Goal: Information Seeking & Learning: Learn about a topic

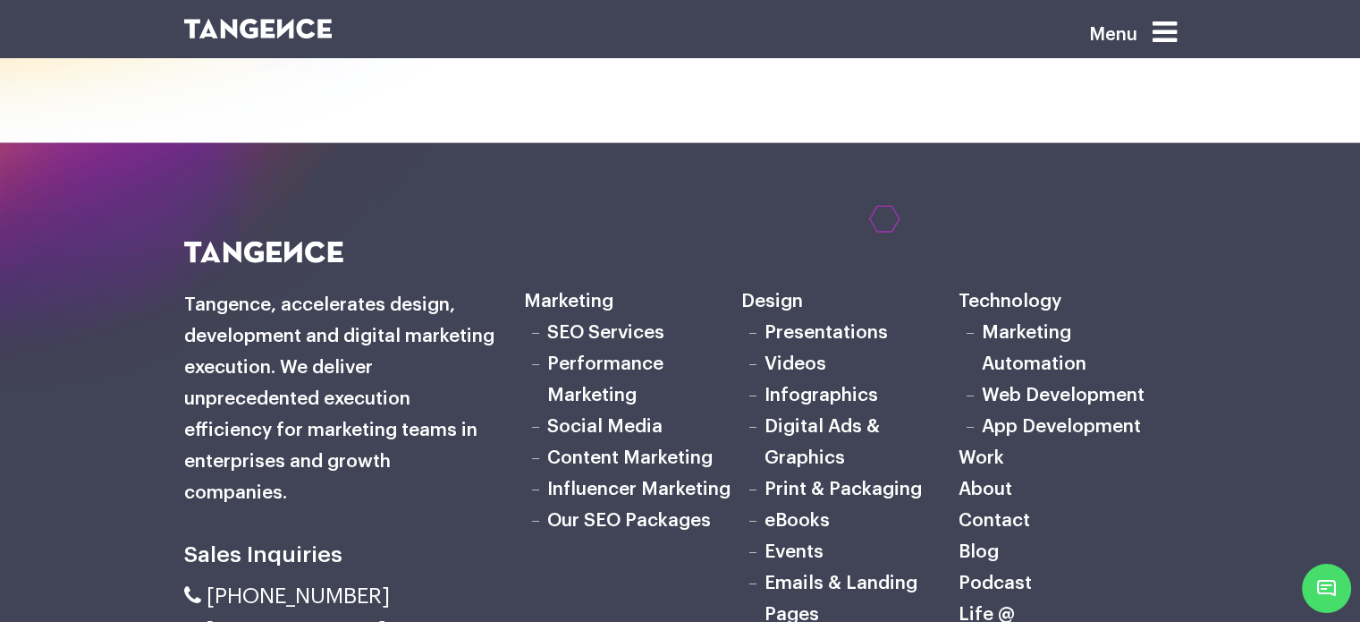
scroll to position [4433, 0]
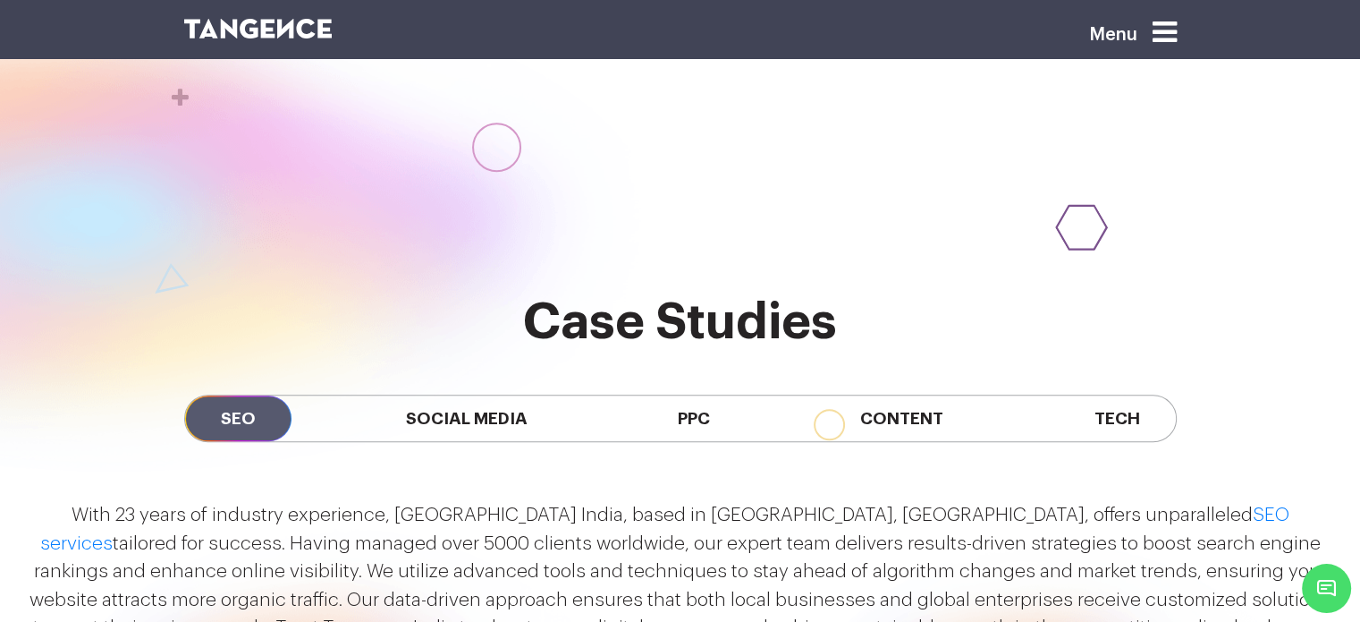
scroll to position [1395, 0]
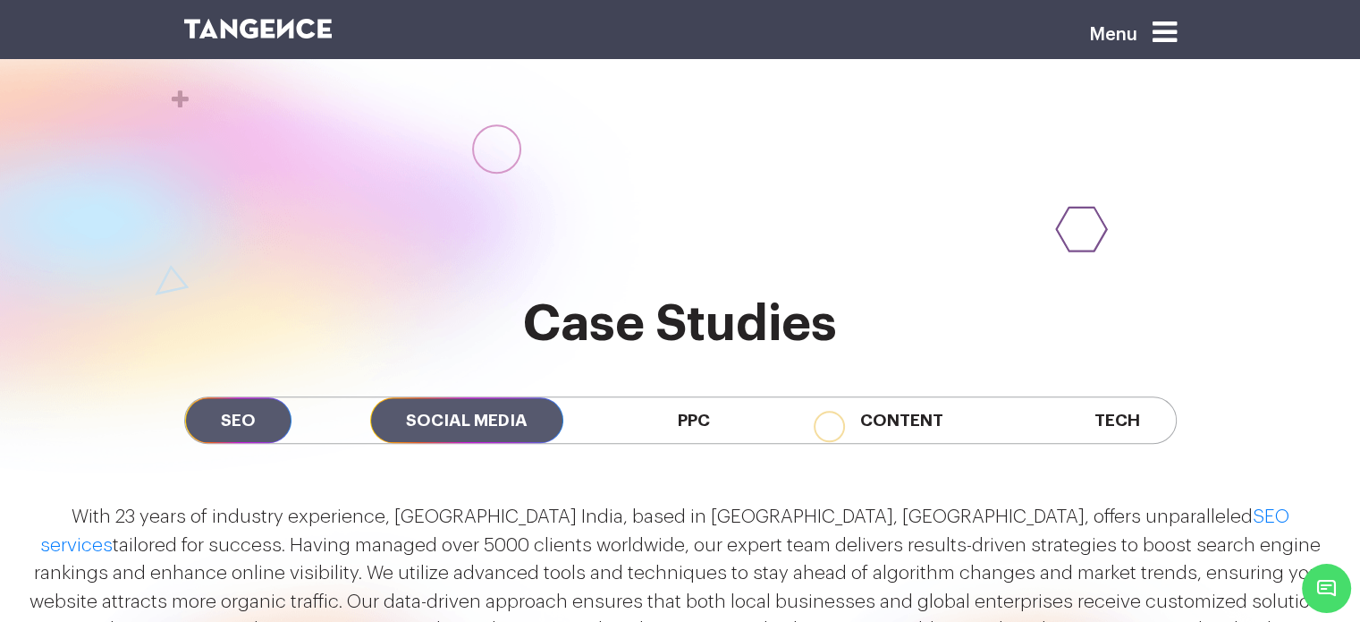
click at [455, 397] on span "Social Media" at bounding box center [466, 420] width 193 height 46
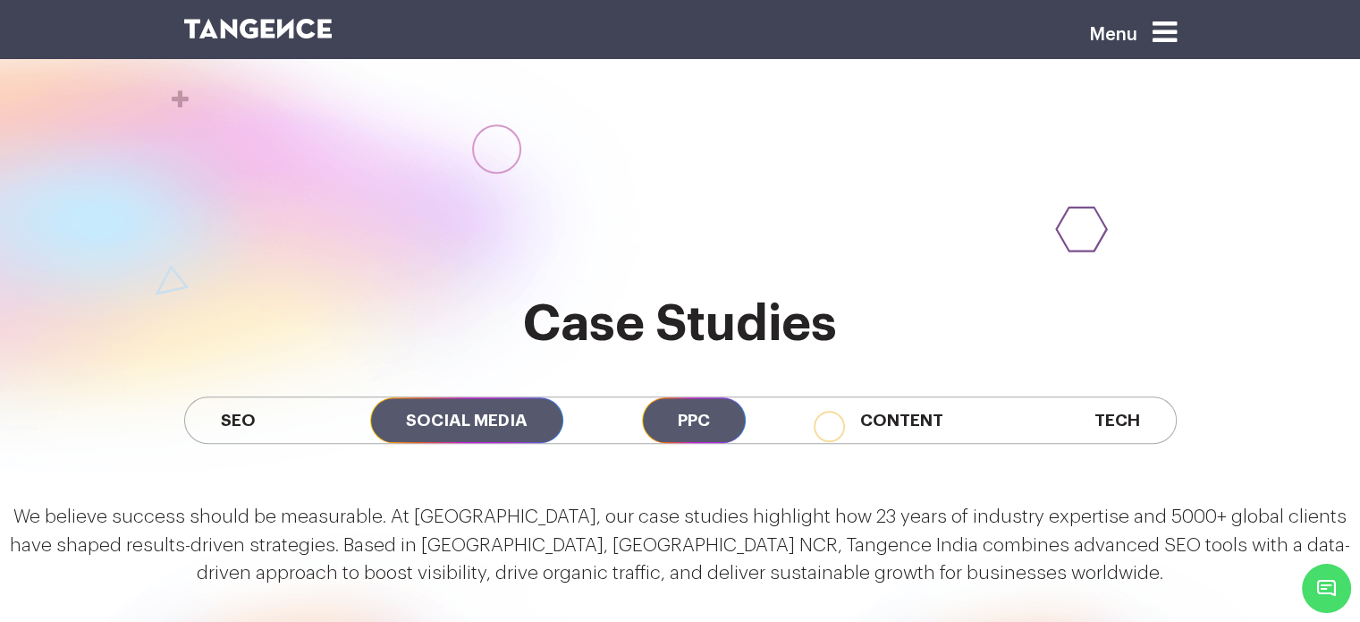
click at [682, 397] on span "PPC" at bounding box center [694, 420] width 104 height 46
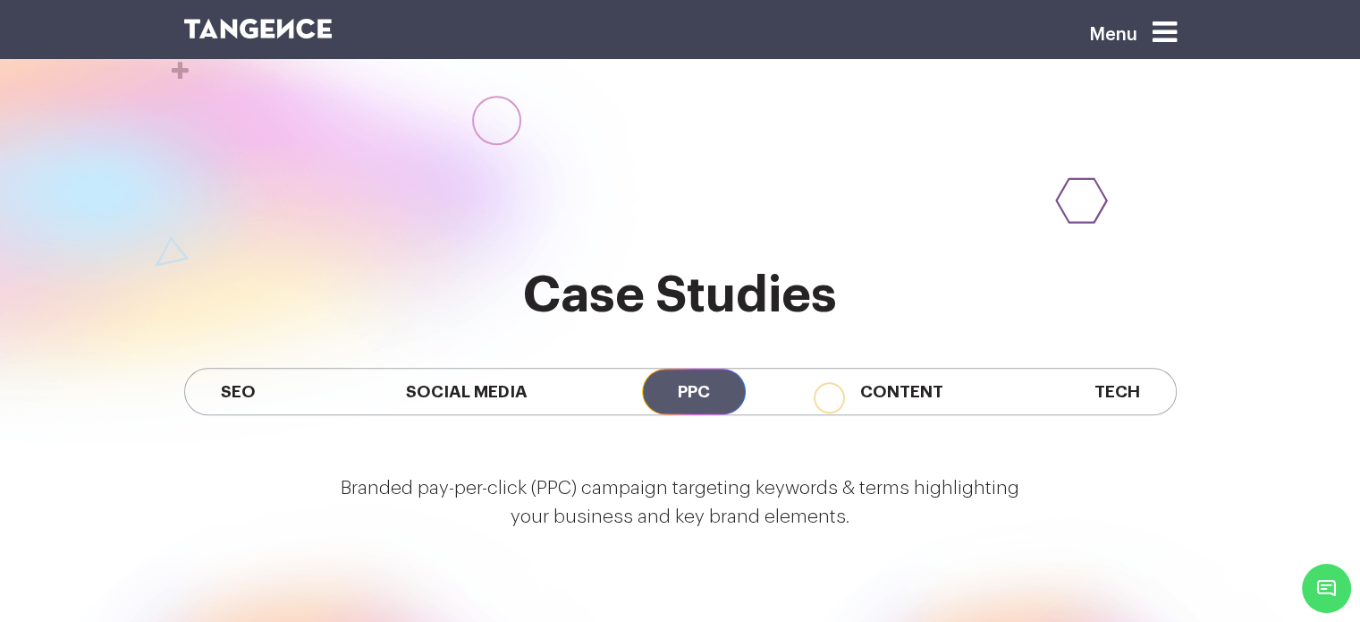
scroll to position [1422, 0]
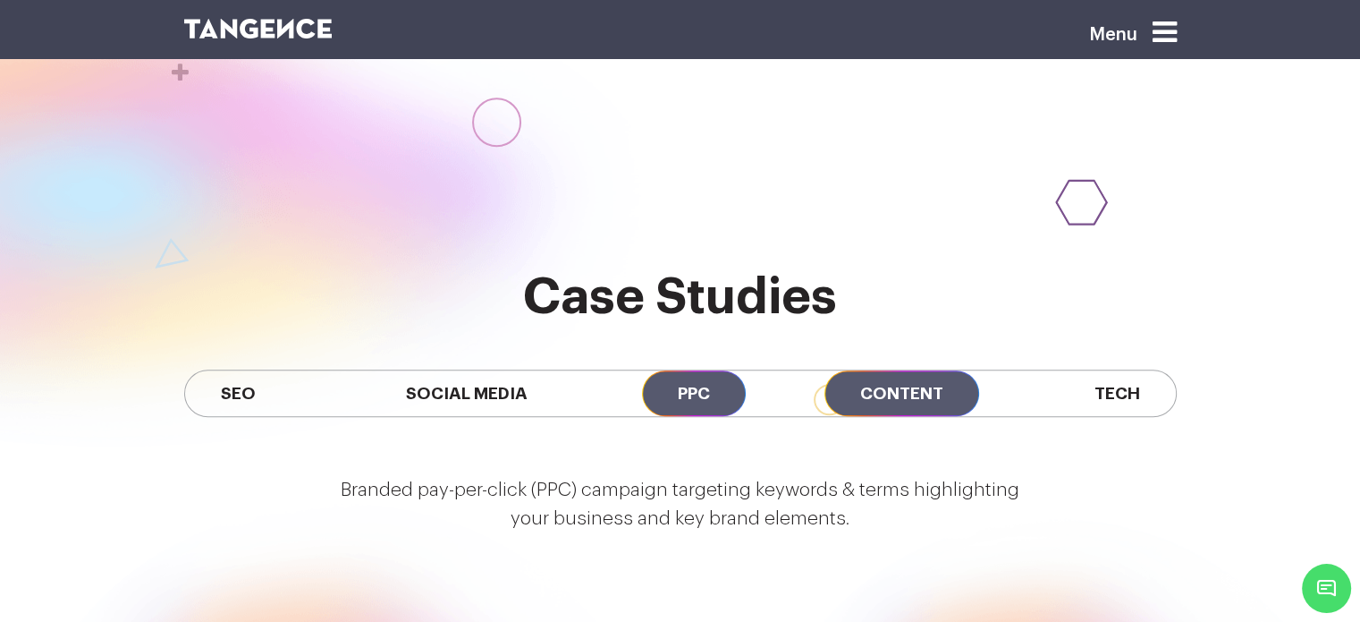
click at [894, 370] on span "Content" at bounding box center [902, 393] width 155 height 46
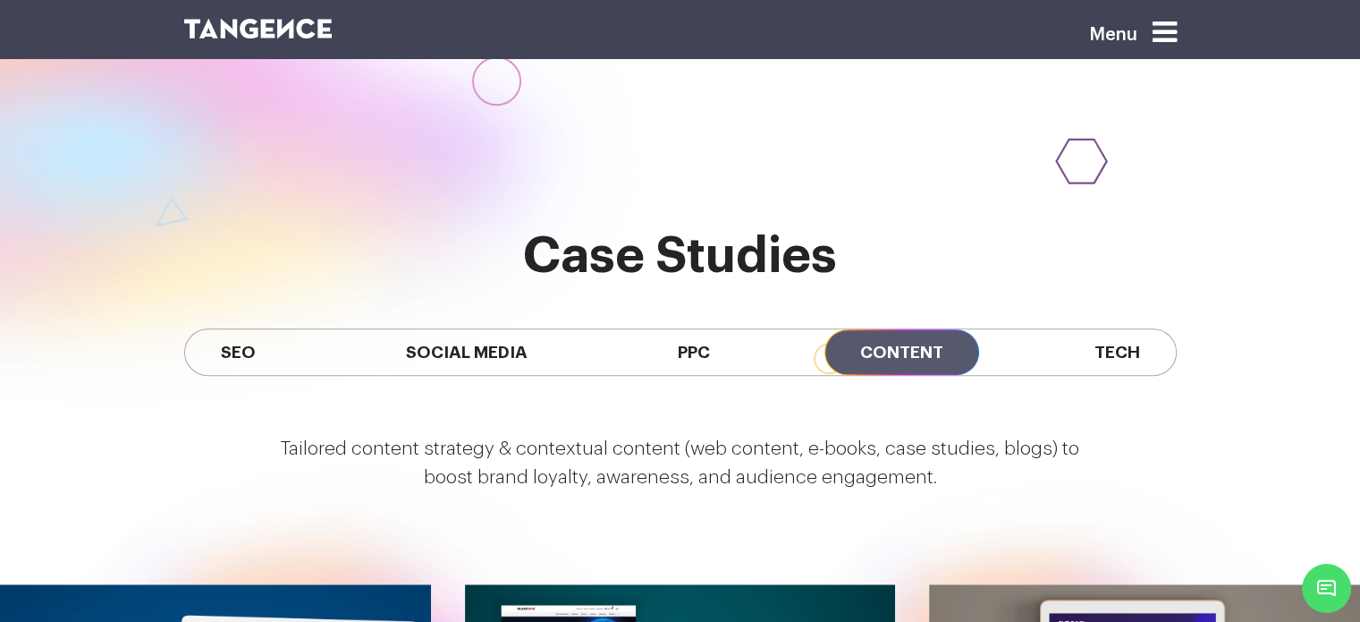
scroll to position [1462, 0]
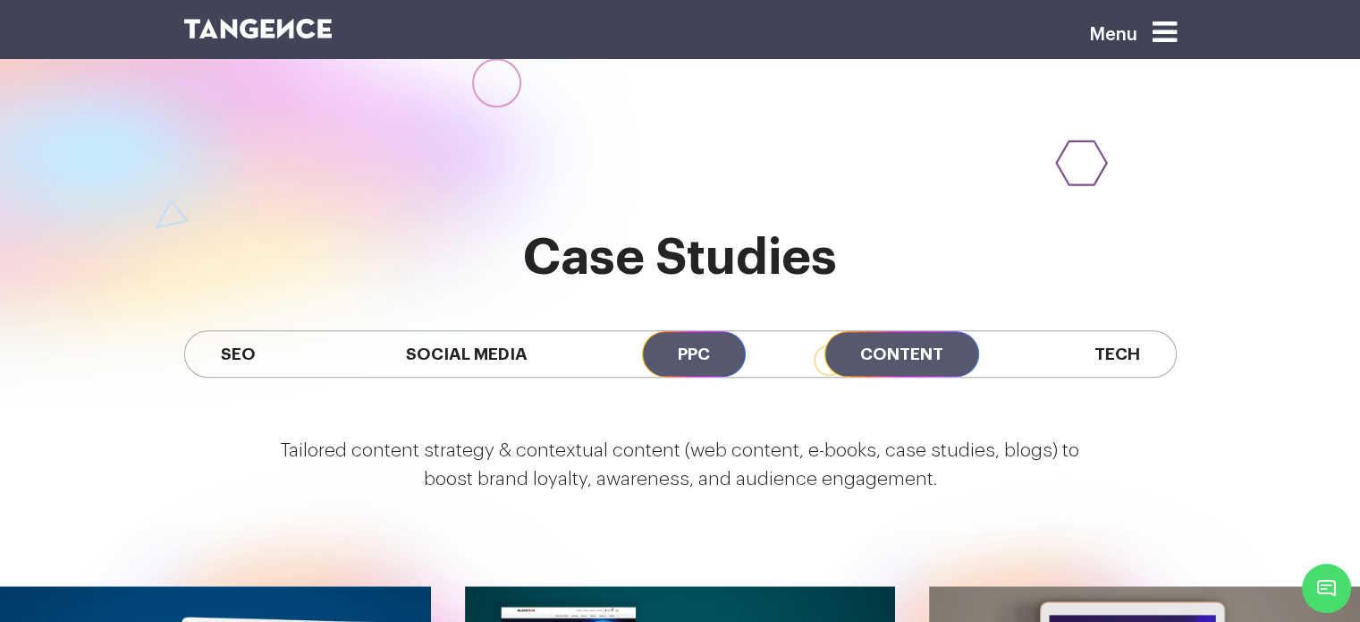
click at [661, 331] on span "PPC" at bounding box center [694, 354] width 104 height 46
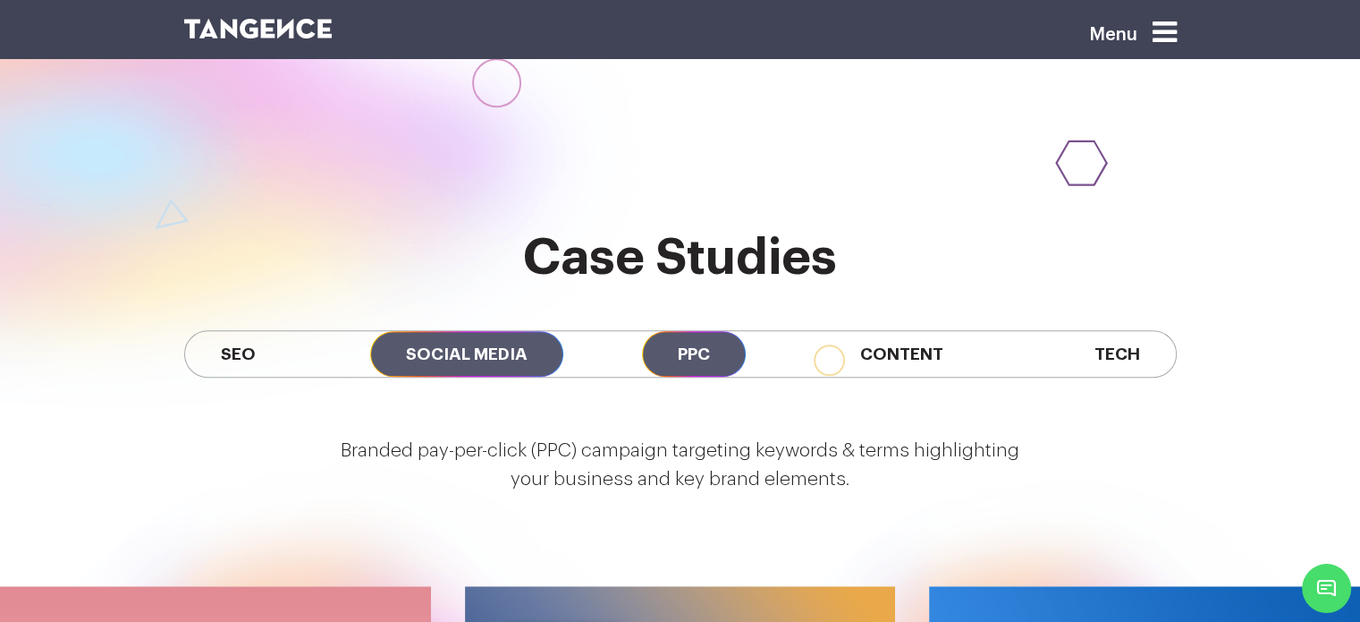
click at [521, 331] on span "Social Media" at bounding box center [466, 354] width 193 height 46
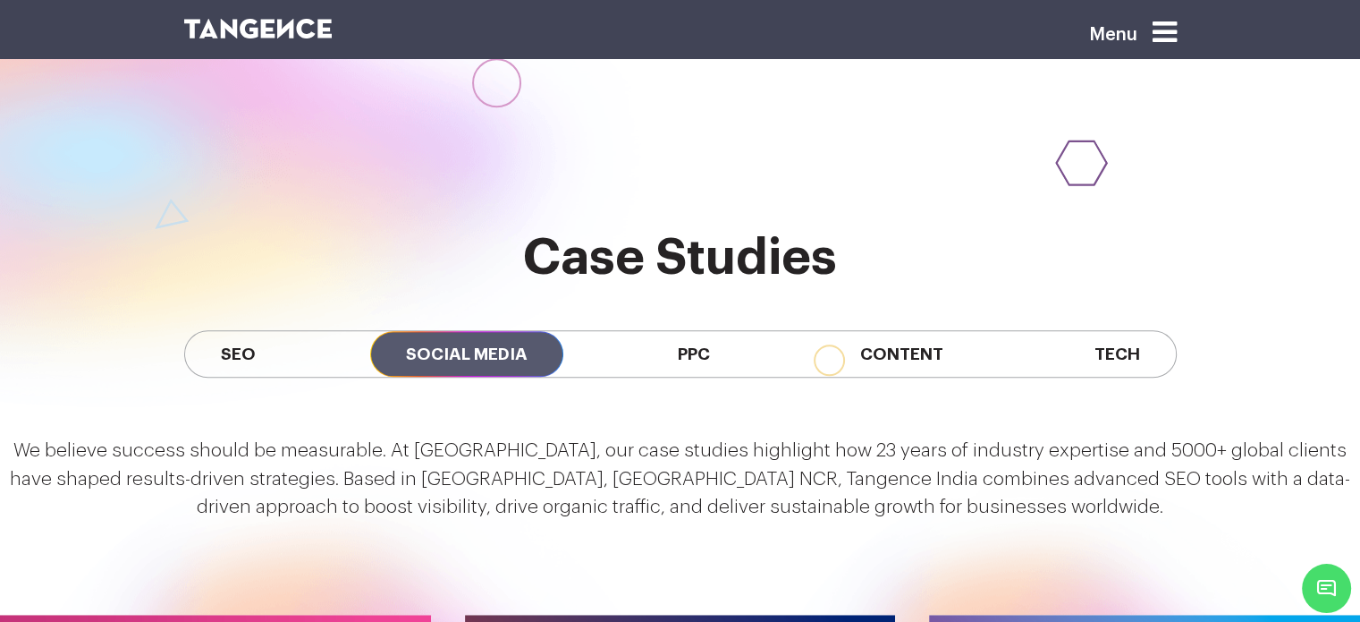
scroll to position [1538, 0]
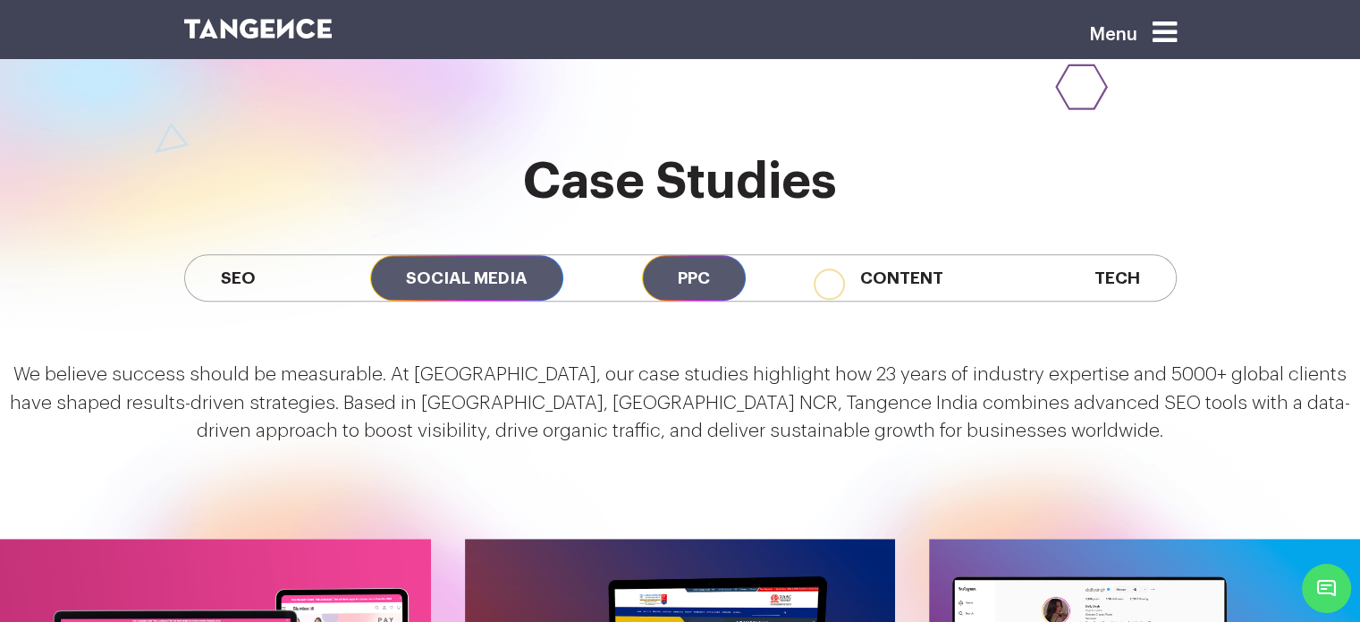
click at [694, 255] on span "PPC" at bounding box center [694, 278] width 104 height 46
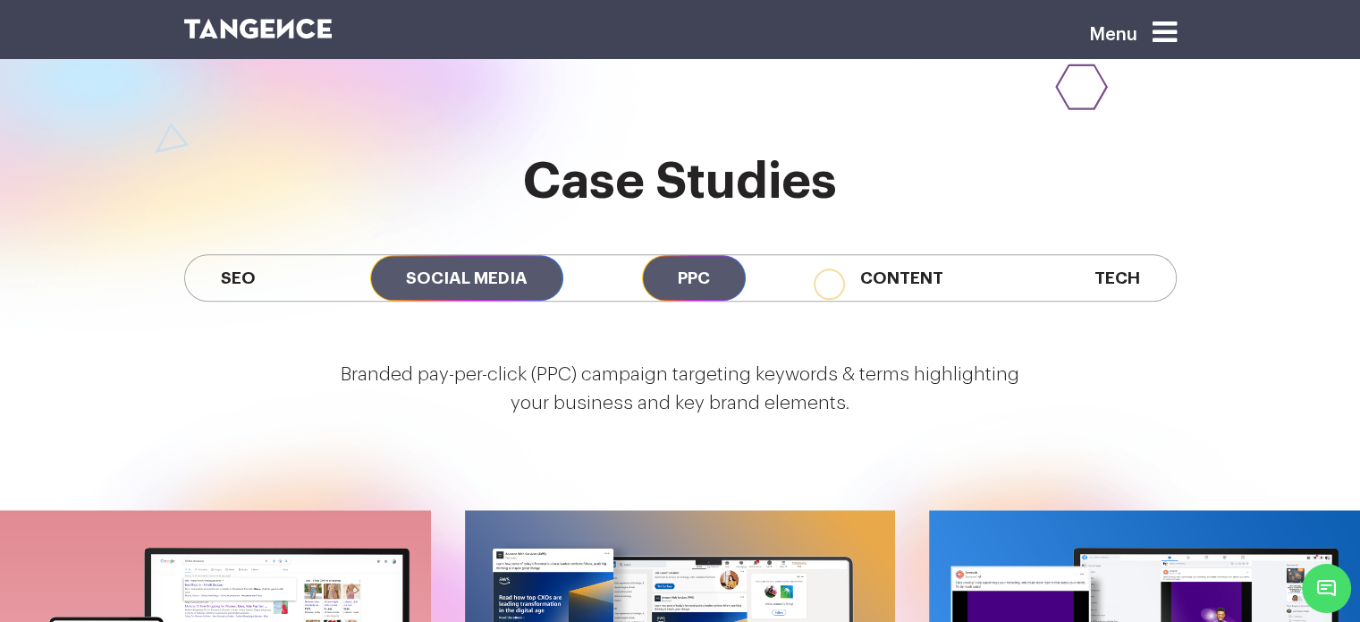
click at [501, 255] on span "Social Media" at bounding box center [466, 278] width 193 height 46
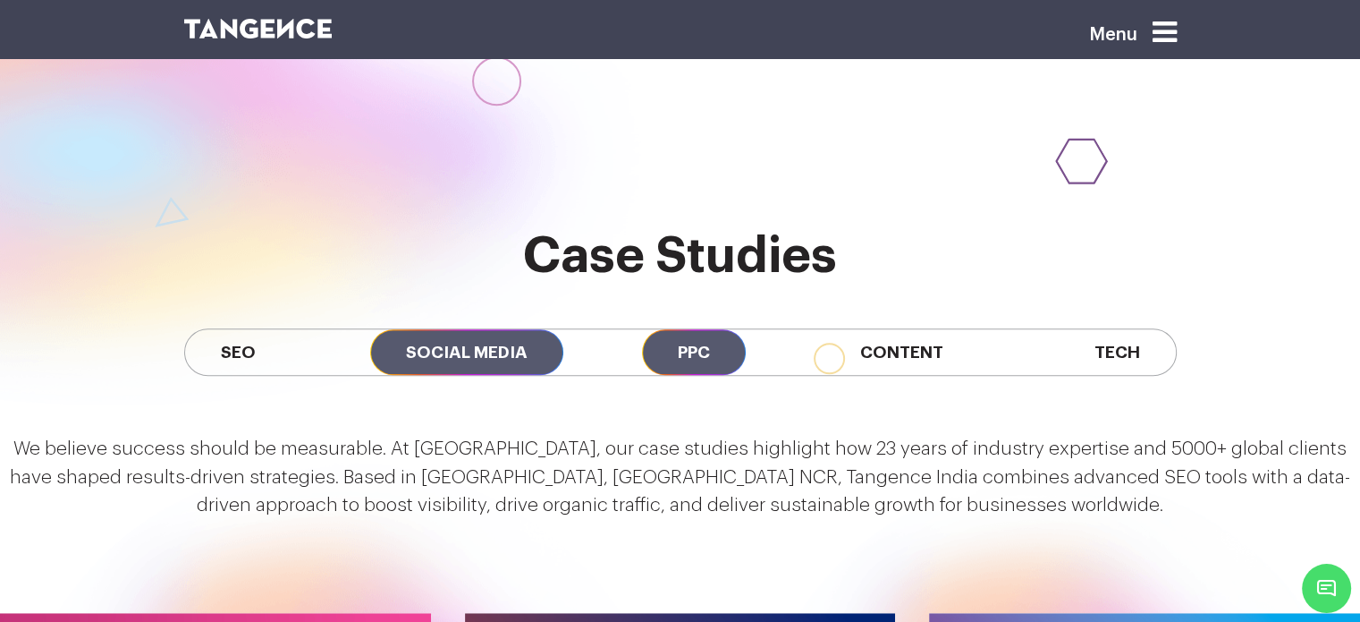
scroll to position [1462, 0]
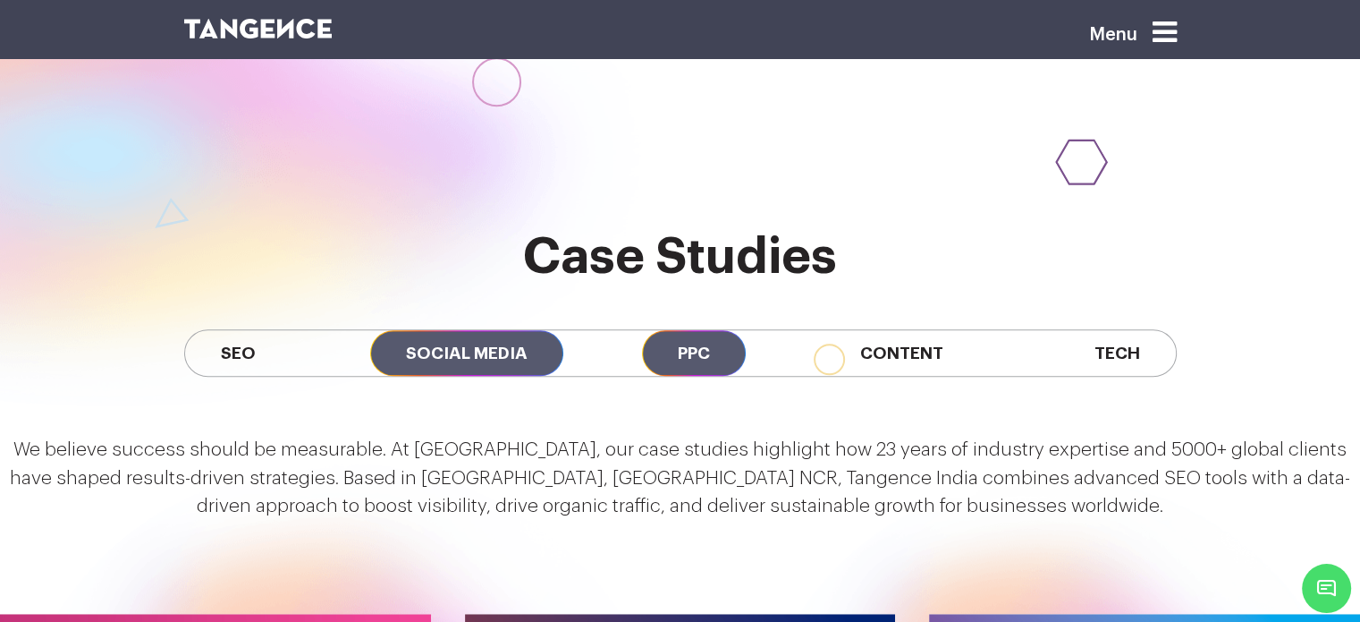
click at [708, 330] on span "PPC" at bounding box center [694, 353] width 104 height 46
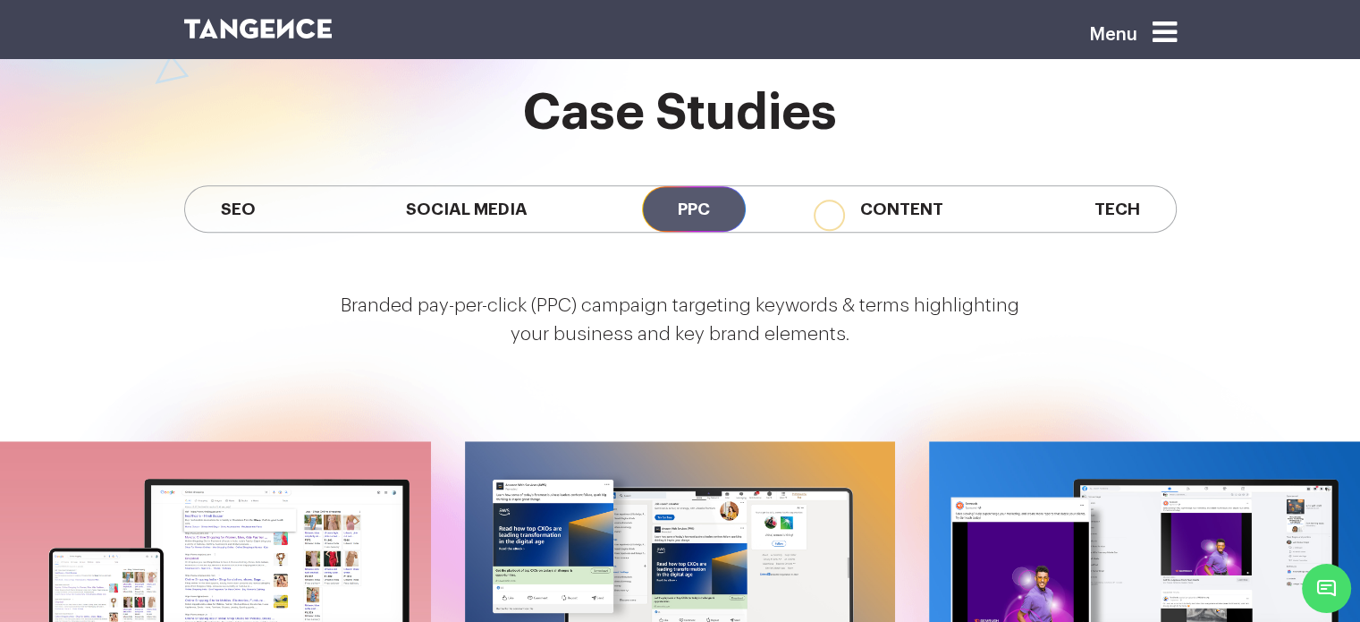
scroll to position [1589, 0]
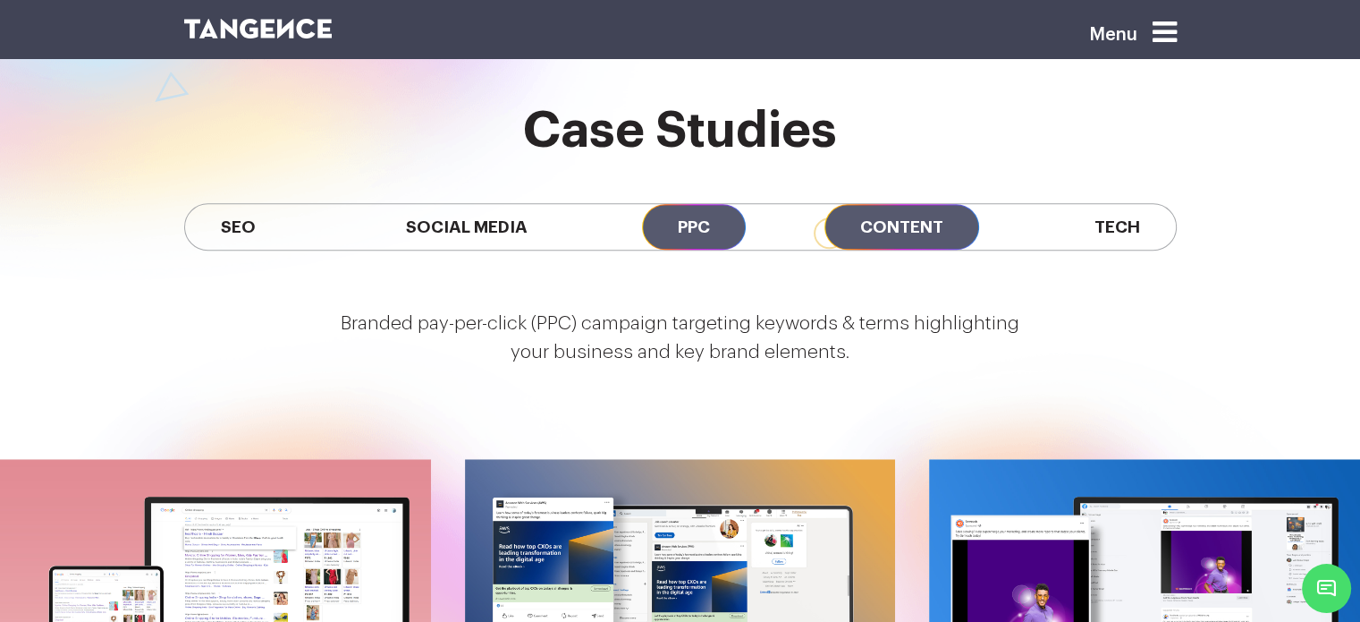
click at [908, 204] on span "Content" at bounding box center [902, 227] width 155 height 46
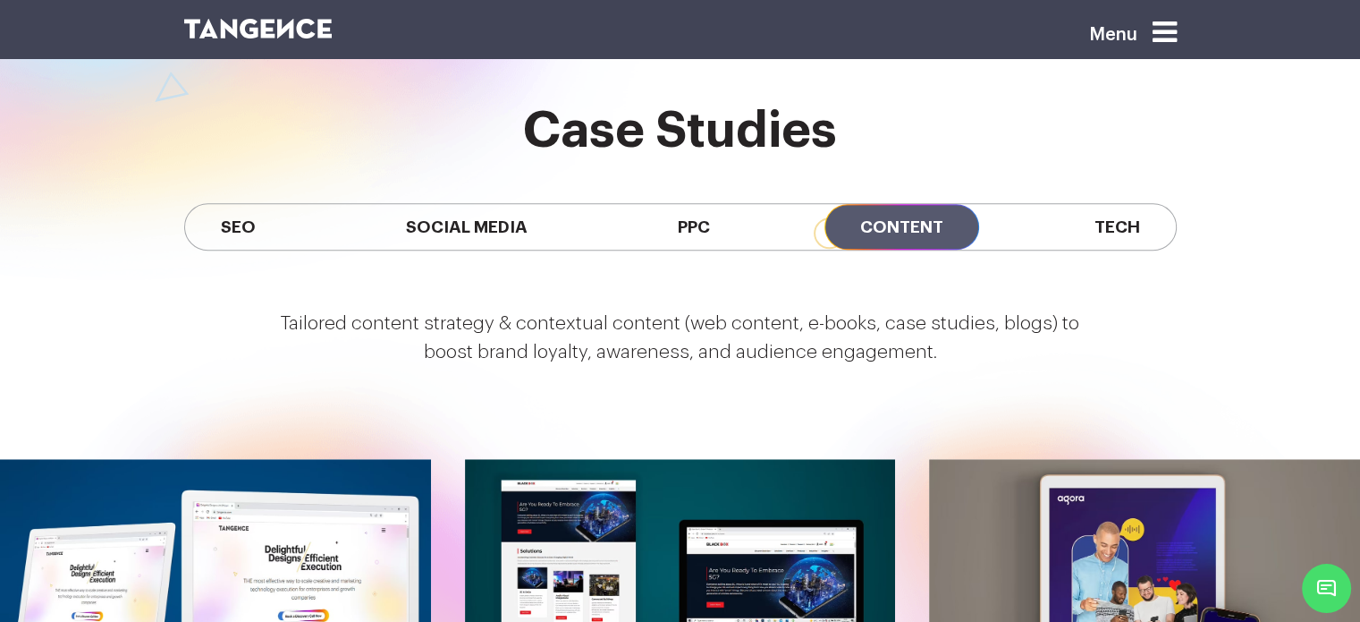
click at [686, 158] on div "SEO Social Media PPC Content Tech" at bounding box center [681, 226] width 1020 height 137
click at [688, 204] on span "PPC" at bounding box center [694, 227] width 104 height 46
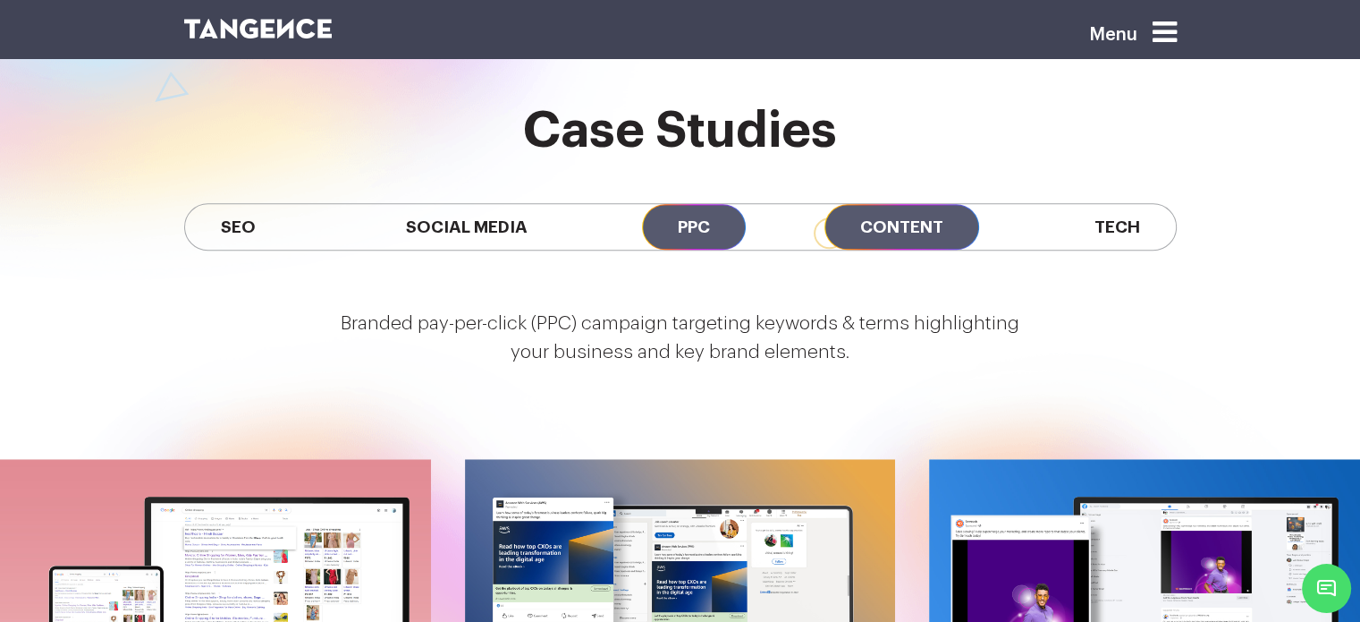
click at [863, 204] on span "Content" at bounding box center [902, 227] width 155 height 46
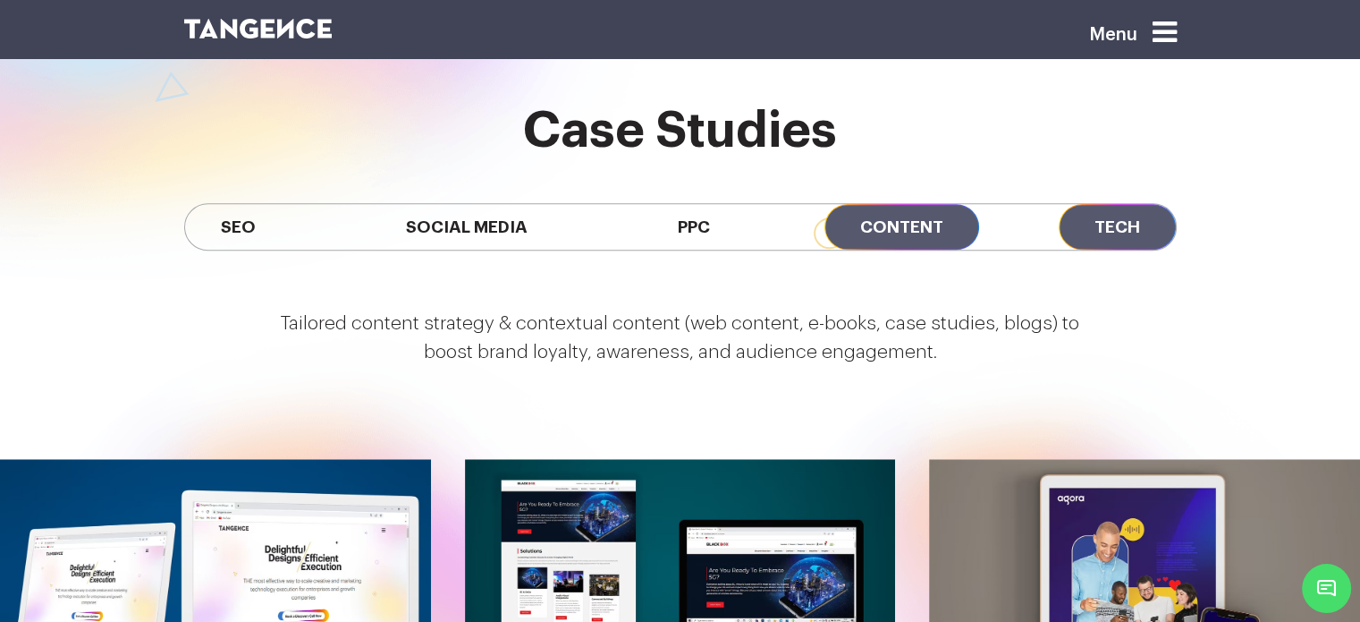
click at [1105, 204] on span "Tech" at bounding box center [1117, 227] width 117 height 46
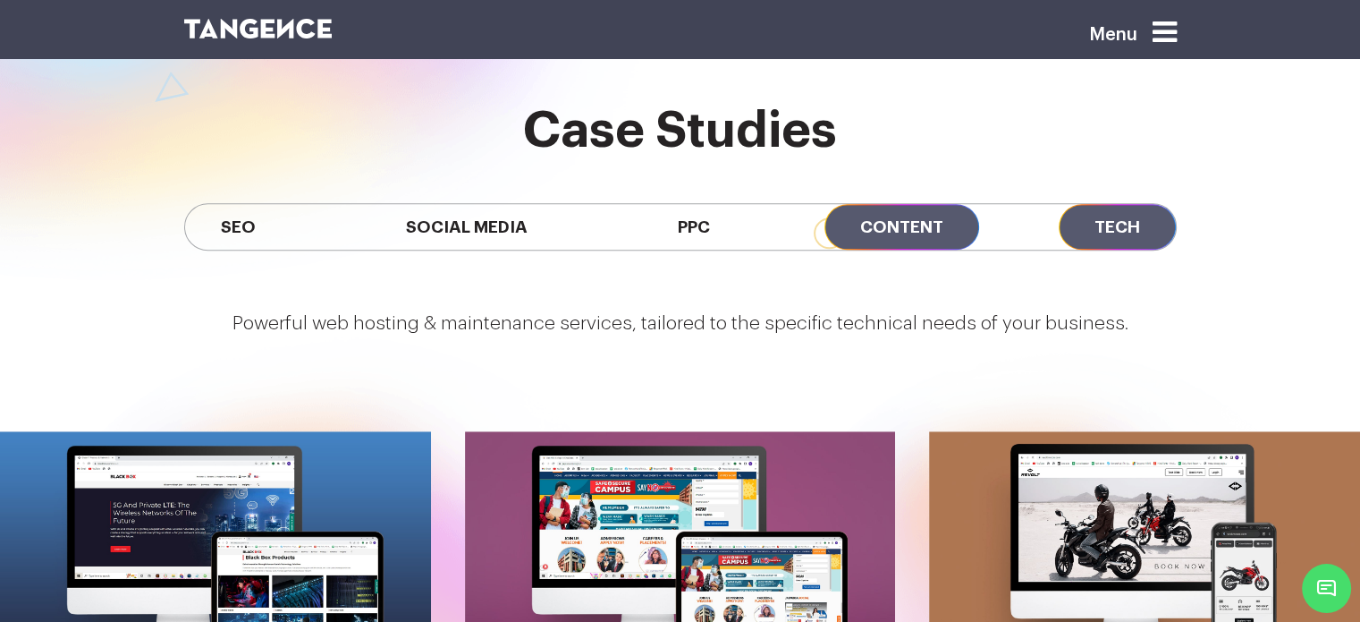
click at [933, 204] on span "Content" at bounding box center [902, 227] width 155 height 46
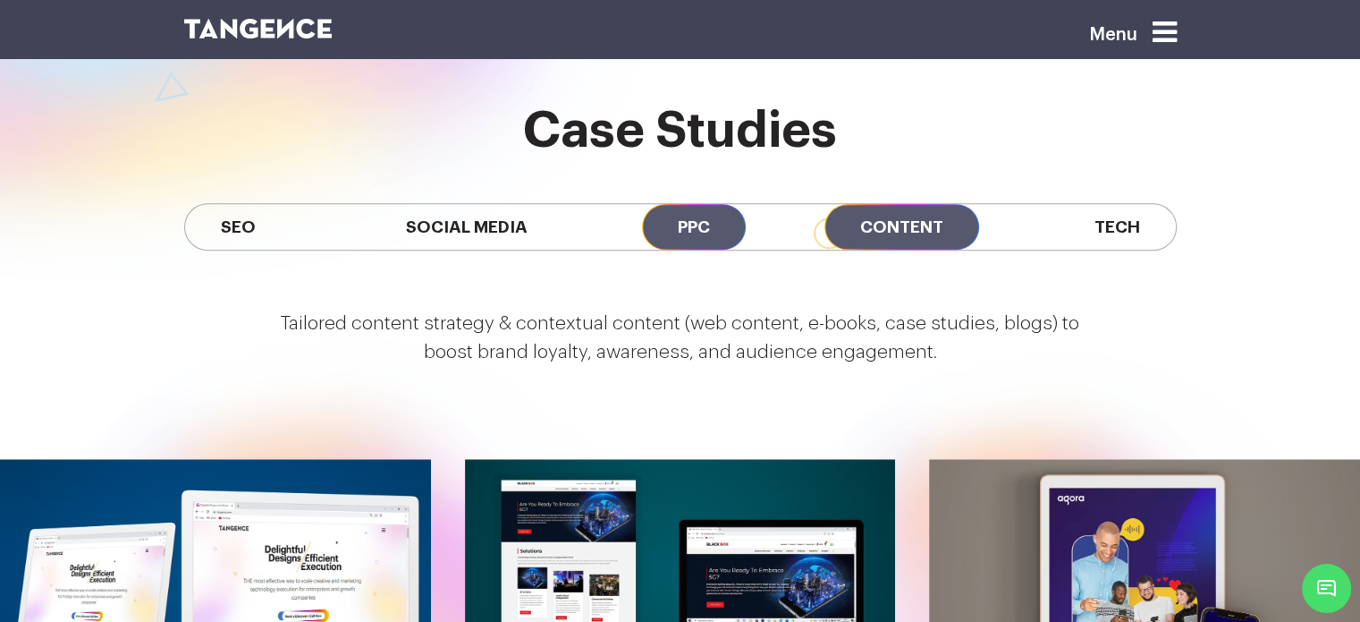
click at [727, 204] on span "PPC" at bounding box center [694, 227] width 104 height 46
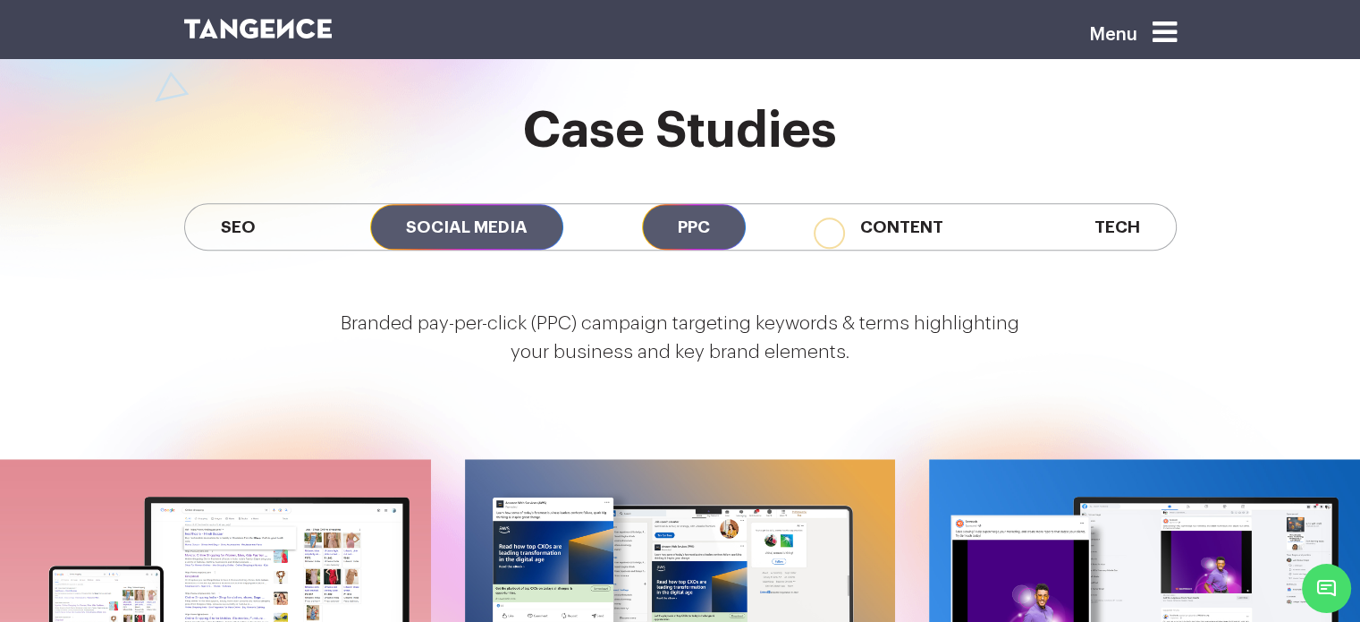
click at [444, 204] on span "Social Media" at bounding box center [466, 227] width 193 height 46
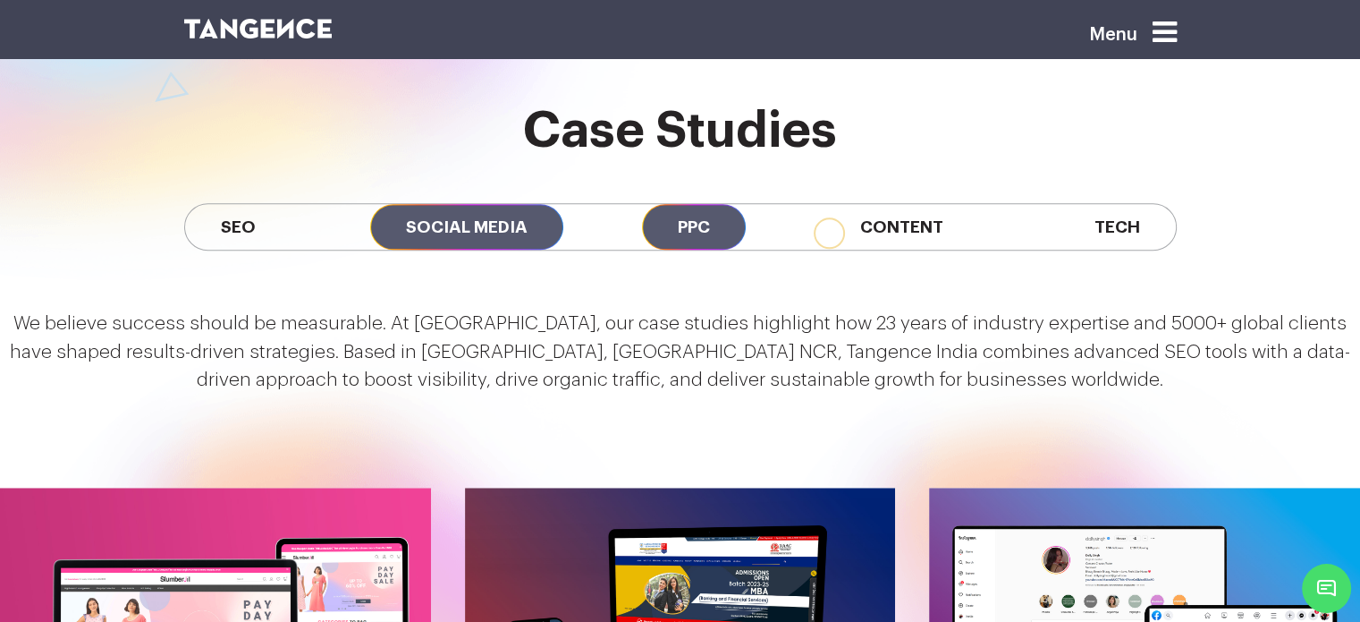
click at [683, 204] on span "PPC" at bounding box center [694, 227] width 104 height 46
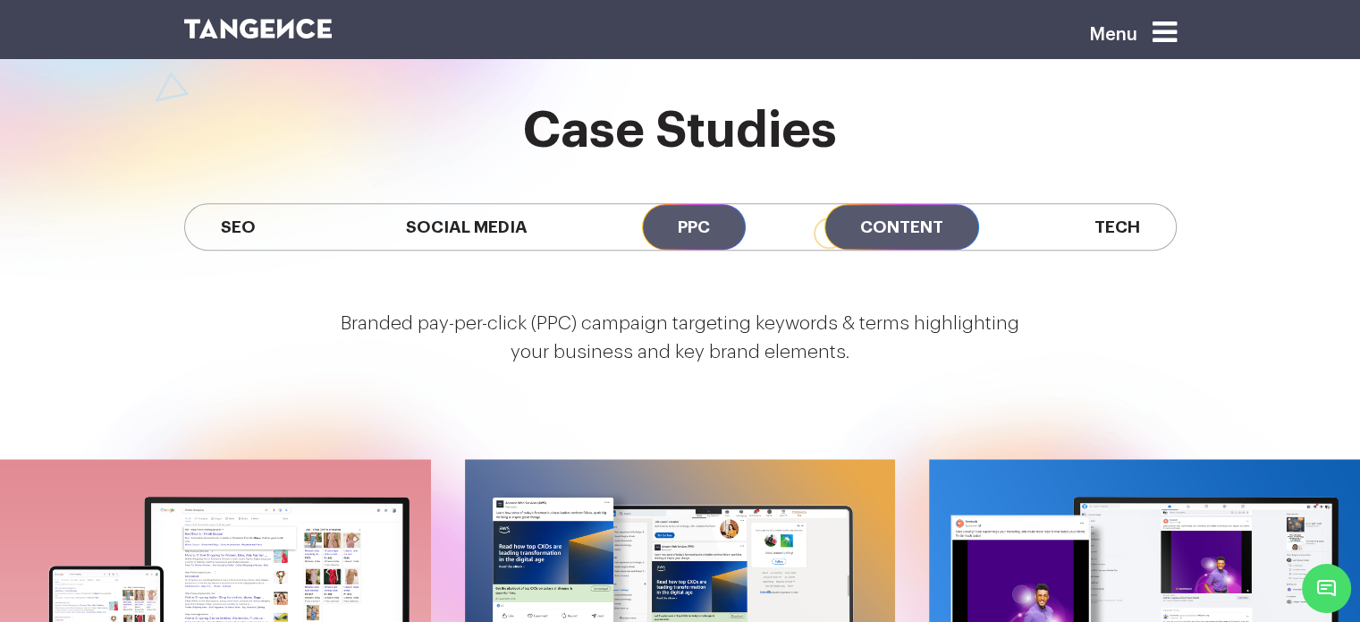
click at [896, 204] on span "Content" at bounding box center [902, 227] width 155 height 46
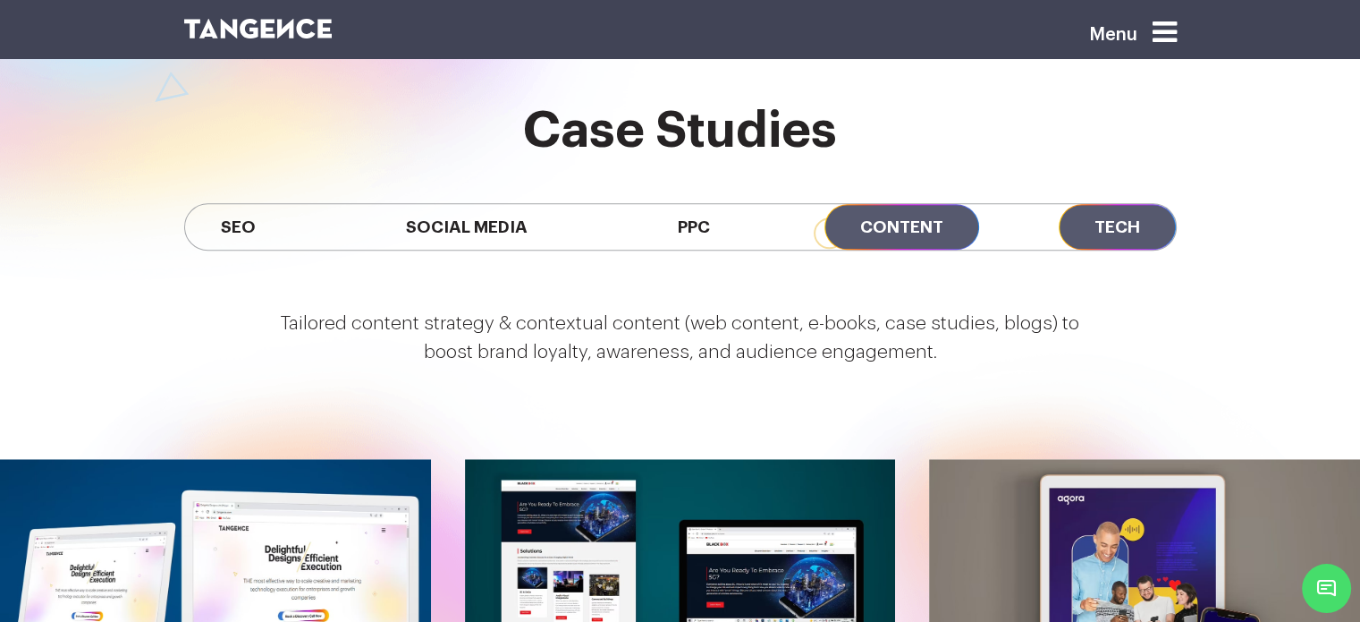
click at [1102, 204] on span "Tech" at bounding box center [1117, 227] width 117 height 46
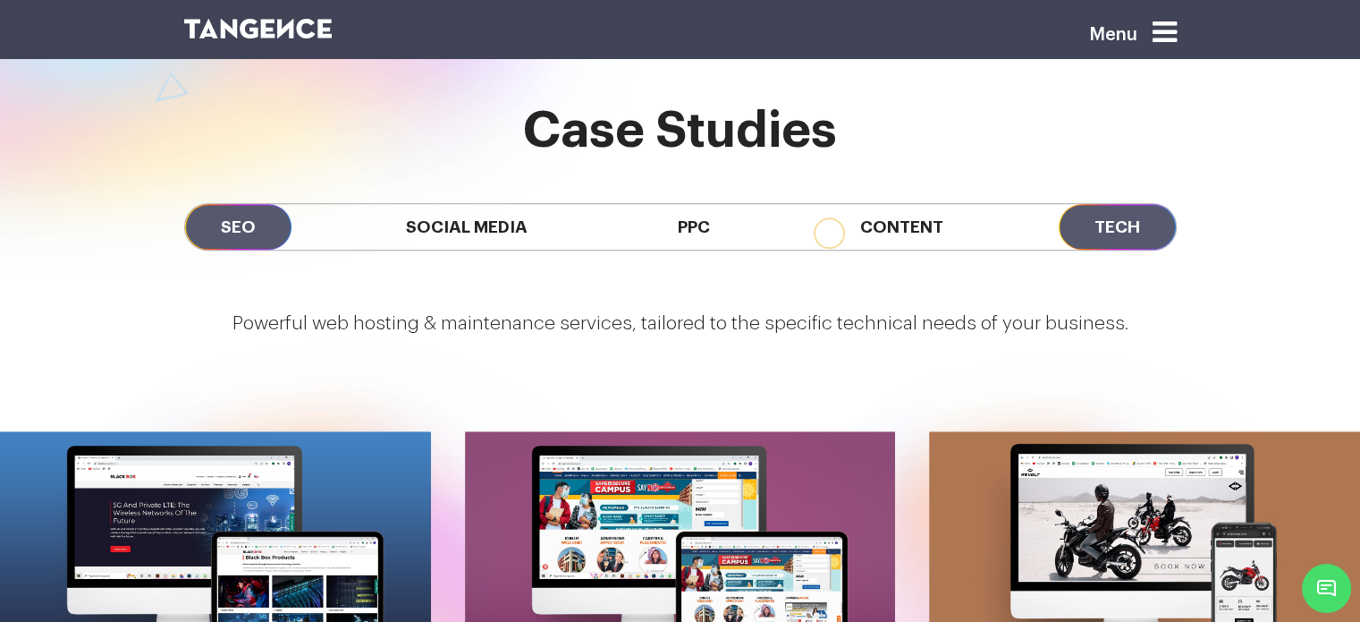
click at [272, 204] on span "SEO" at bounding box center [238, 227] width 106 height 46
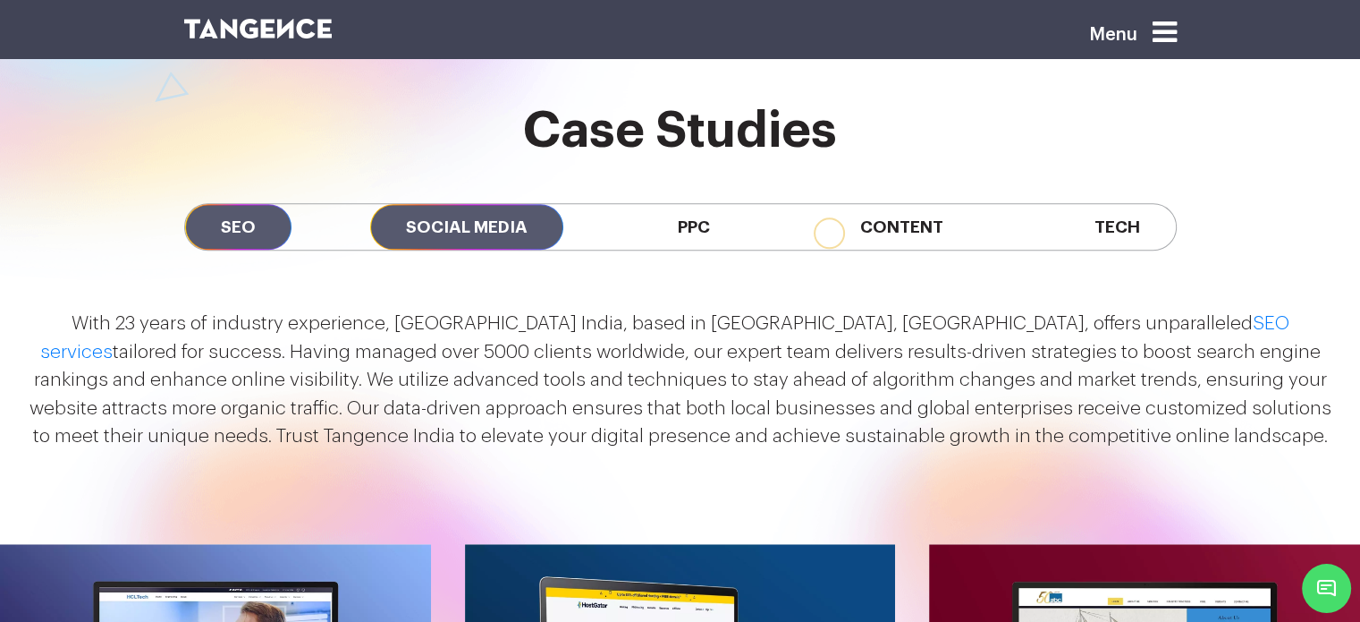
click at [442, 204] on span "Social Media" at bounding box center [466, 227] width 193 height 46
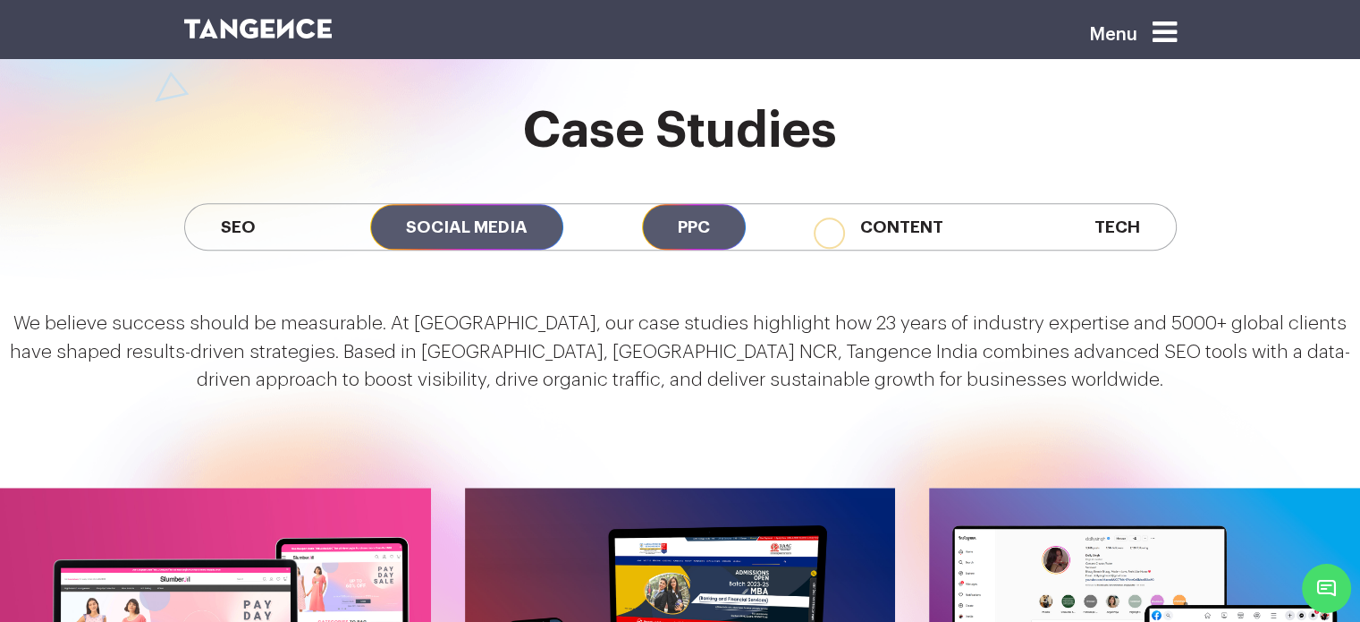
click at [694, 204] on span "PPC" at bounding box center [694, 227] width 104 height 46
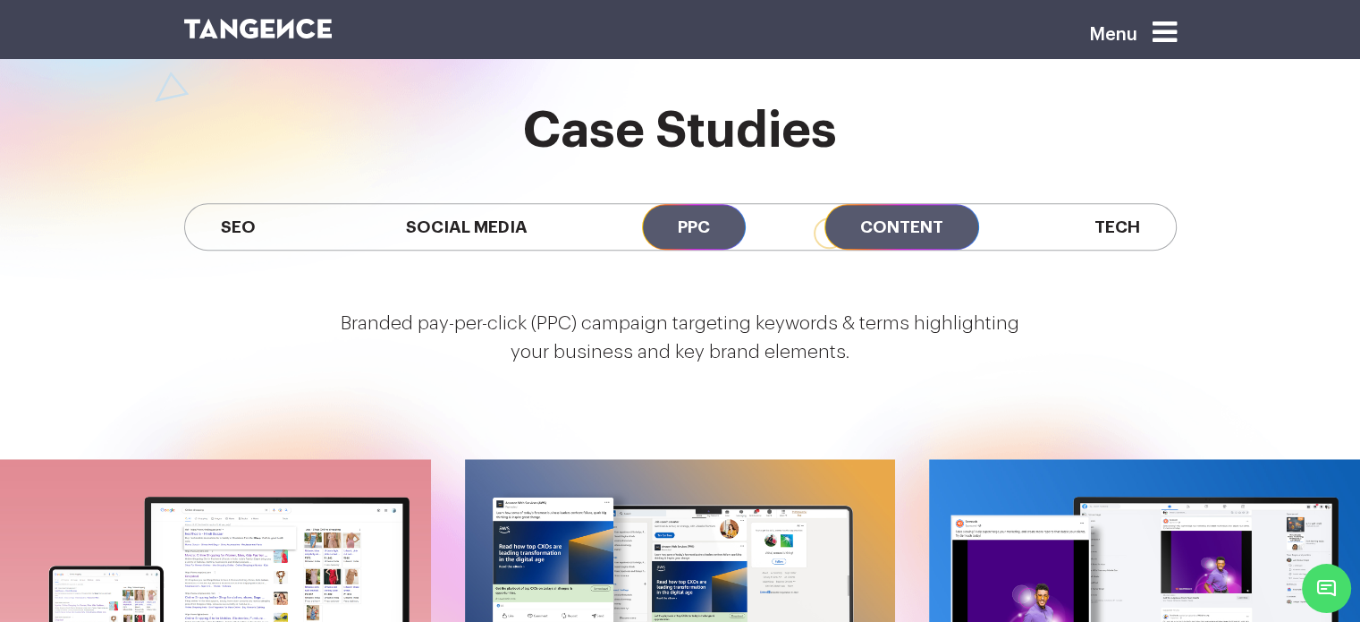
click at [953, 204] on span "Content" at bounding box center [902, 227] width 155 height 46
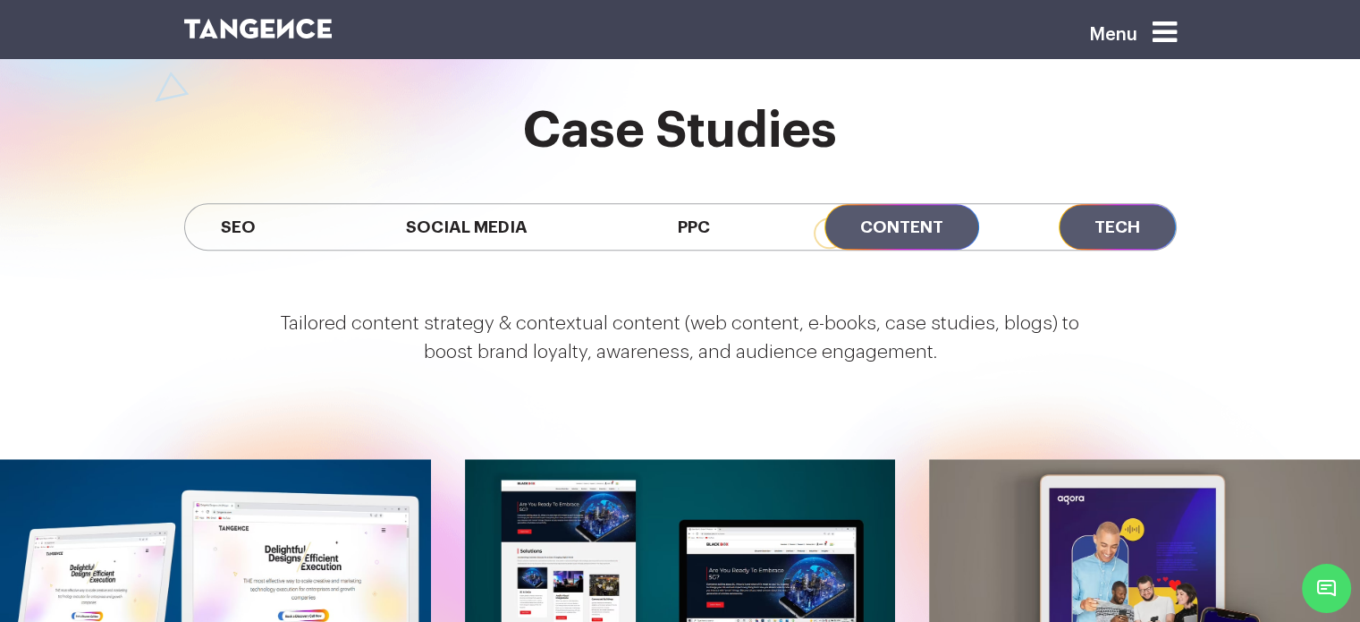
click at [1078, 204] on span "Tech" at bounding box center [1117, 227] width 117 height 46
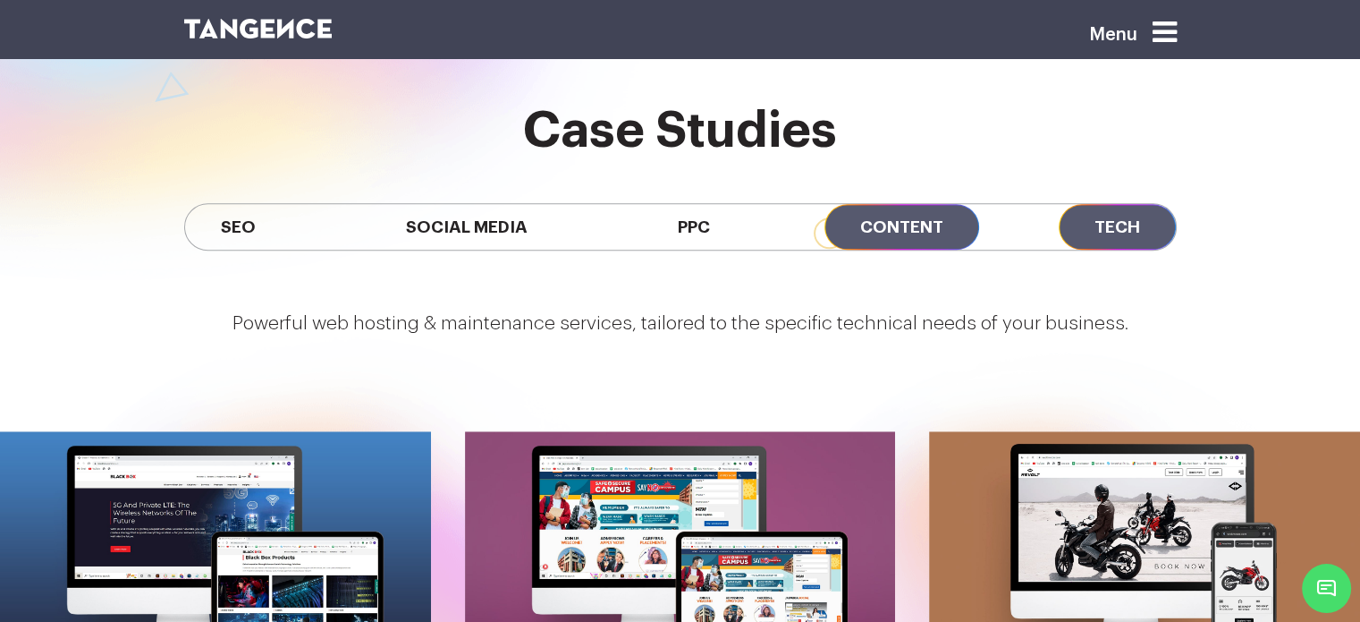
click at [915, 204] on span "Content" at bounding box center [902, 227] width 155 height 46
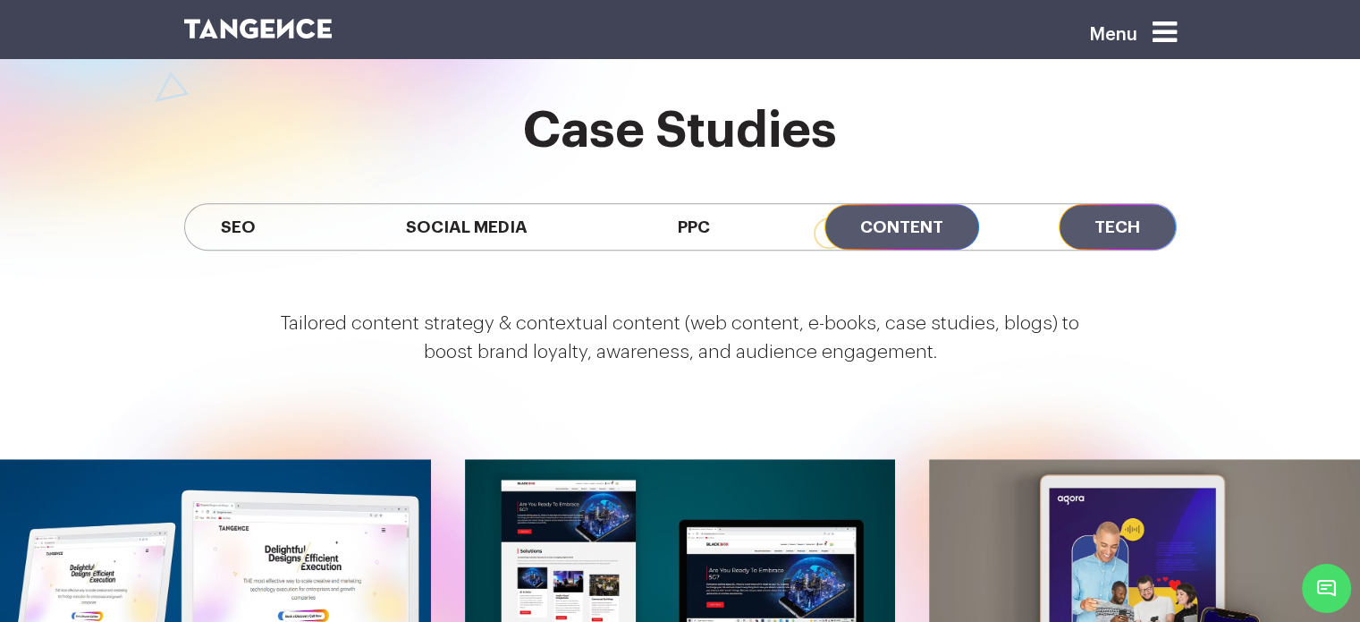
click at [1114, 204] on span "Tech" at bounding box center [1117, 227] width 117 height 46
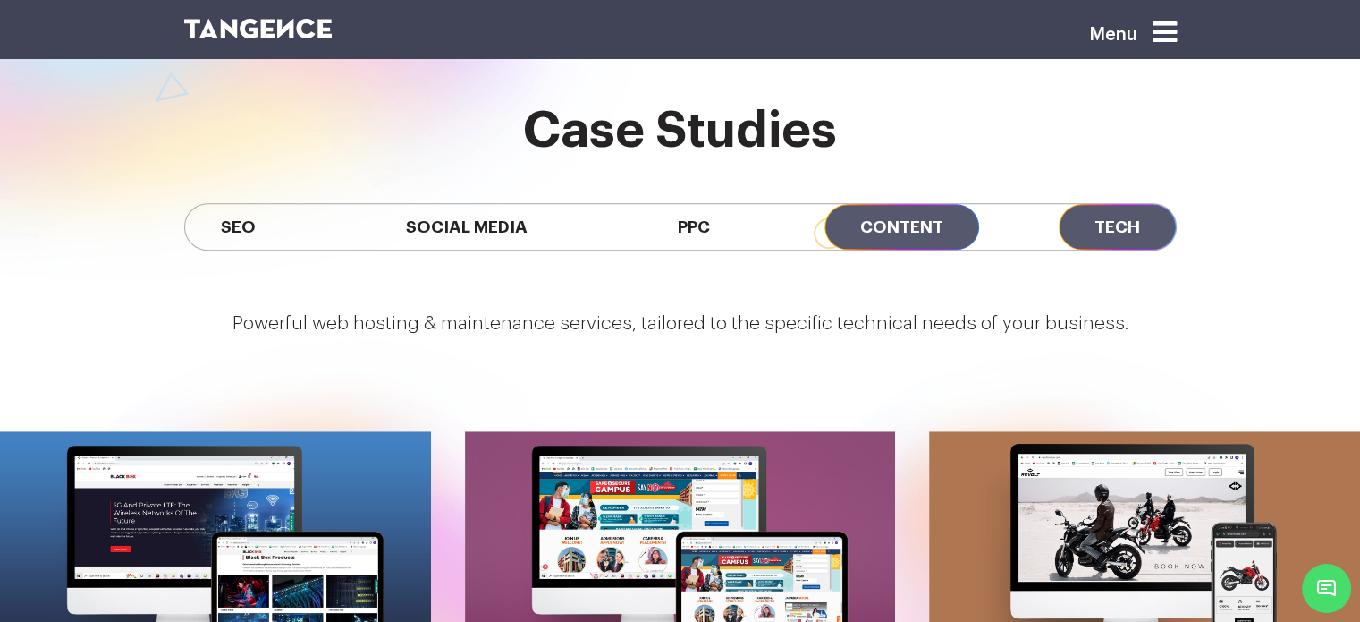
click at [905, 204] on span "Content" at bounding box center [902, 227] width 155 height 46
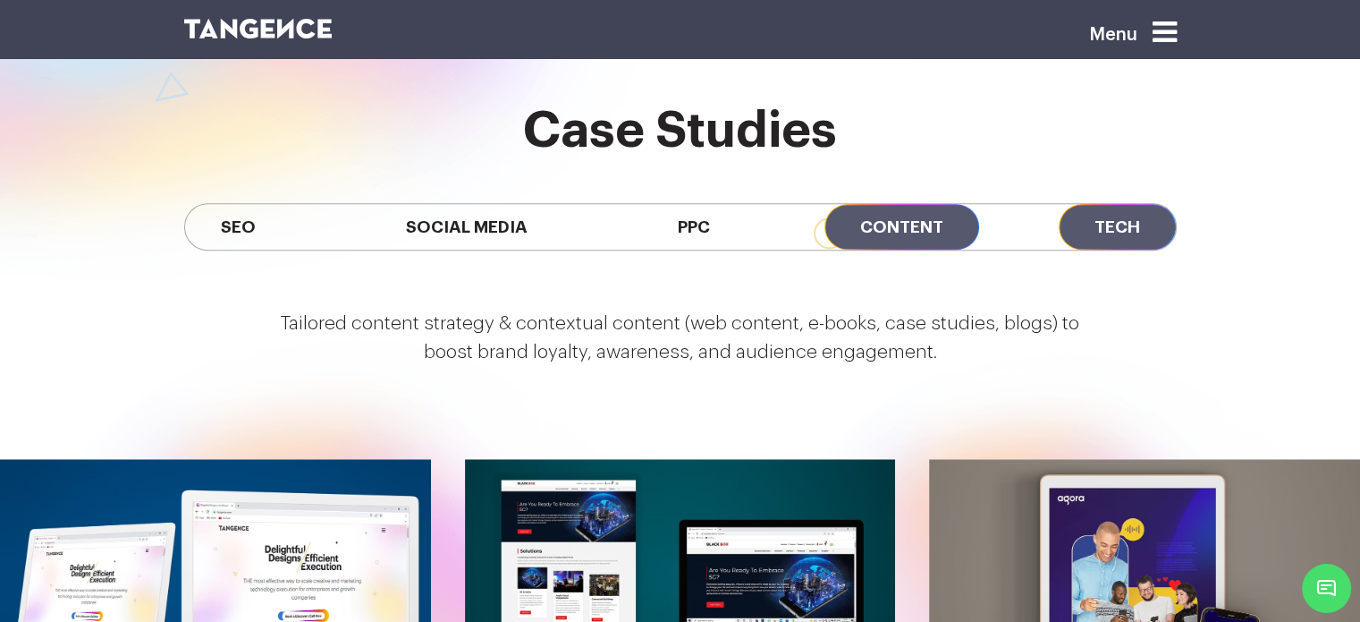
click at [1075, 204] on span "Tech" at bounding box center [1117, 227] width 117 height 46
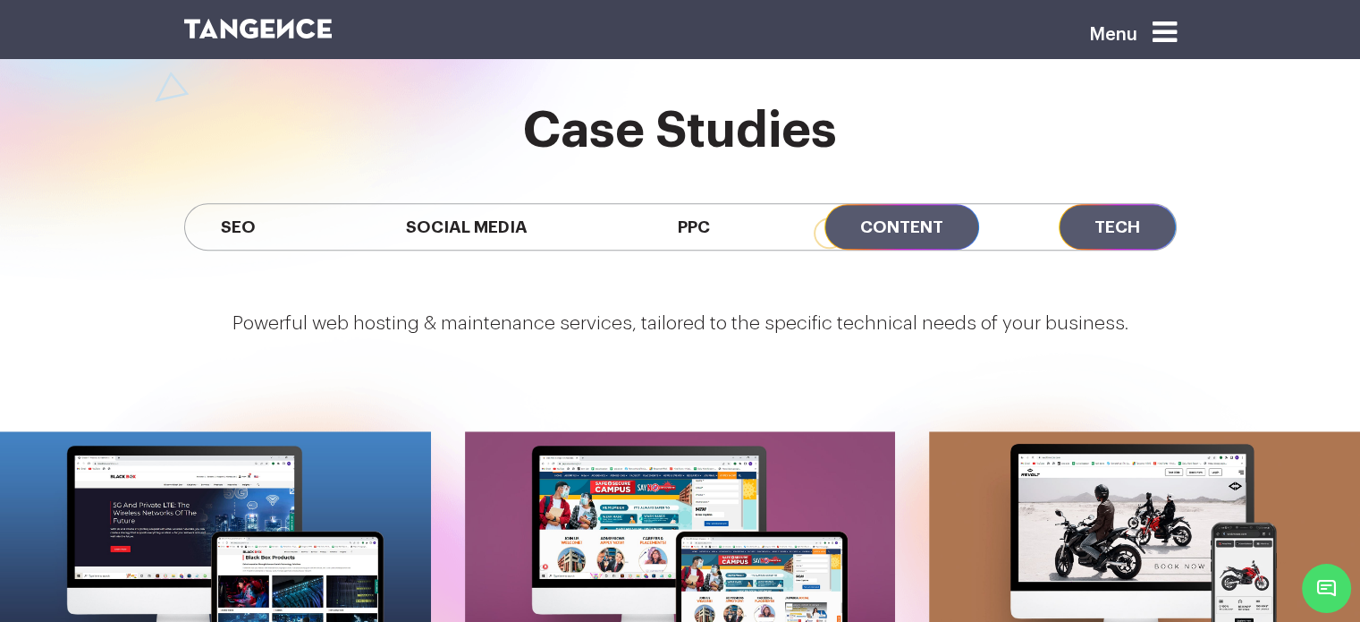
click at [900, 204] on span "Content" at bounding box center [902, 227] width 155 height 46
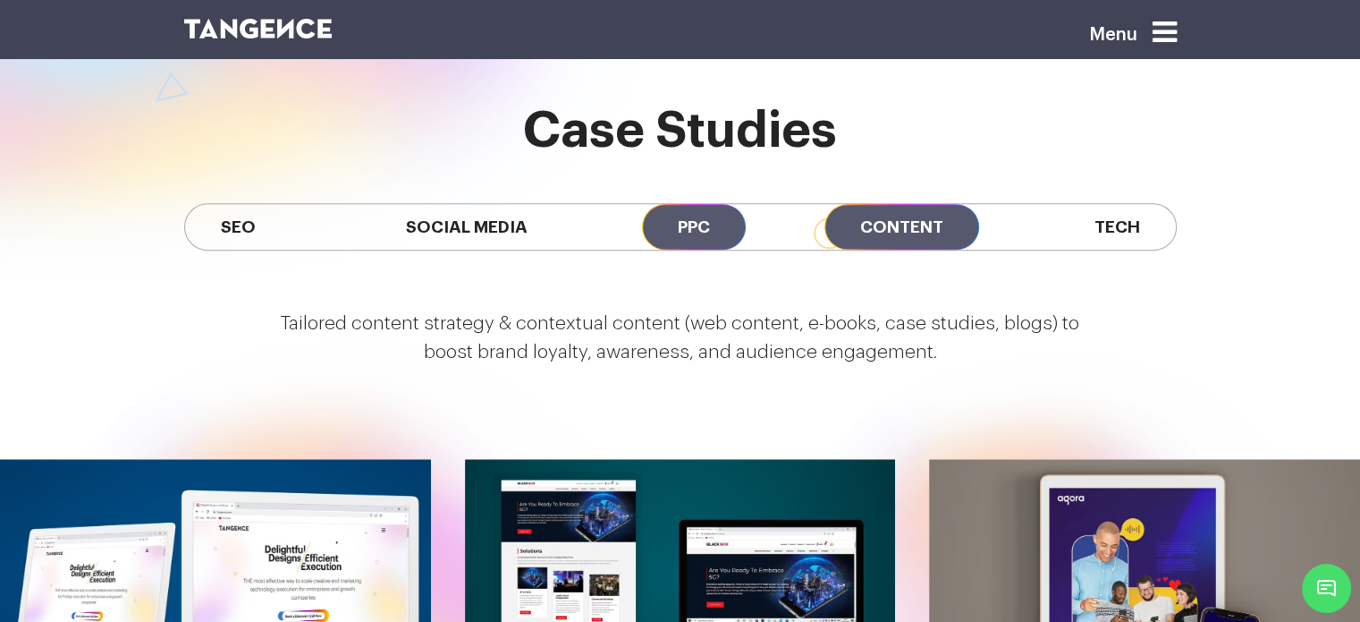
click at [711, 204] on span "PPC" at bounding box center [694, 227] width 104 height 46
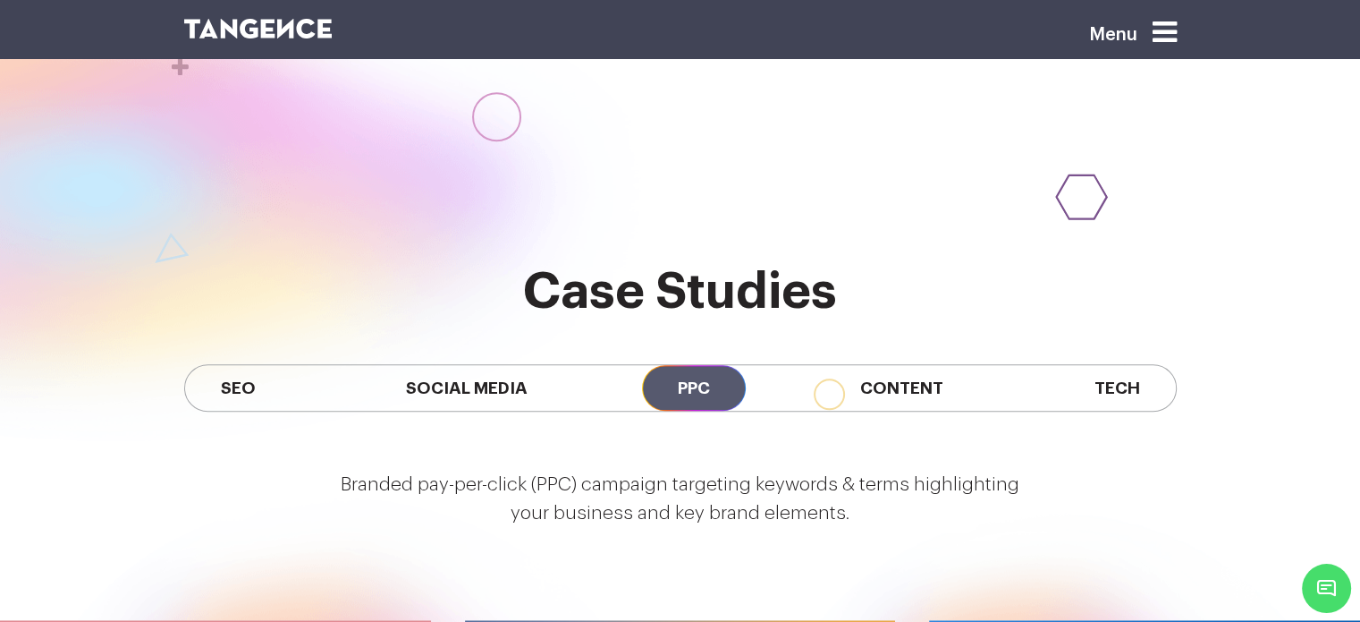
scroll to position [1420, 0]
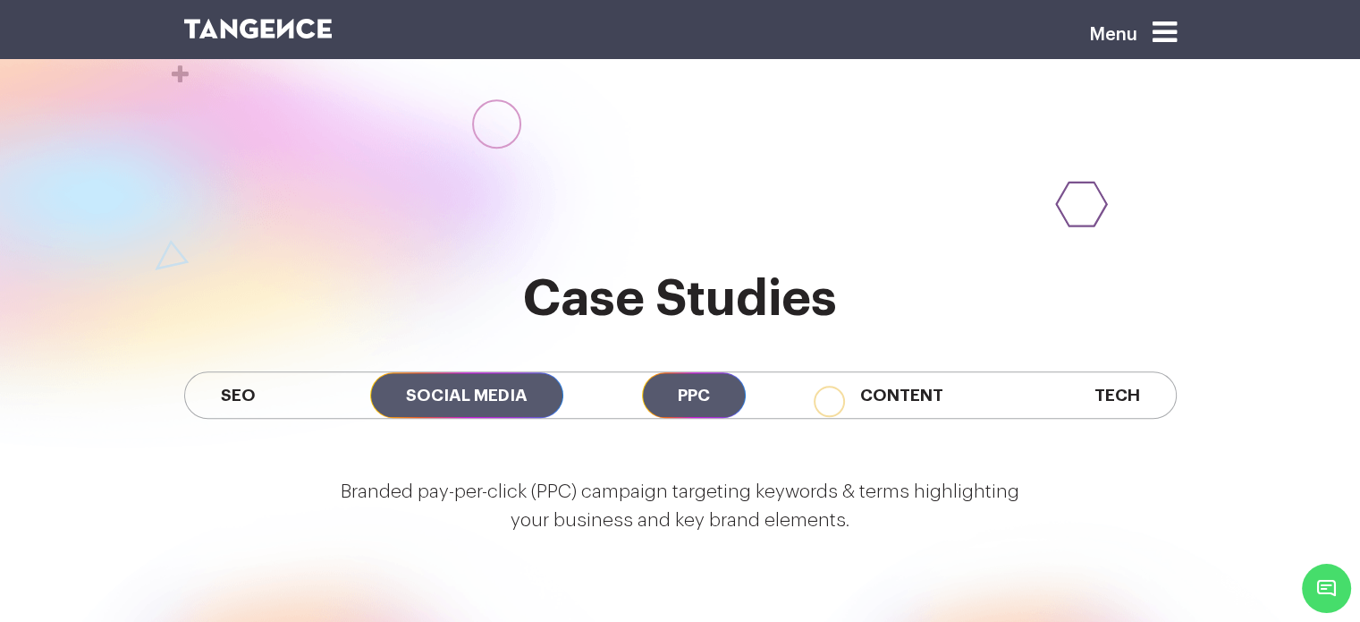
click at [512, 372] on span "Social Media" at bounding box center [466, 395] width 193 height 46
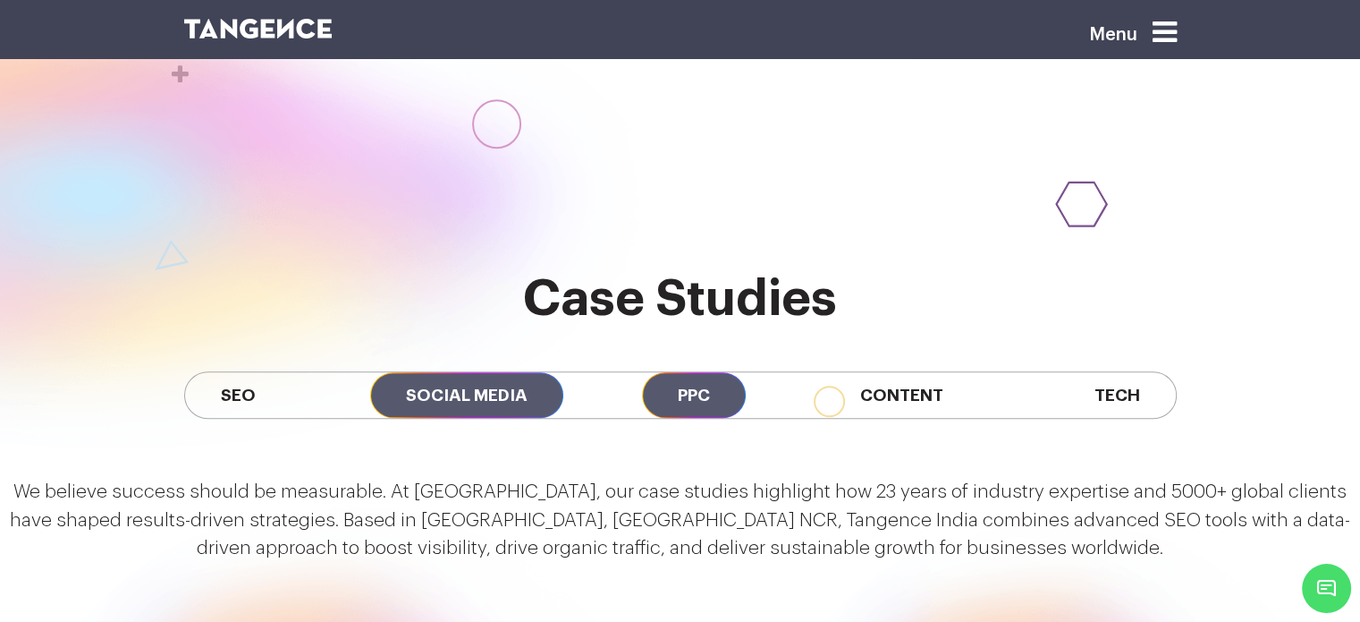
click at [667, 372] on span "PPC" at bounding box center [694, 395] width 104 height 46
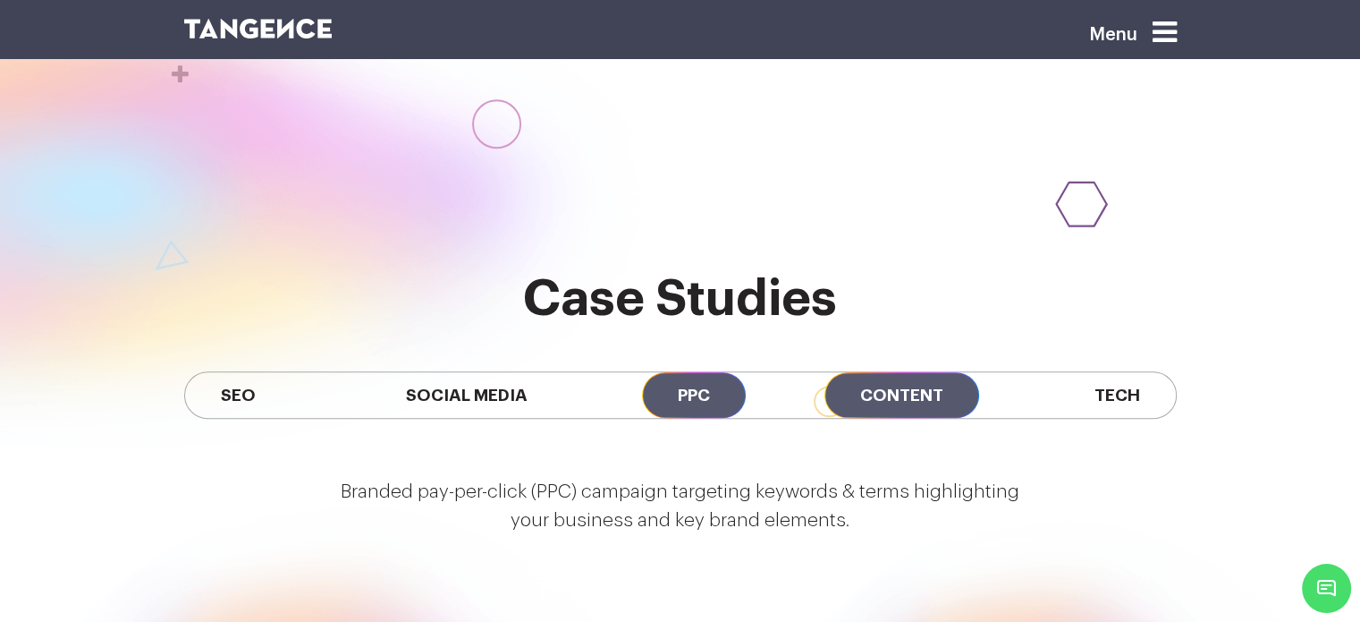
click at [877, 372] on span "Content" at bounding box center [902, 395] width 155 height 46
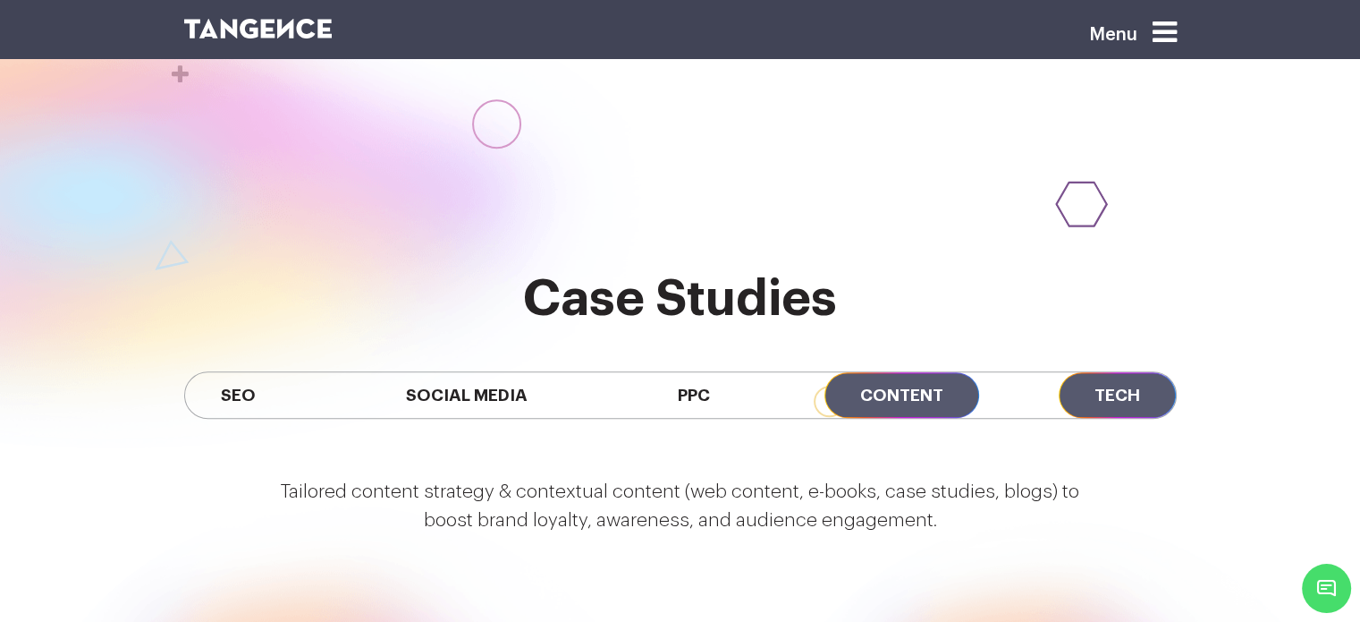
click at [1077, 372] on span "Tech" at bounding box center [1117, 395] width 117 height 46
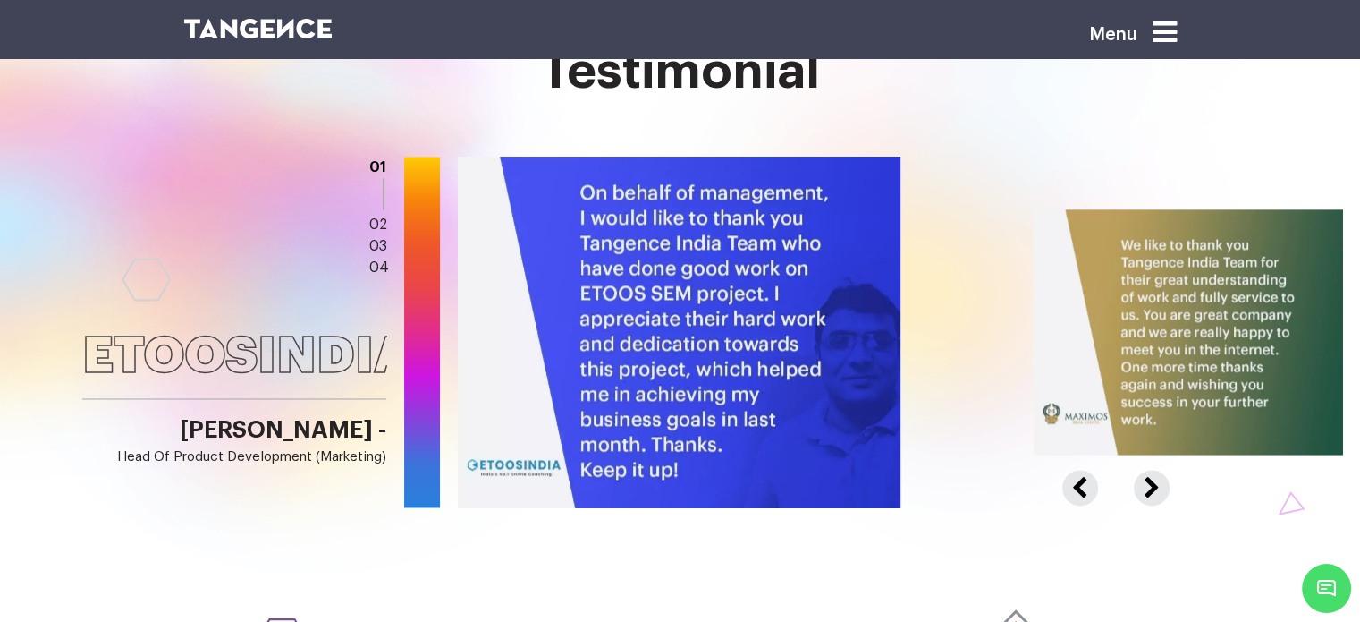
scroll to position [2723, 0]
click at [1152, 469] on button "Next" at bounding box center [1149, 477] width 31 height 16
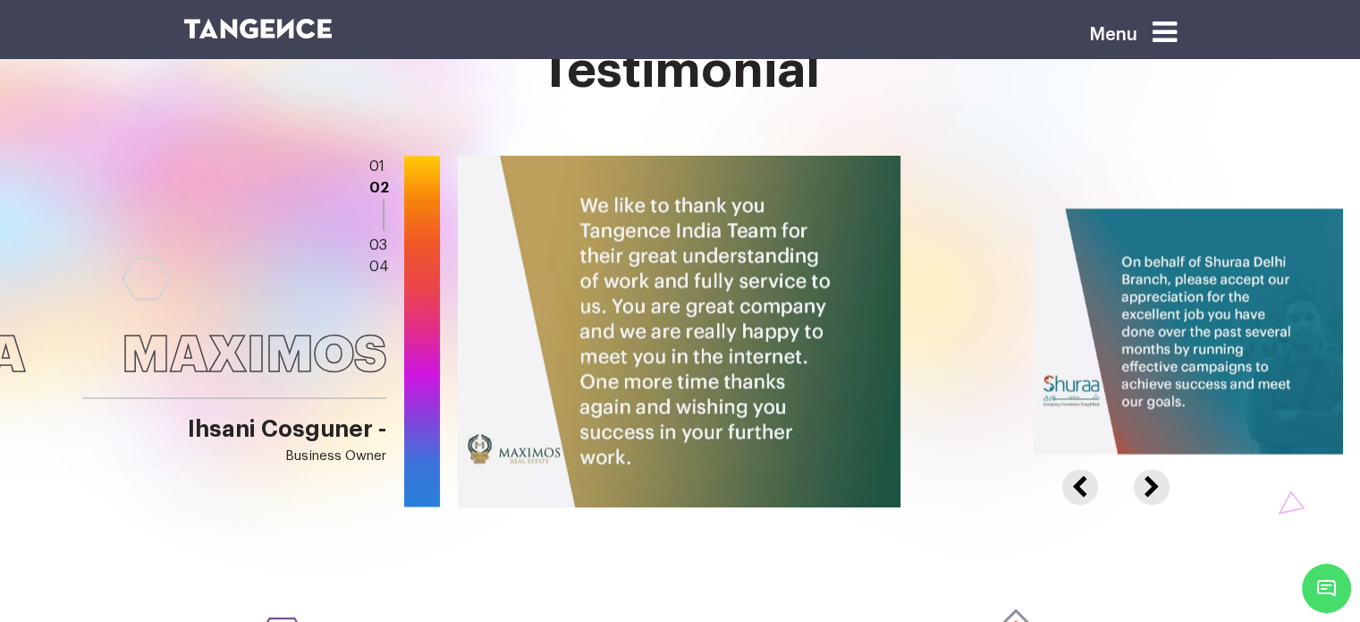
click at [1156, 469] on button "Next" at bounding box center [1149, 477] width 31 height 16
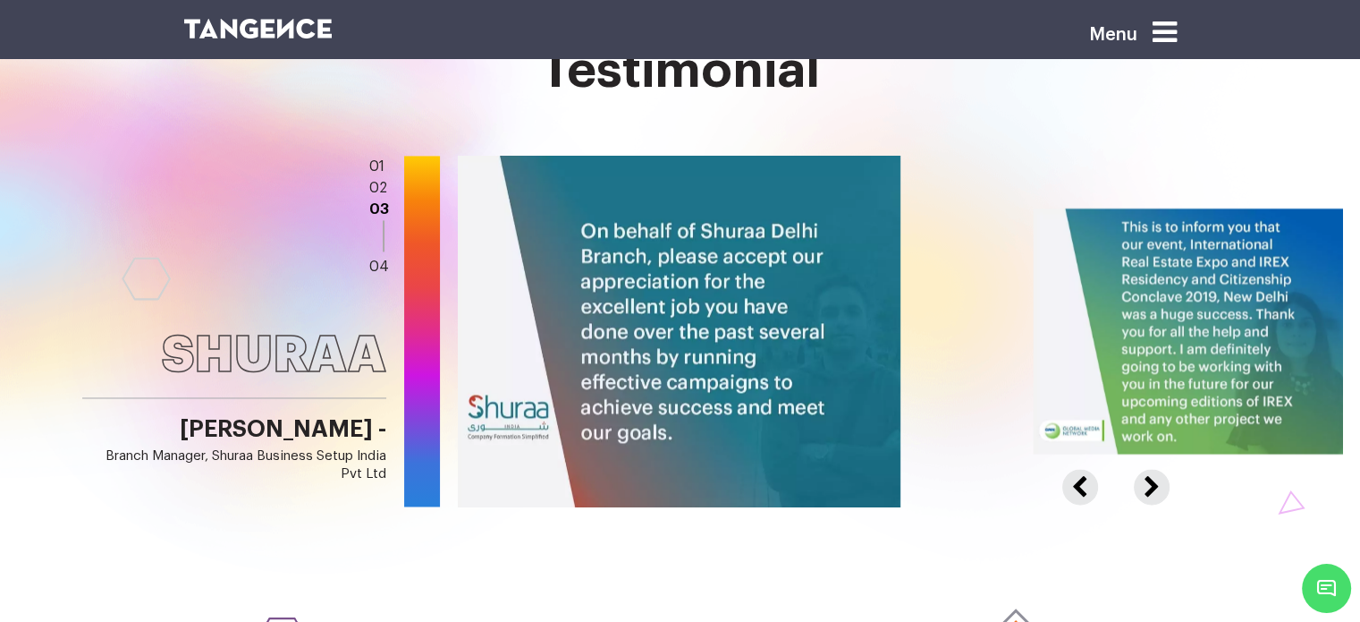
click at [1156, 469] on button "Next" at bounding box center [1149, 477] width 31 height 16
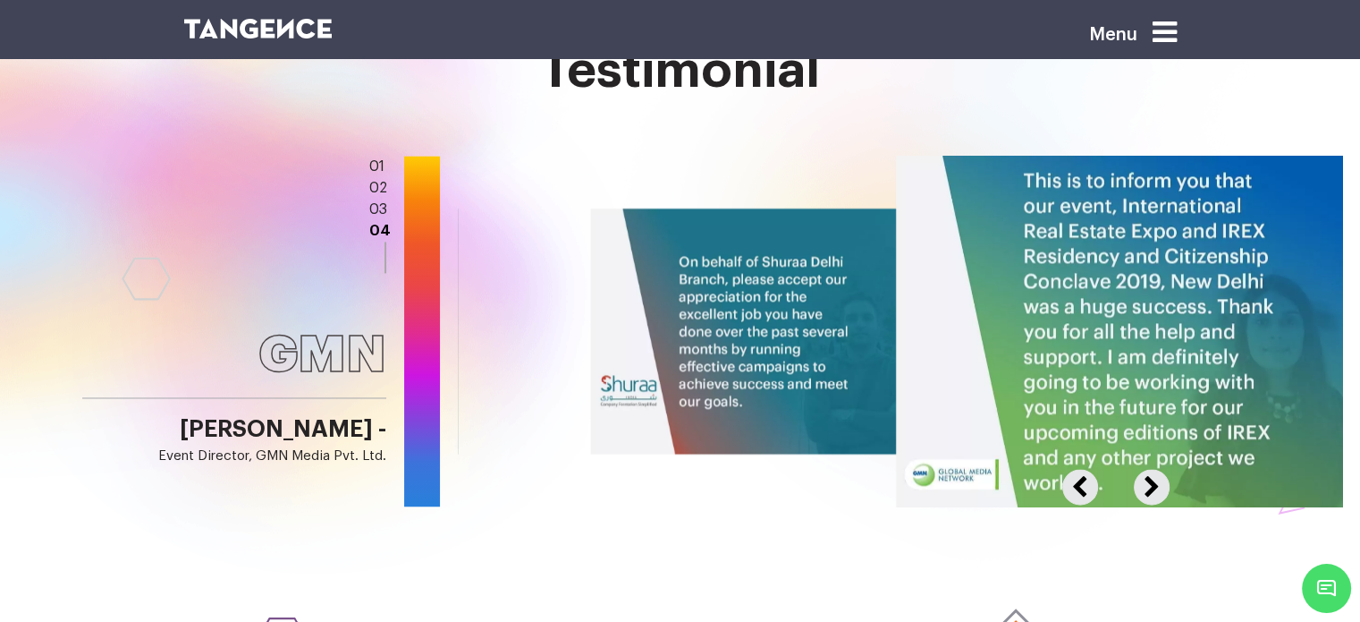
click at [1084, 469] on button "Previous" at bounding box center [1092, 477] width 59 height 16
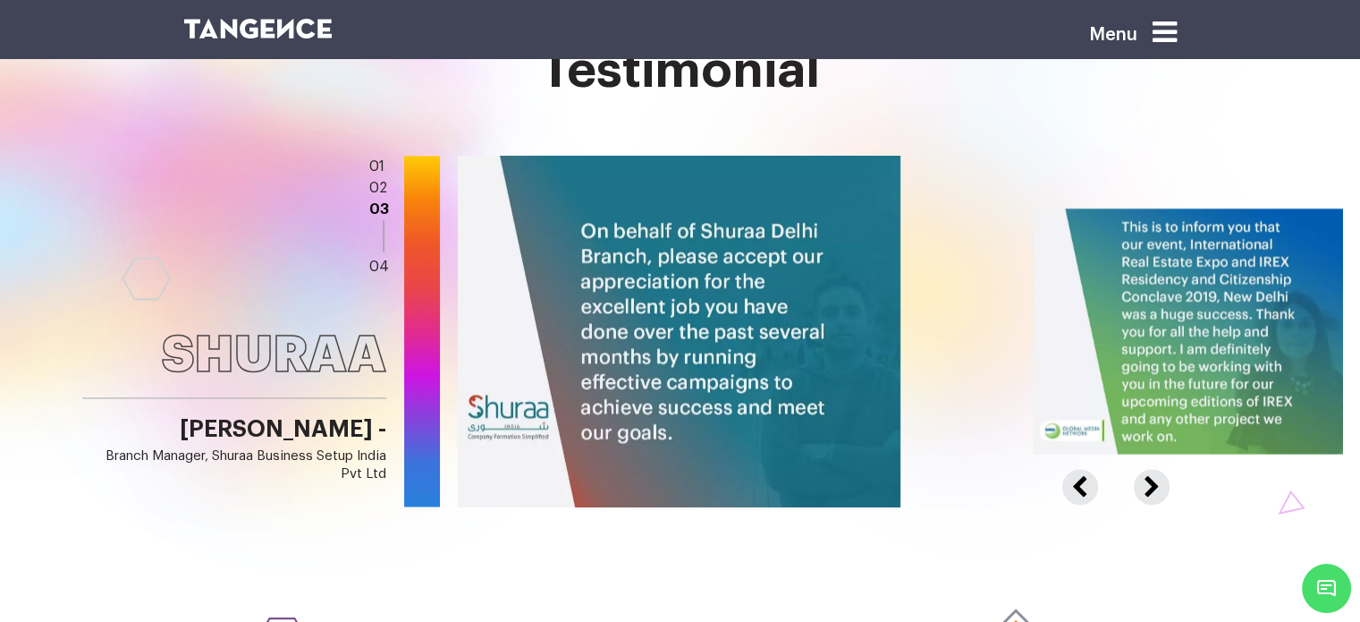
click at [1084, 469] on button "Previous" at bounding box center [1092, 477] width 59 height 16
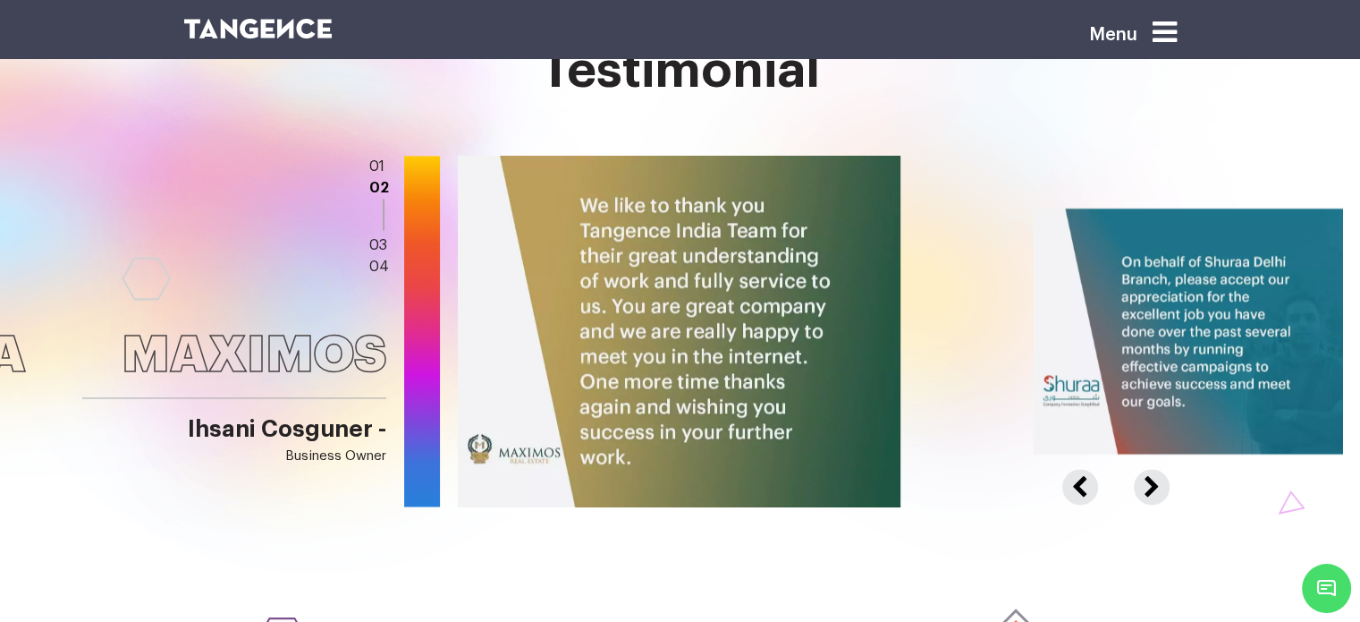
click at [1084, 469] on button "Previous" at bounding box center [1092, 477] width 59 height 16
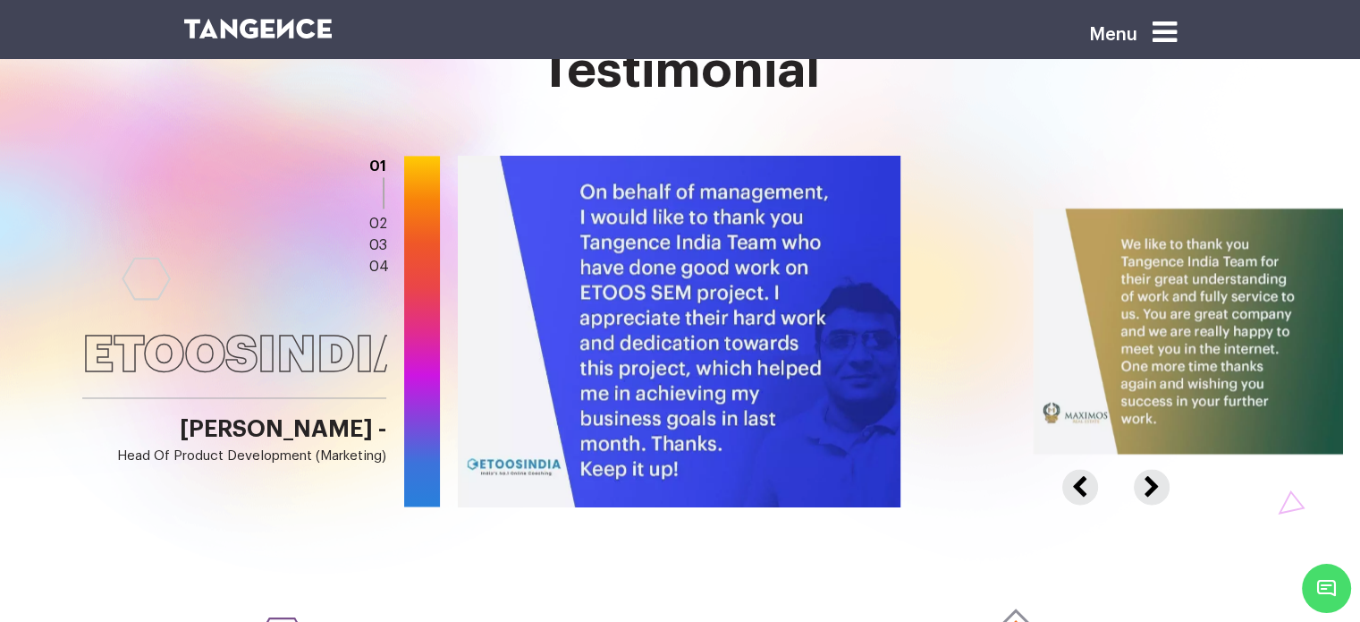
click at [1084, 469] on button "Previous" at bounding box center [1092, 477] width 59 height 16
click at [1148, 377] on div at bounding box center [1343, 331] width 1771 height 351
click at [1148, 469] on button "Next" at bounding box center [1149, 477] width 31 height 16
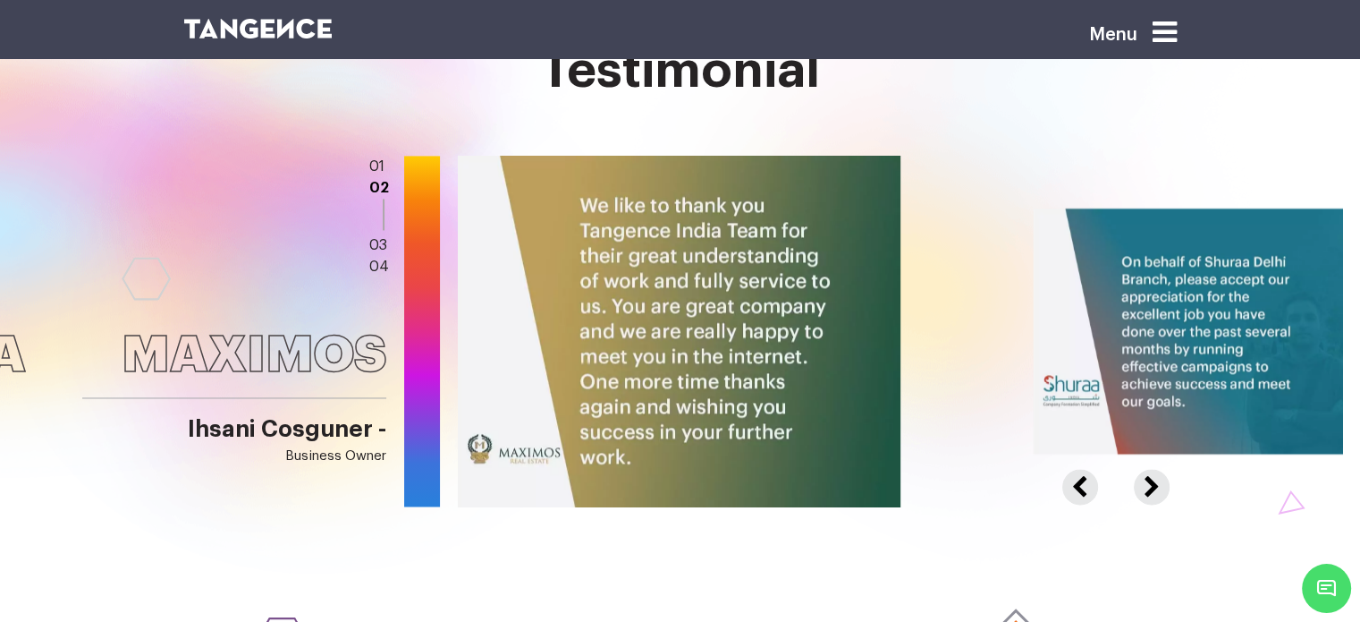
click at [1148, 469] on button "Next" at bounding box center [1149, 477] width 31 height 16
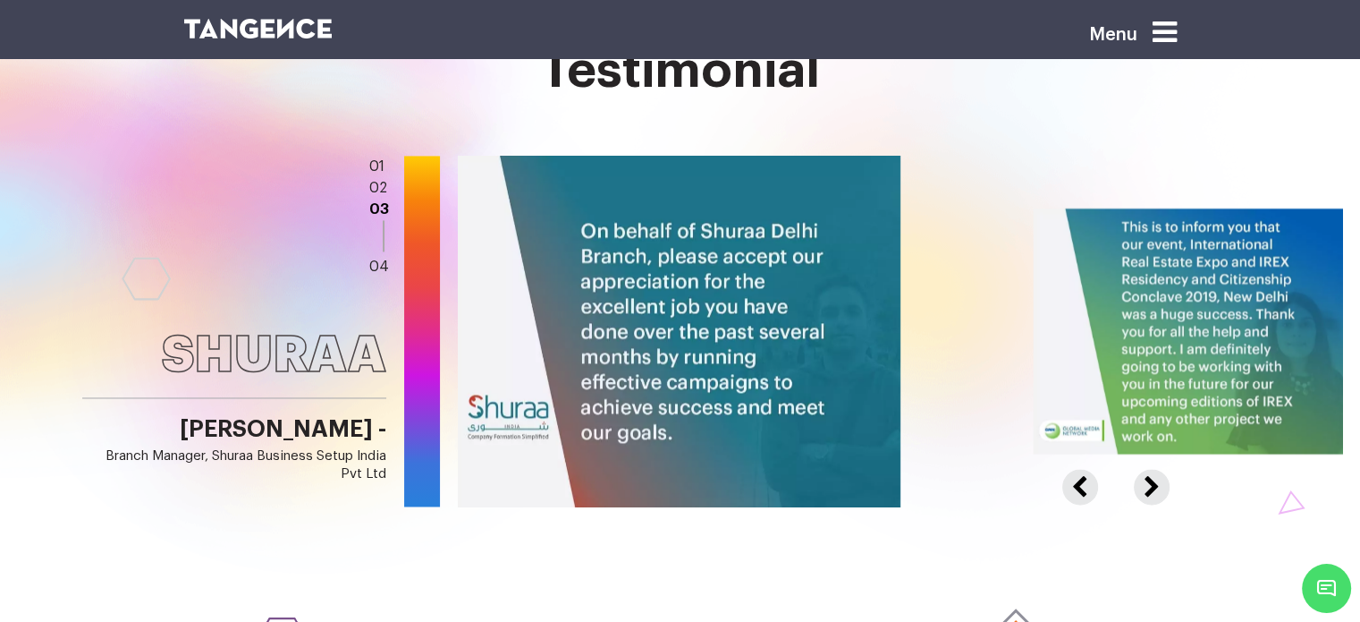
click at [1148, 469] on button "Next" at bounding box center [1149, 477] width 31 height 16
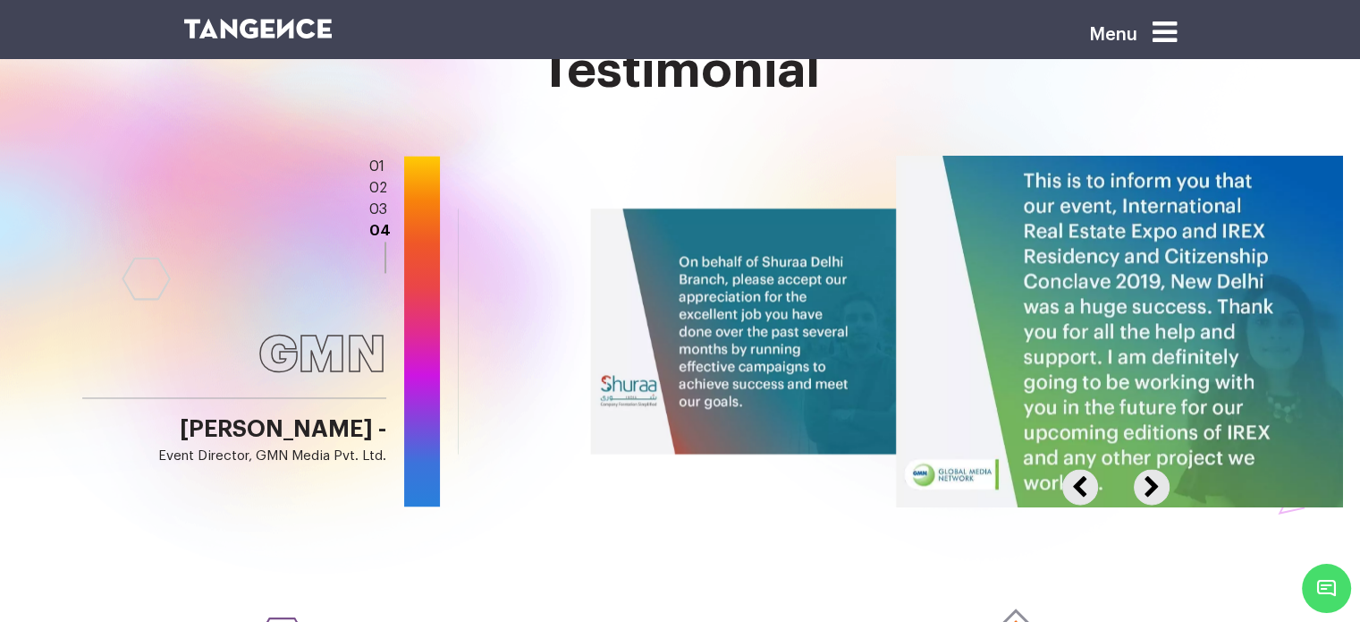
click at [1080, 469] on button "Previous" at bounding box center [1092, 477] width 59 height 16
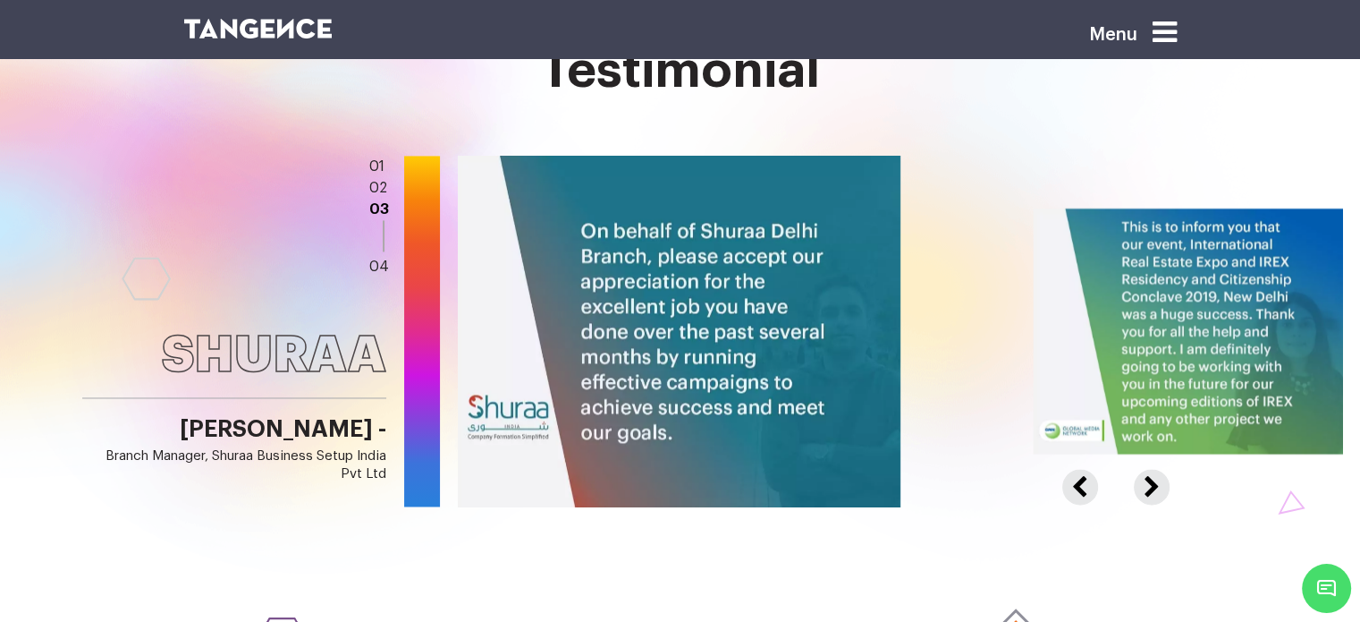
click at [1080, 469] on button "Previous" at bounding box center [1092, 477] width 59 height 16
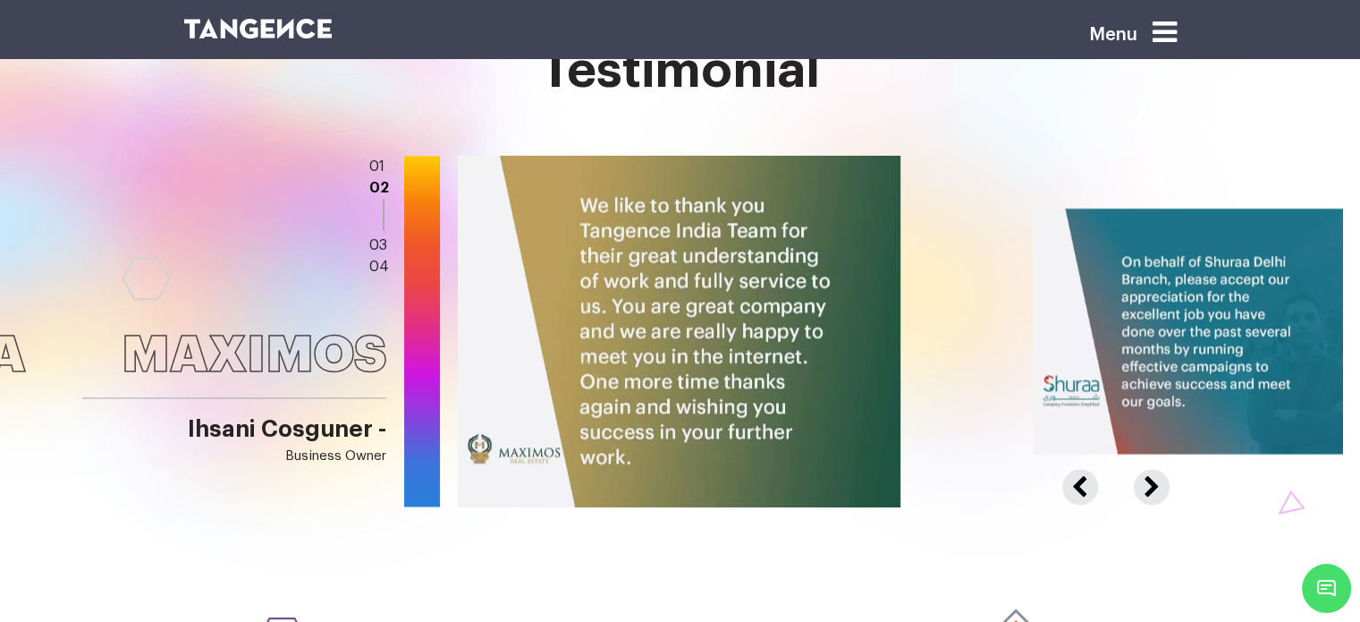
click at [1080, 469] on button "Previous" at bounding box center [1092, 477] width 59 height 16
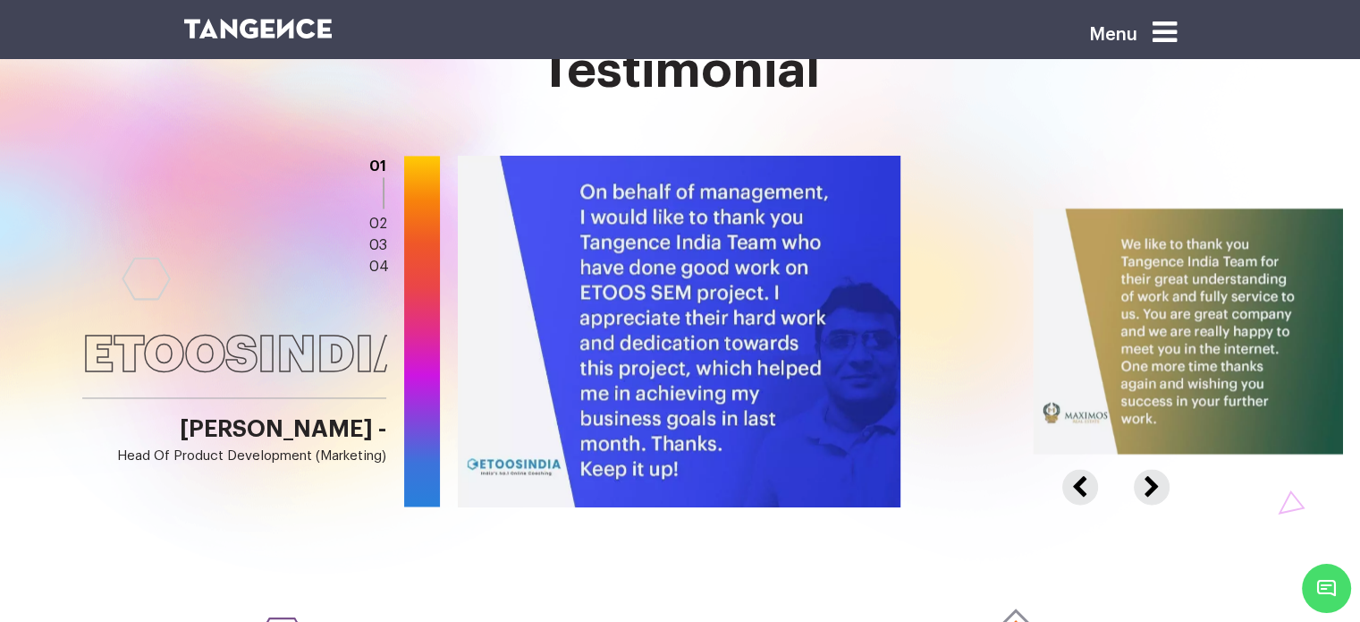
click at [1159, 469] on button "Next" at bounding box center [1149, 477] width 31 height 16
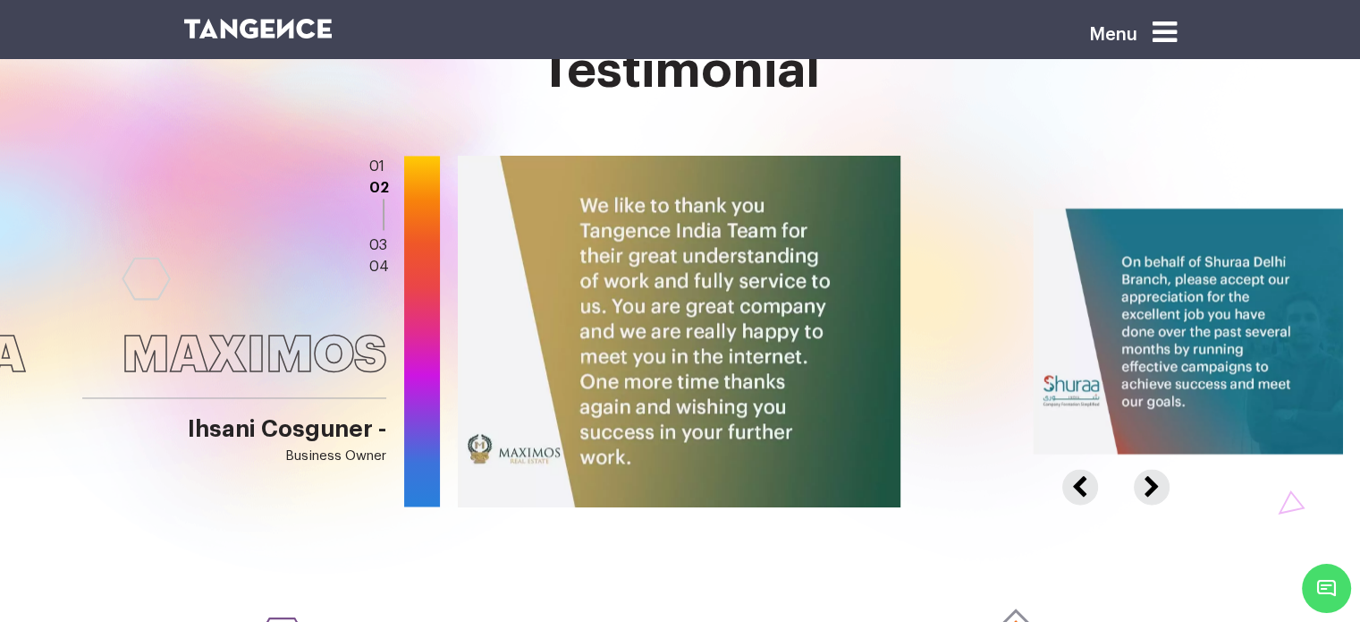
click at [1089, 469] on button "Previous" at bounding box center [1092, 477] width 59 height 16
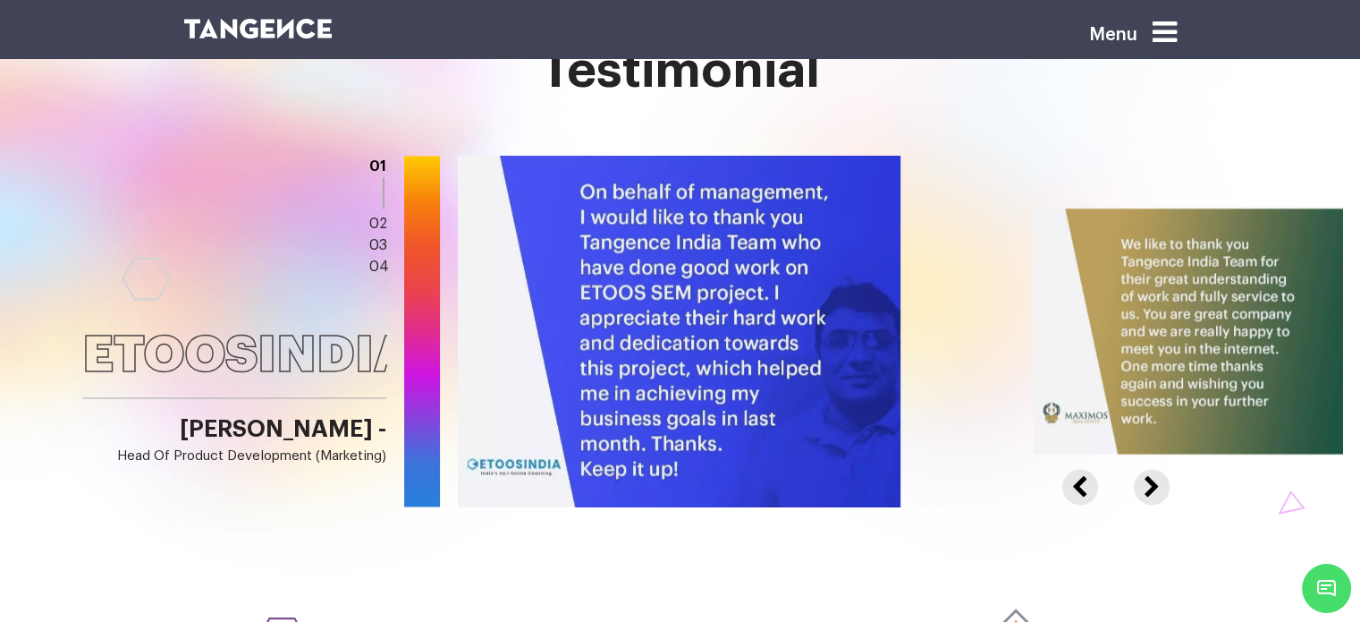
click at [1093, 469] on button "Previous" at bounding box center [1092, 477] width 59 height 16
click at [1156, 469] on button "Next" at bounding box center [1149, 477] width 31 height 16
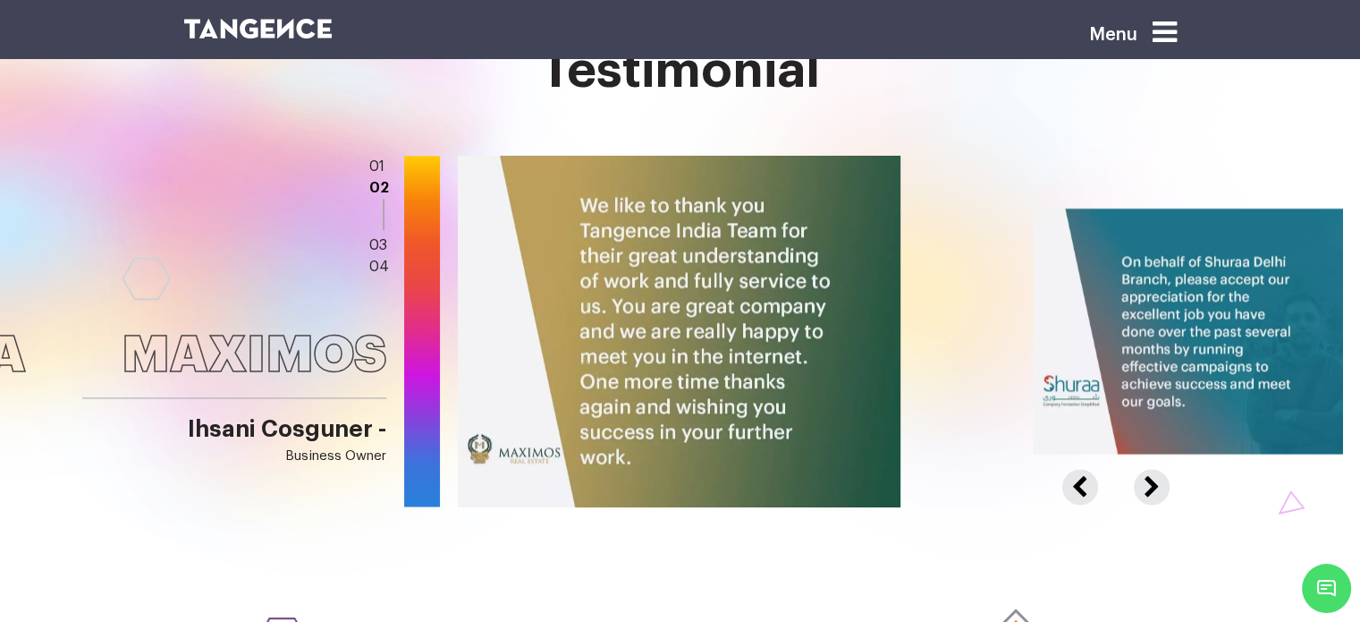
click at [1069, 469] on button "Previous" at bounding box center [1092, 477] width 59 height 16
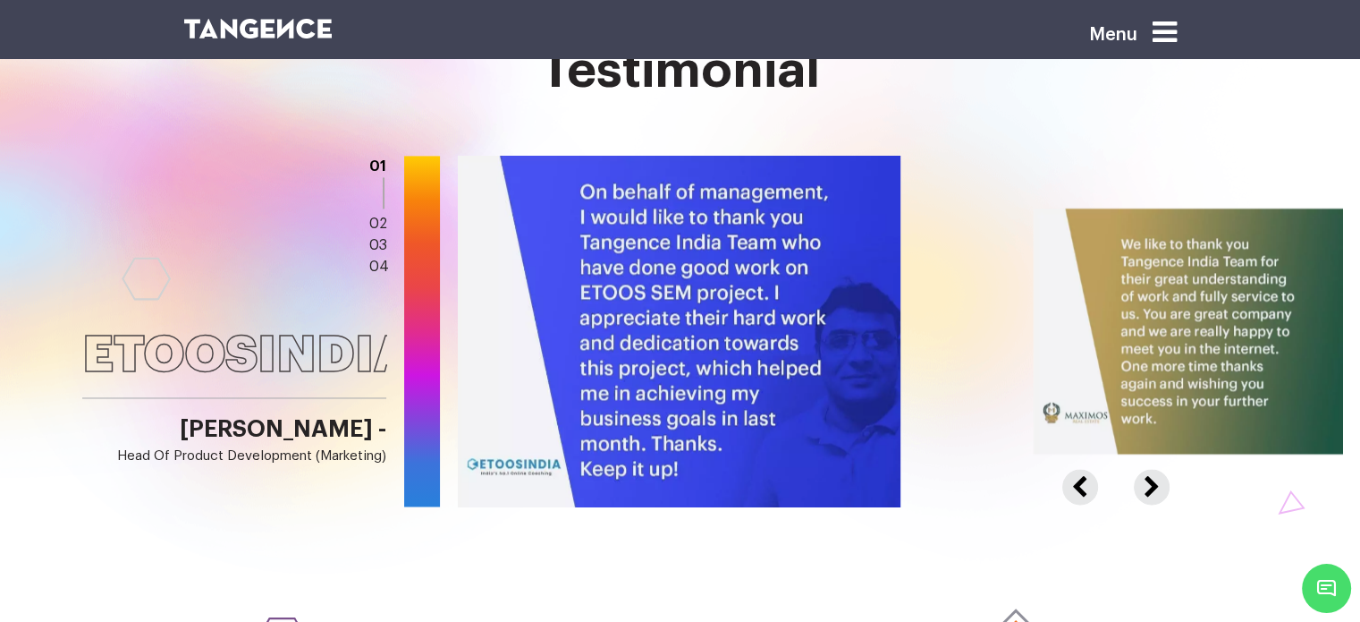
click at [1142, 469] on button "Next" at bounding box center [1149, 477] width 31 height 16
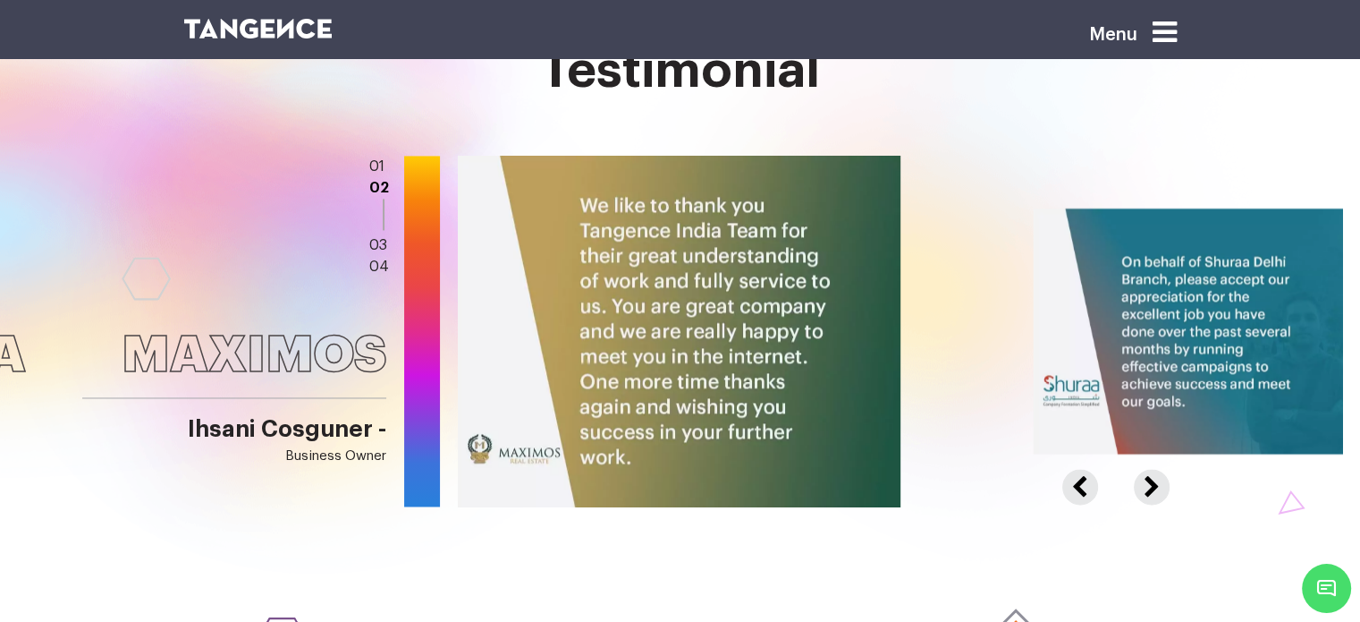
click at [1142, 469] on button "Next" at bounding box center [1149, 477] width 31 height 16
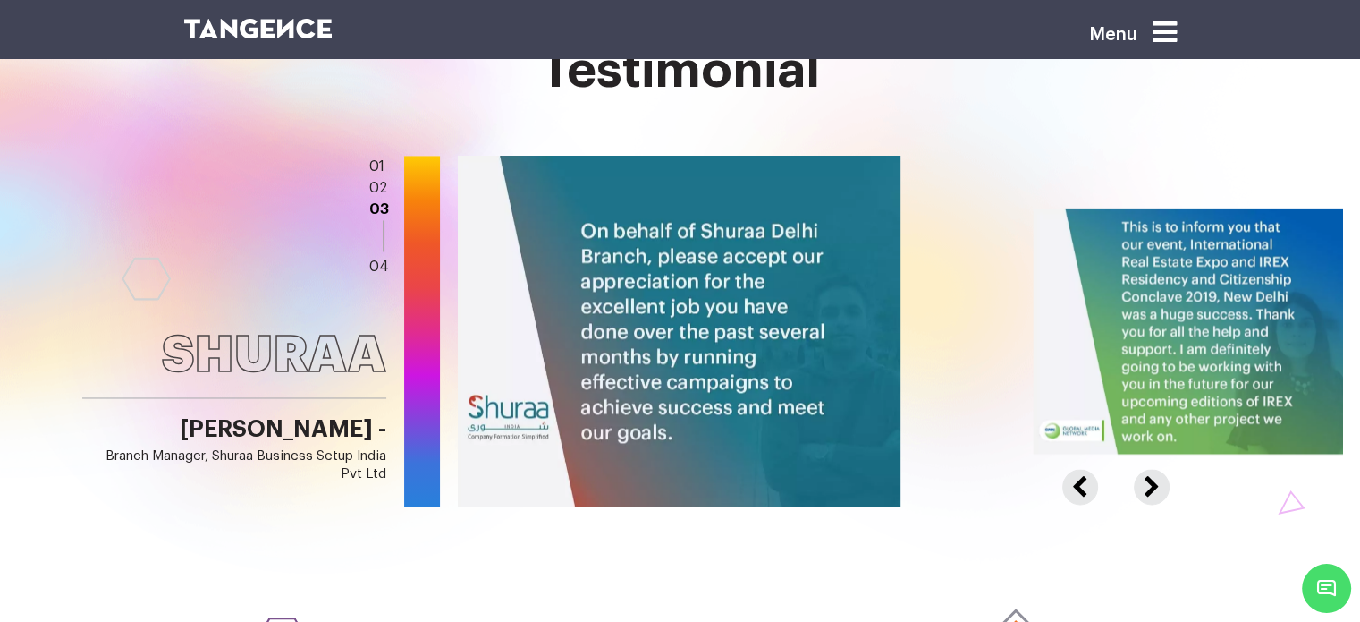
click at [1142, 469] on button "Next" at bounding box center [1149, 477] width 31 height 16
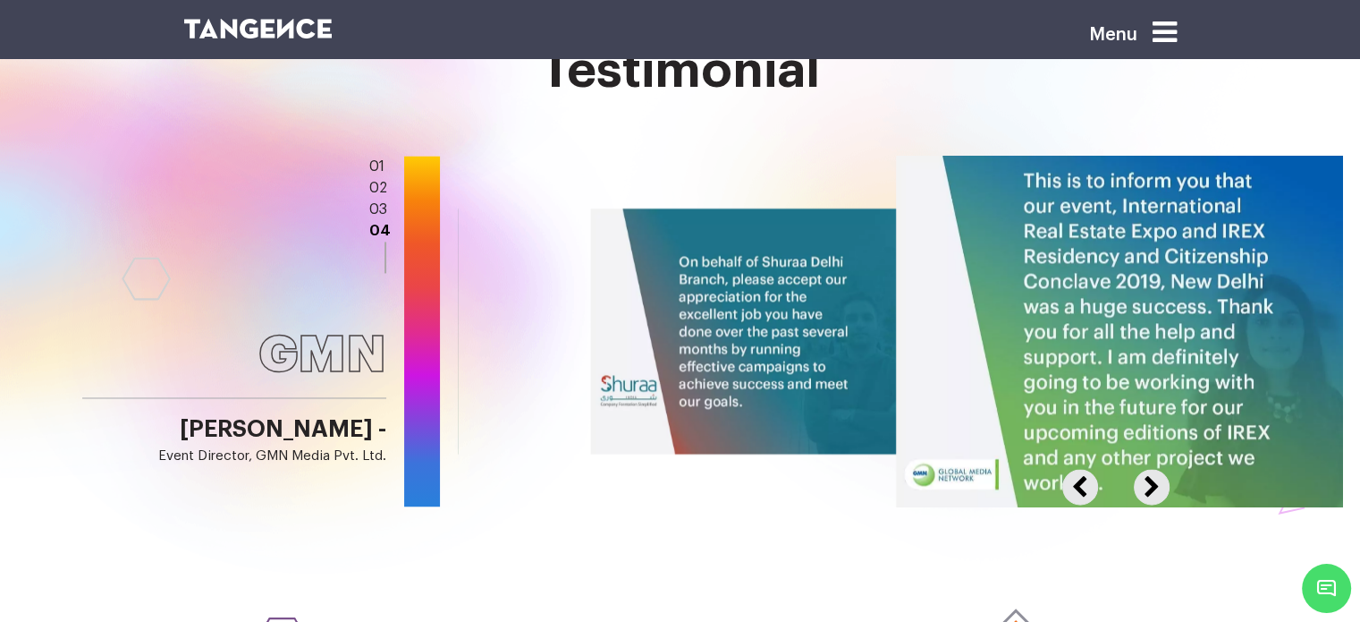
click at [1084, 469] on button "Previous" at bounding box center [1092, 477] width 59 height 16
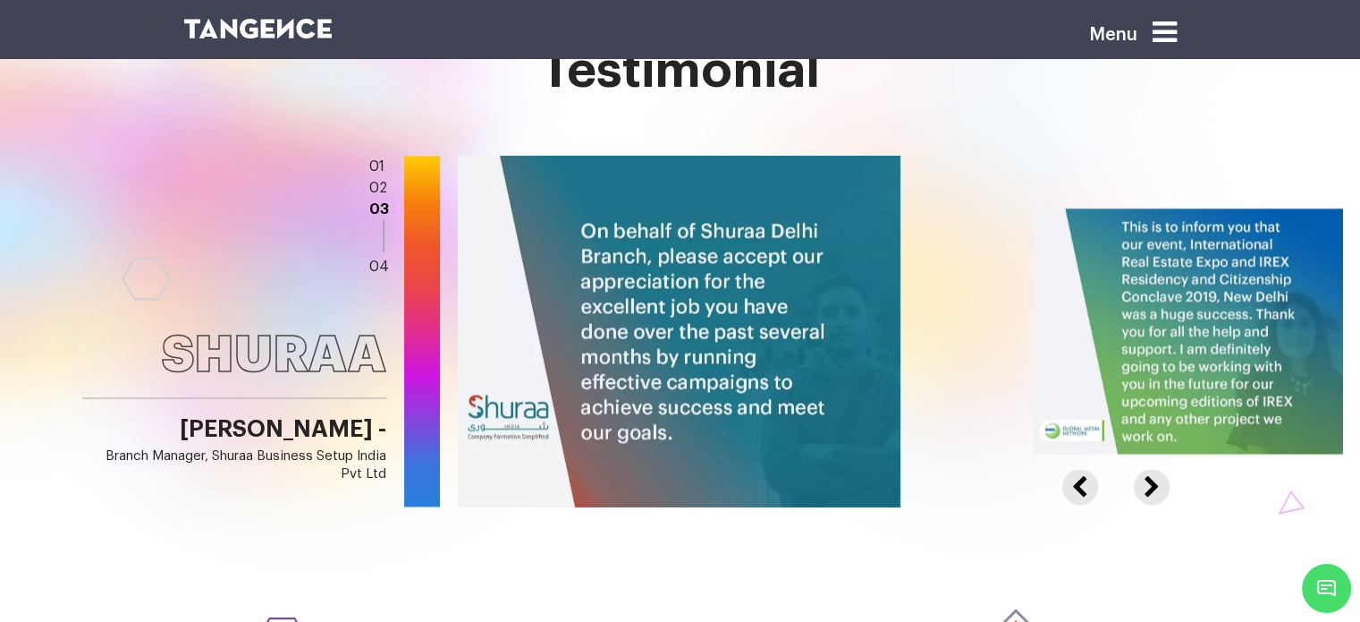
click at [1150, 469] on button "Next" at bounding box center [1149, 477] width 31 height 16
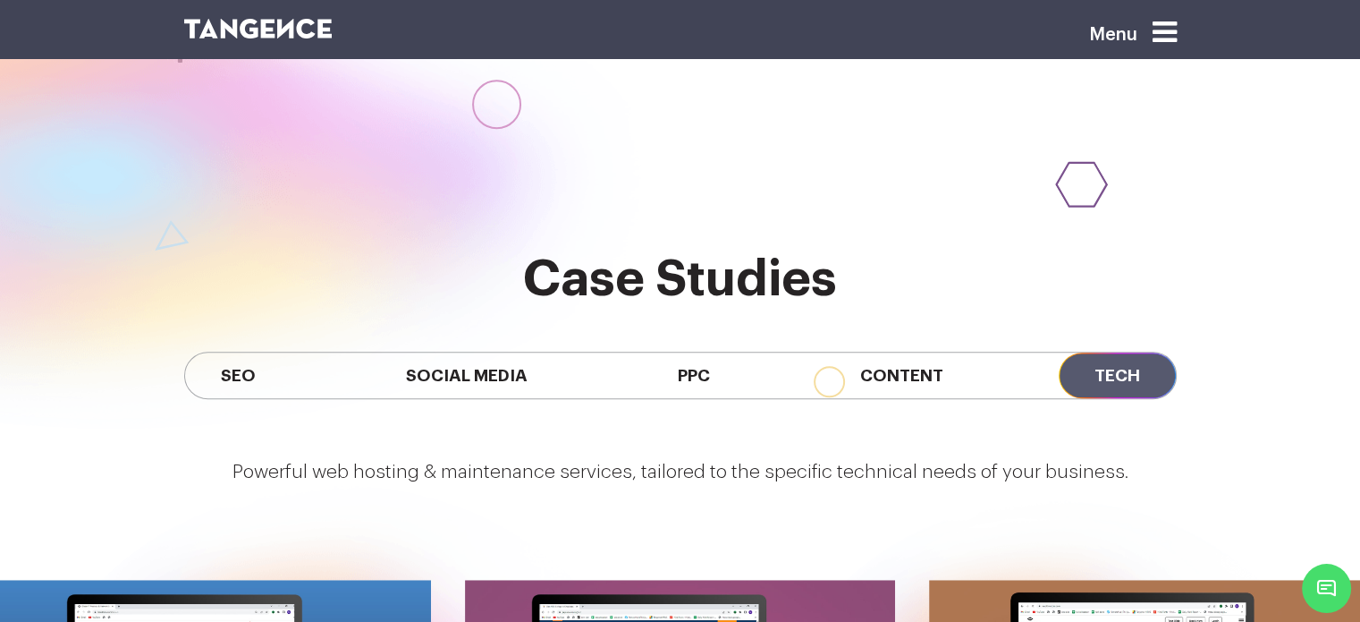
scroll to position [1438, 0]
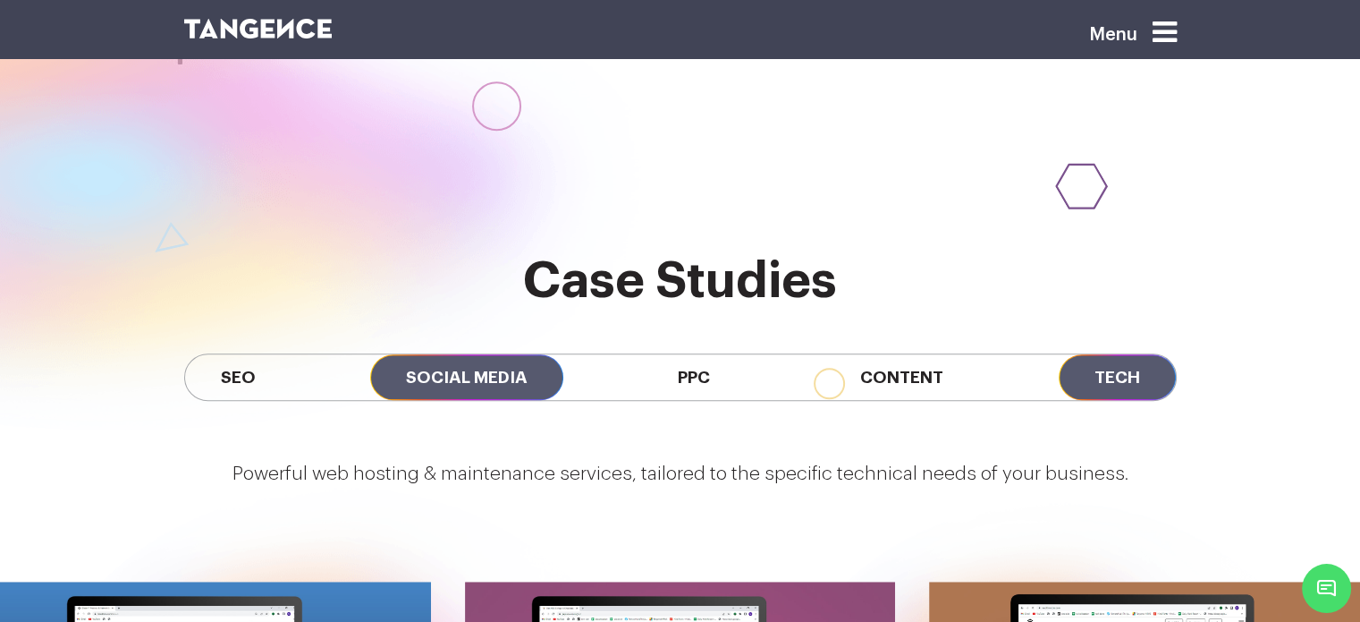
click at [472, 354] on span "Social Media" at bounding box center [466, 377] width 193 height 46
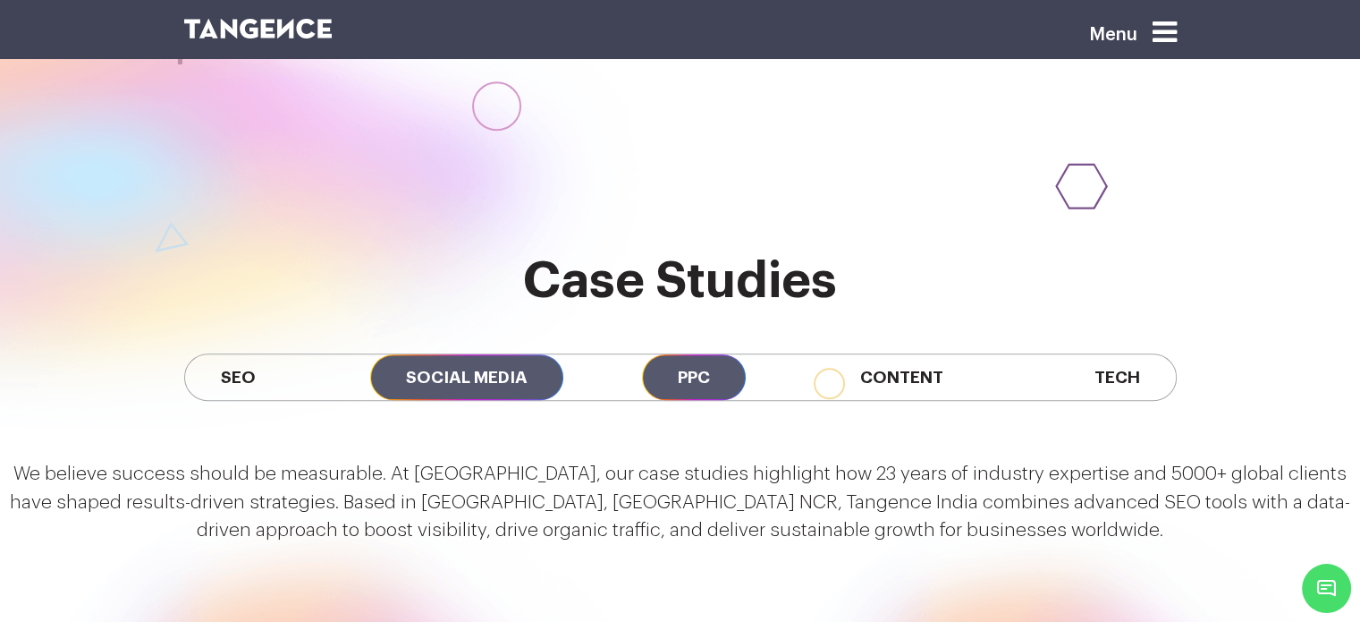
click at [695, 354] on span "PPC" at bounding box center [694, 377] width 104 height 46
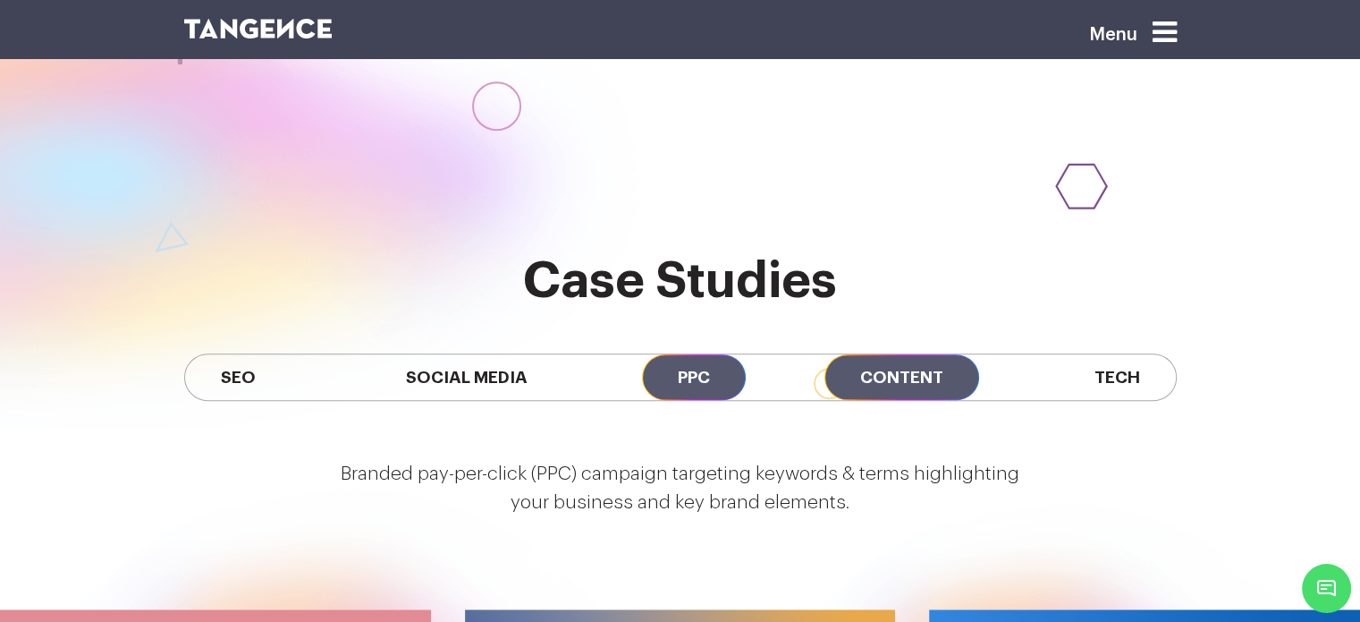
click at [898, 354] on span "Content" at bounding box center [902, 377] width 155 height 46
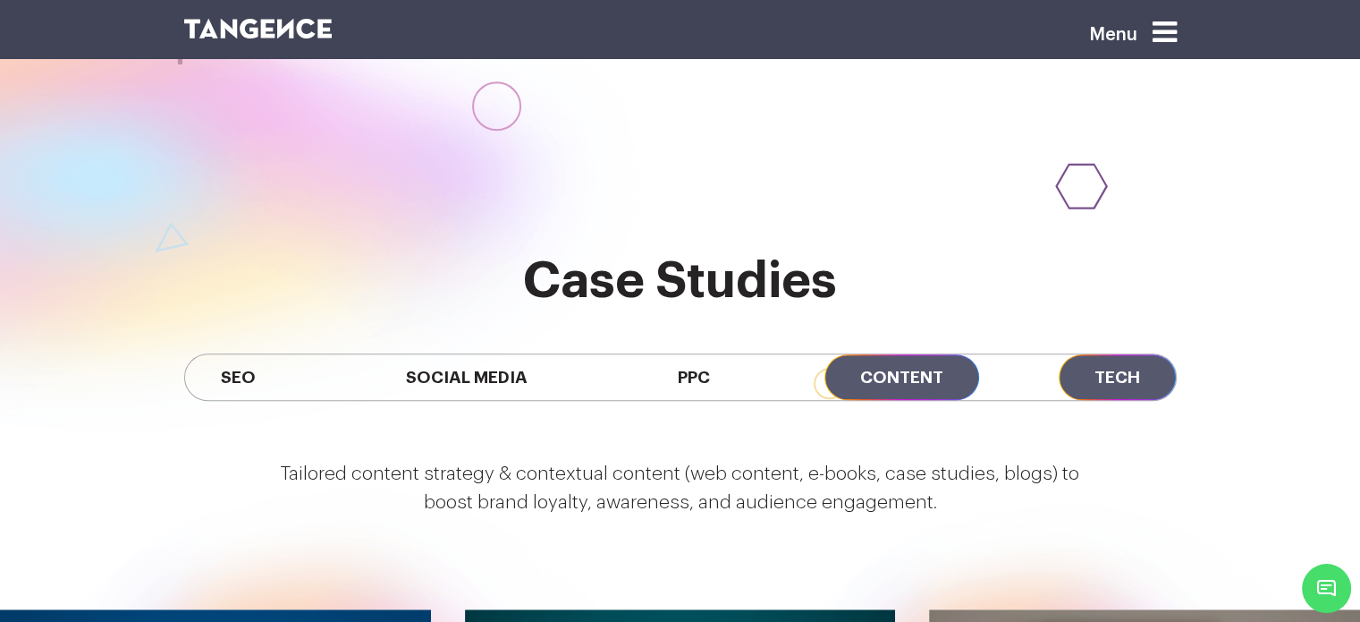
click at [1092, 354] on span "Tech" at bounding box center [1117, 377] width 117 height 46
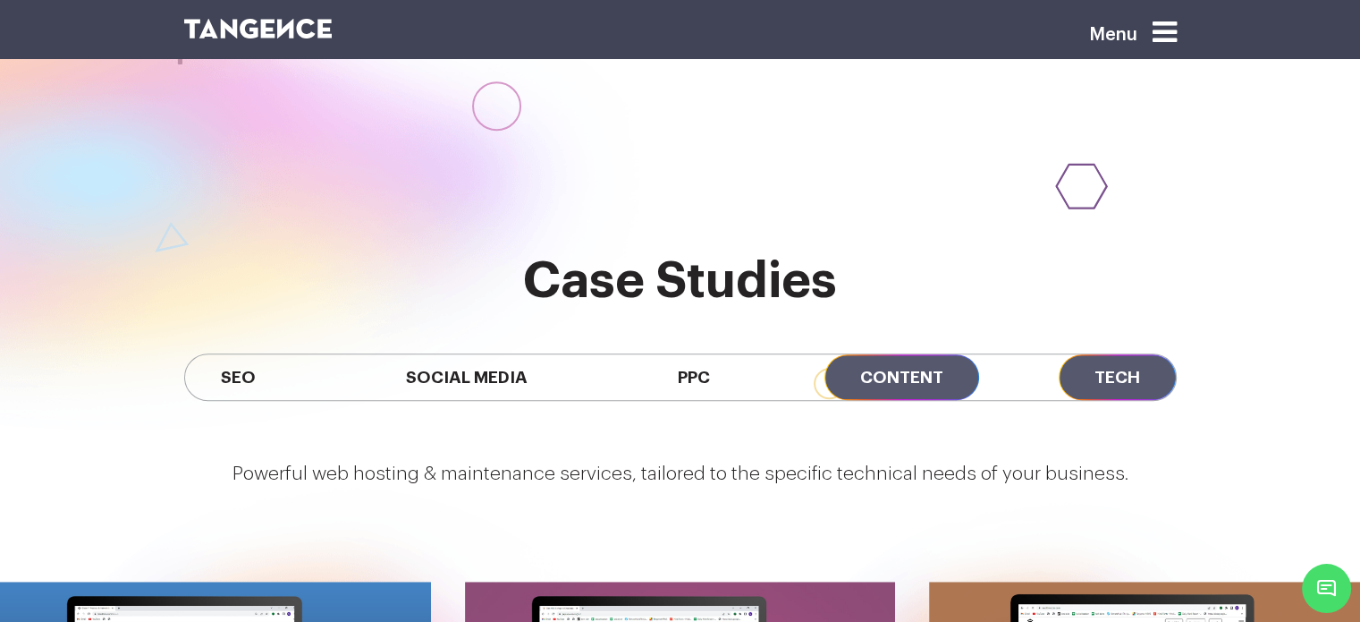
click at [894, 354] on span "Content" at bounding box center [902, 377] width 155 height 46
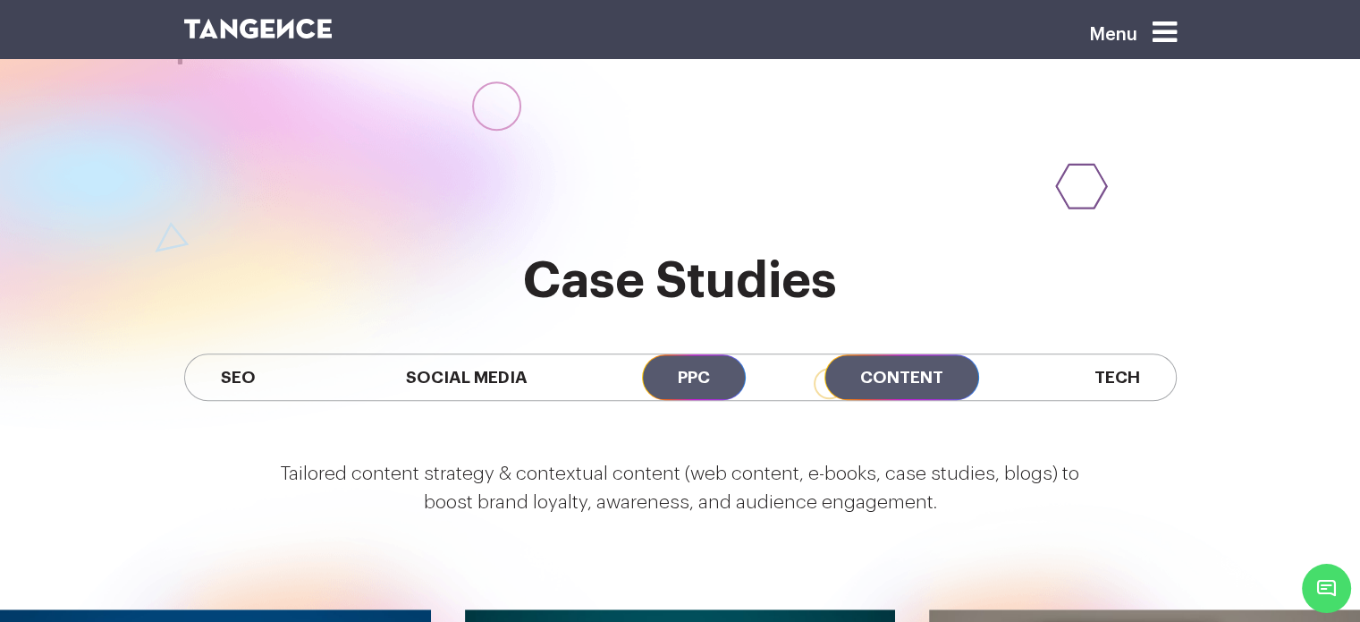
click at [691, 354] on span "PPC" at bounding box center [694, 377] width 104 height 46
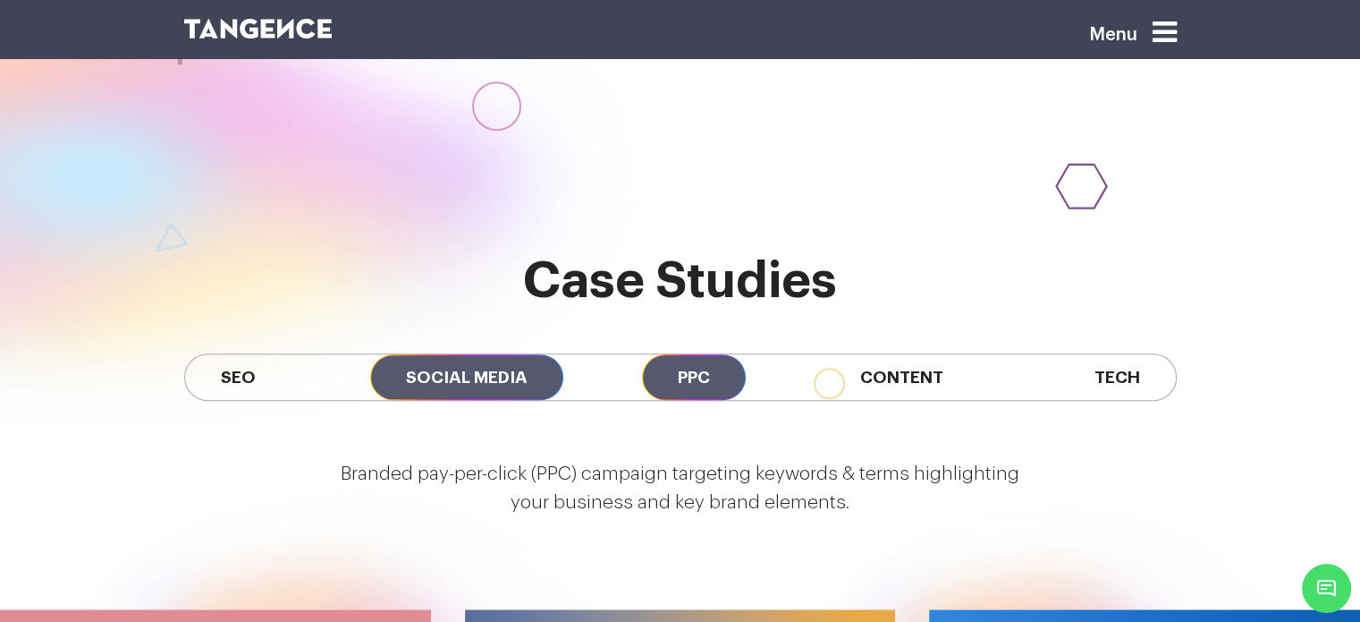
click at [476, 354] on span "Social Media" at bounding box center [466, 377] width 193 height 46
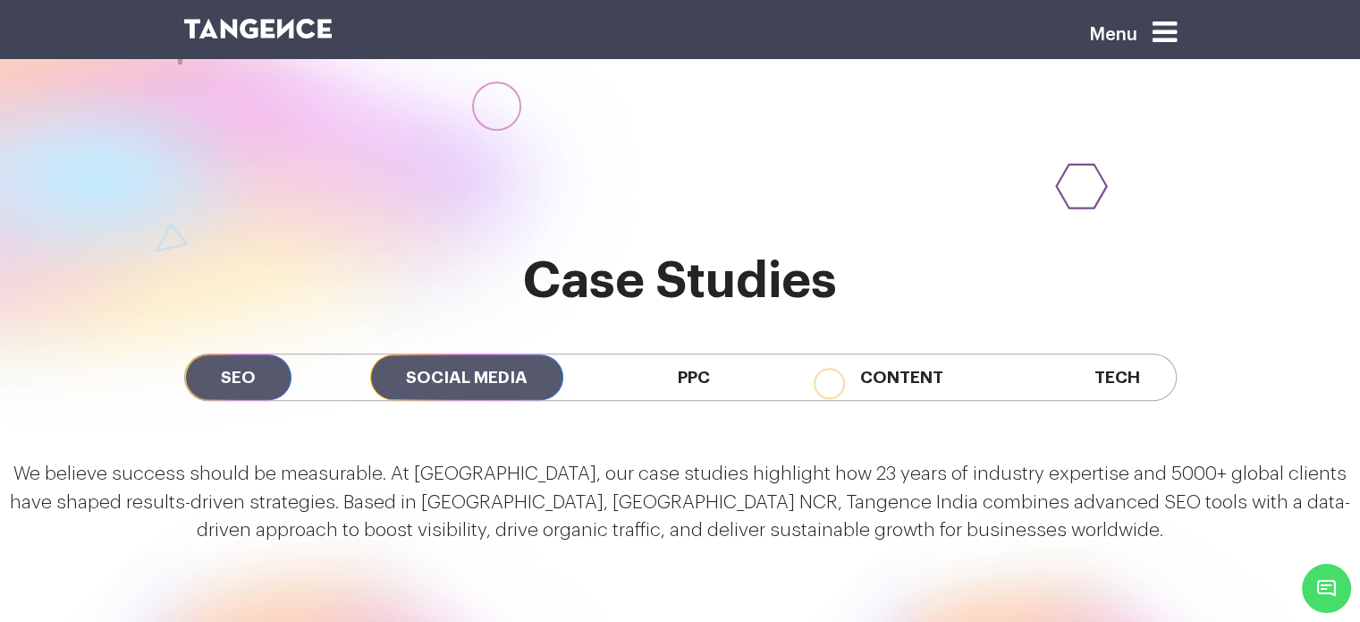
click at [276, 354] on span "SEO" at bounding box center [238, 377] width 106 height 46
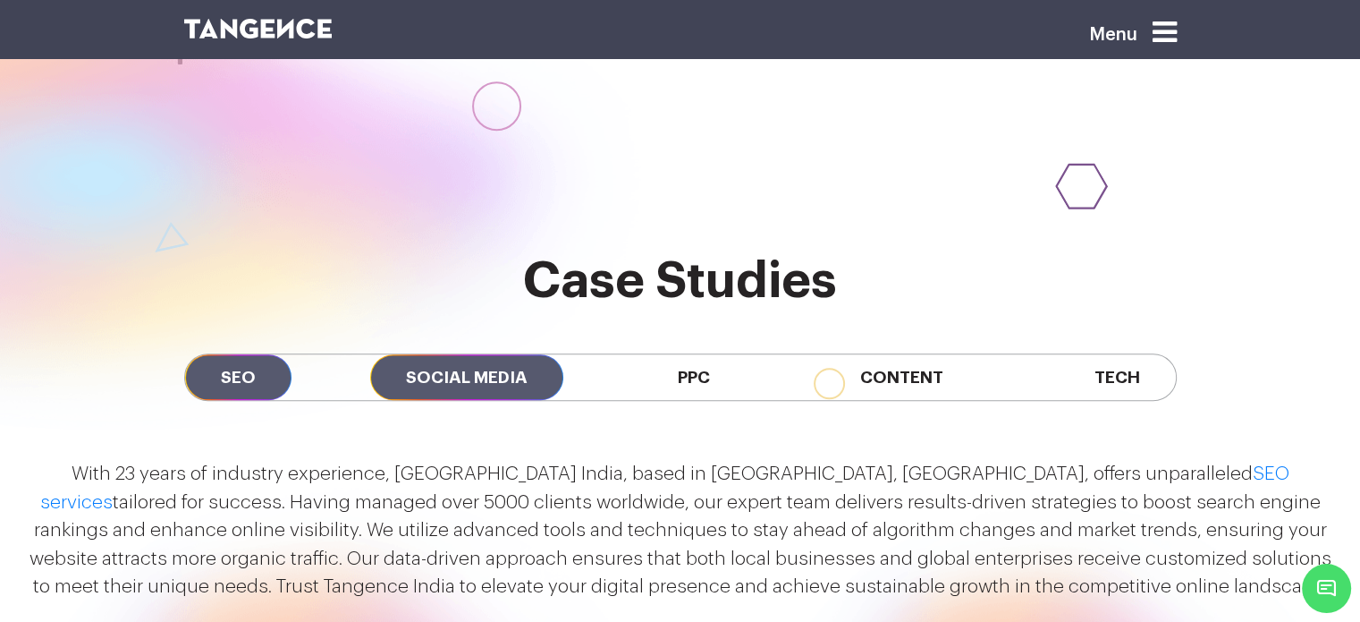
click at [487, 354] on span "Social Media" at bounding box center [466, 377] width 193 height 46
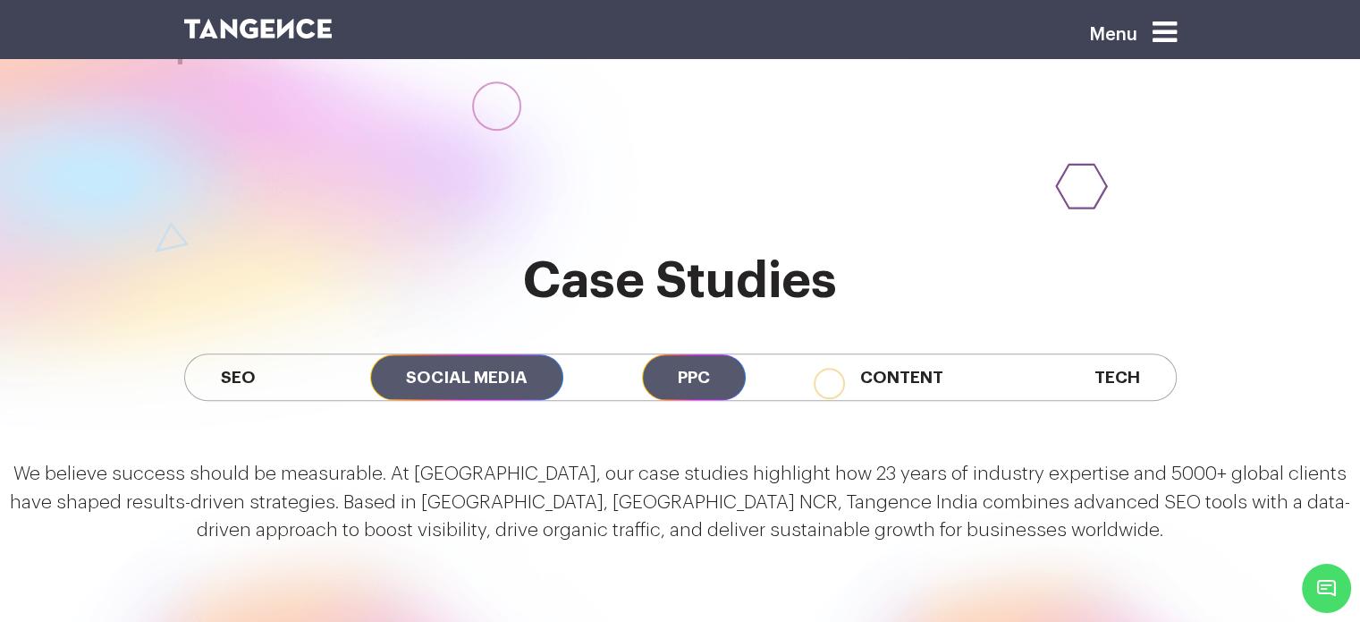
click at [695, 354] on span "PPC" at bounding box center [694, 377] width 104 height 46
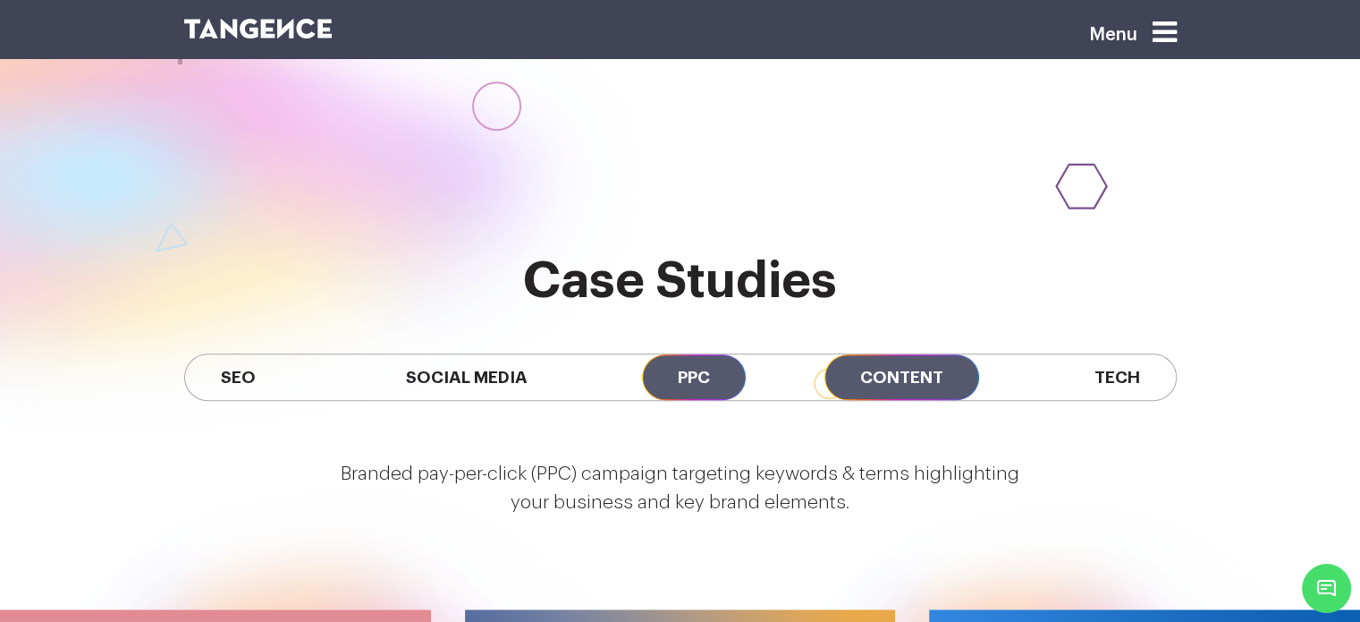
click at [906, 354] on span "Content" at bounding box center [902, 377] width 155 height 46
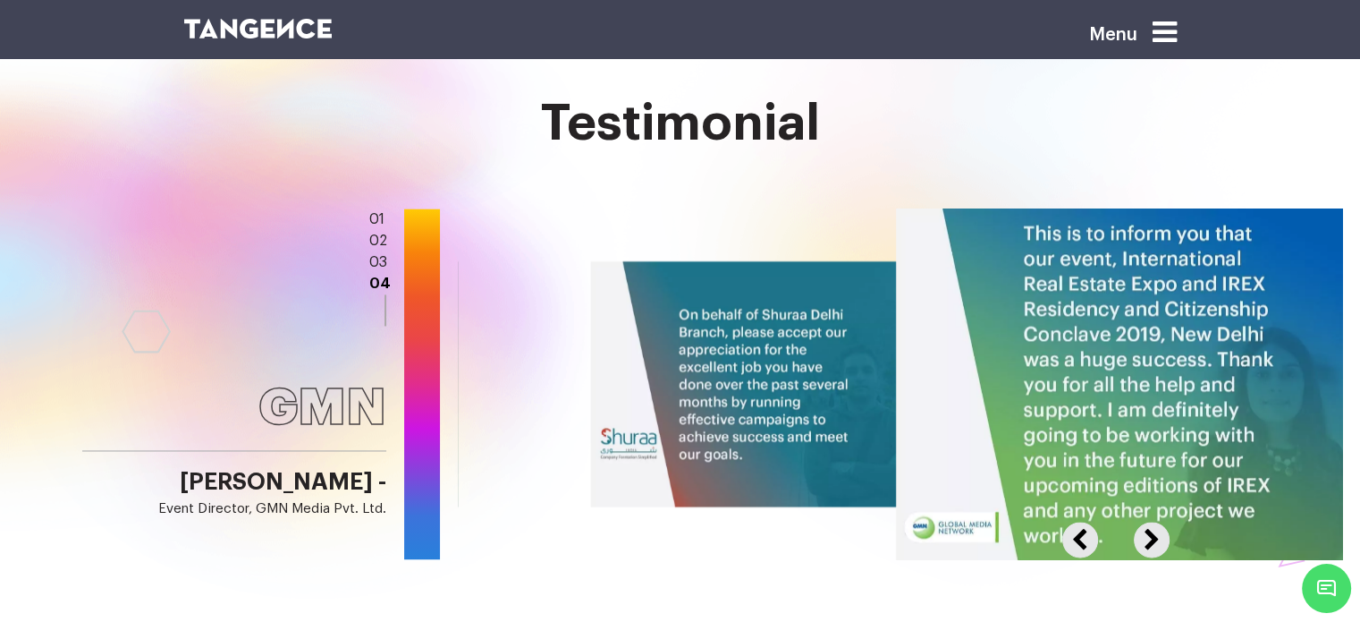
scroll to position [2701, 0]
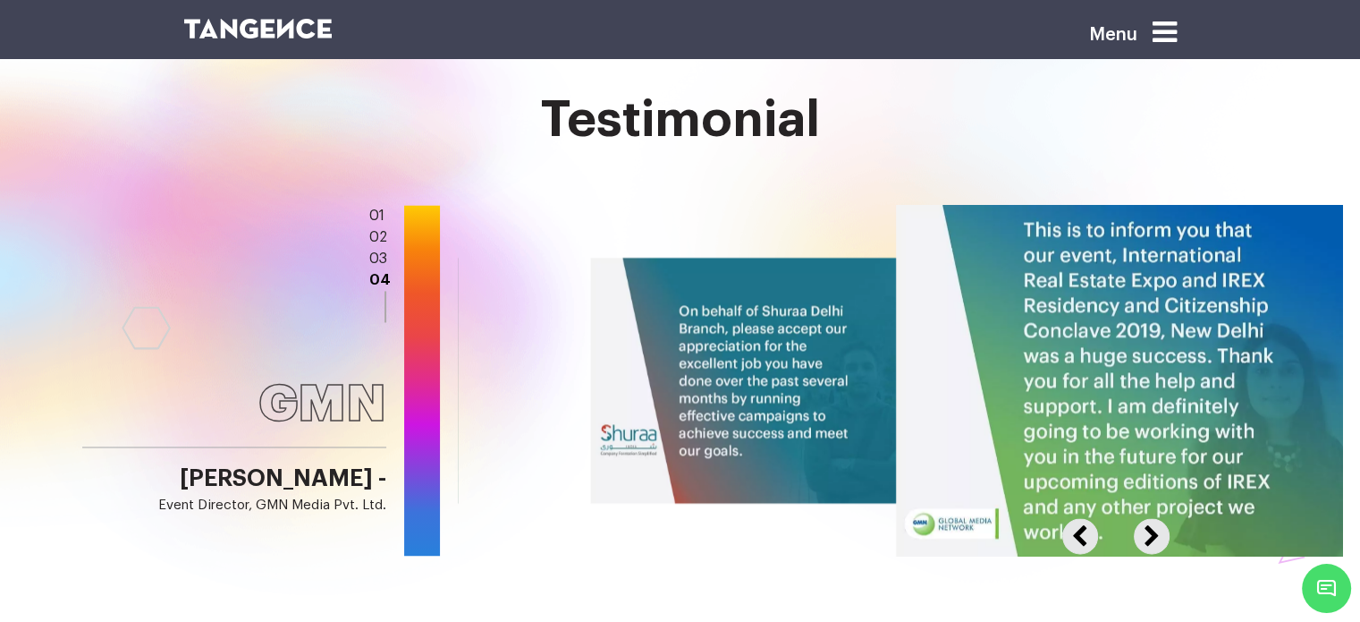
click at [1152, 518] on button "Next" at bounding box center [1149, 526] width 31 height 16
click at [1080, 518] on button "Previous" at bounding box center [1092, 526] width 59 height 16
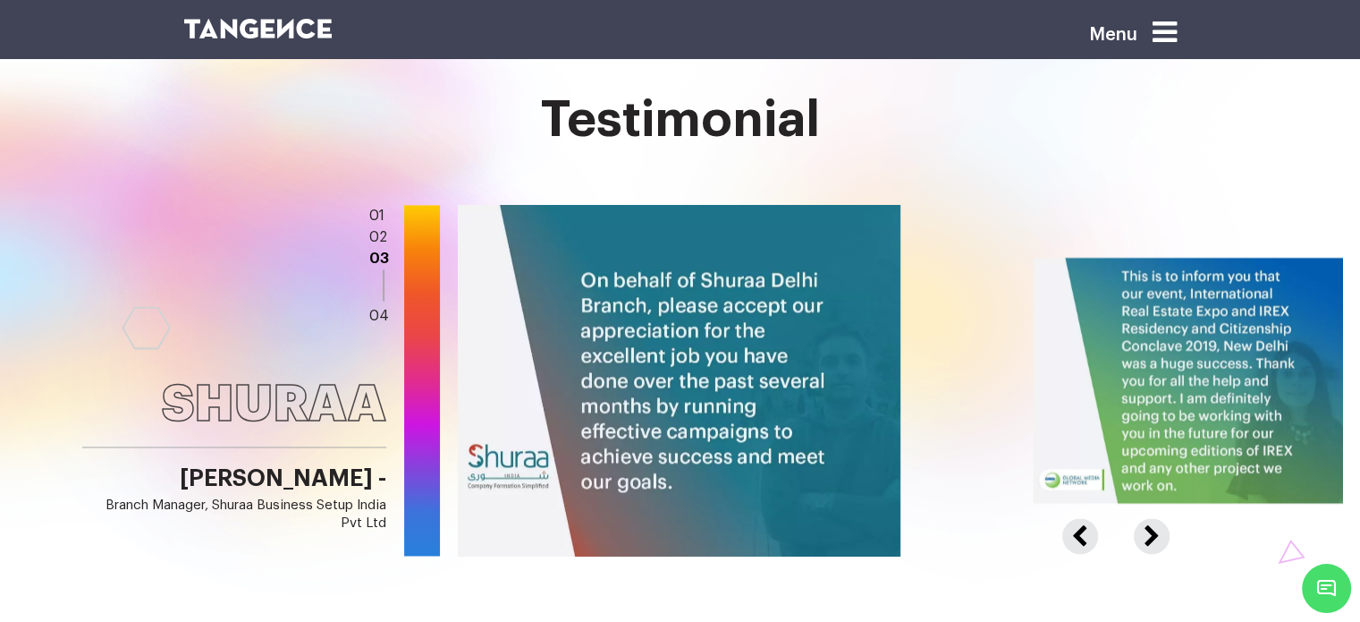
click at [1080, 518] on button "Previous" at bounding box center [1092, 526] width 59 height 16
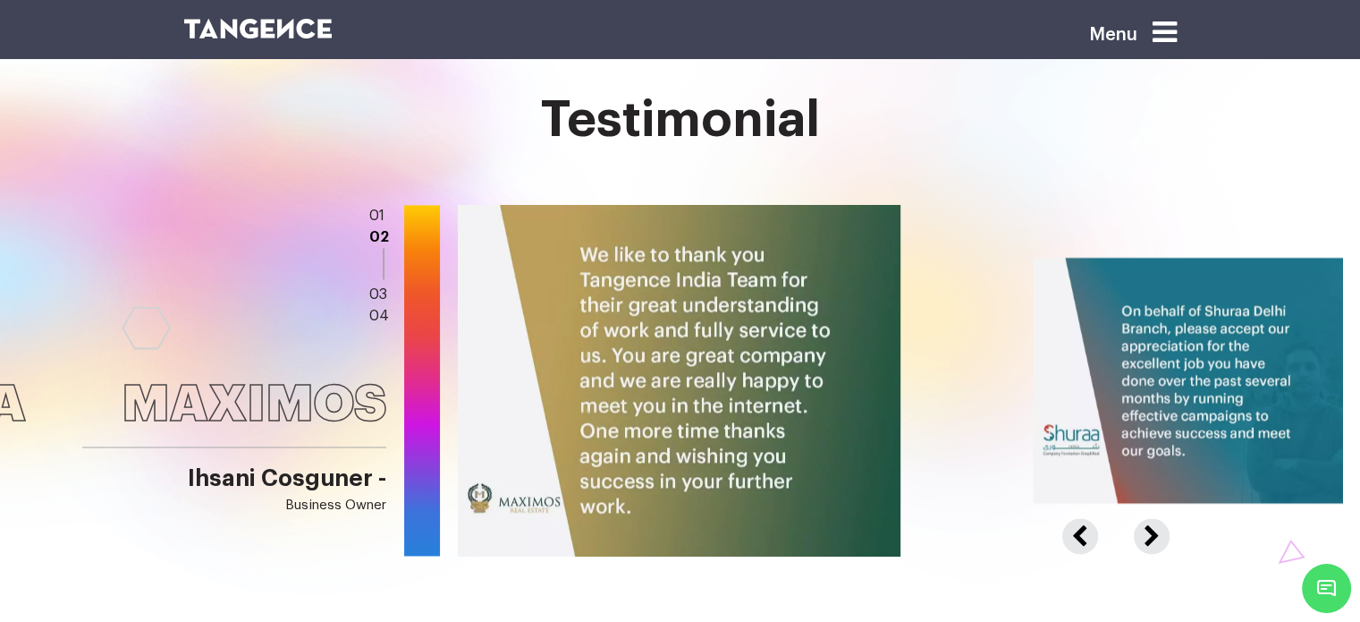
click at [1080, 518] on button "Previous" at bounding box center [1092, 526] width 59 height 16
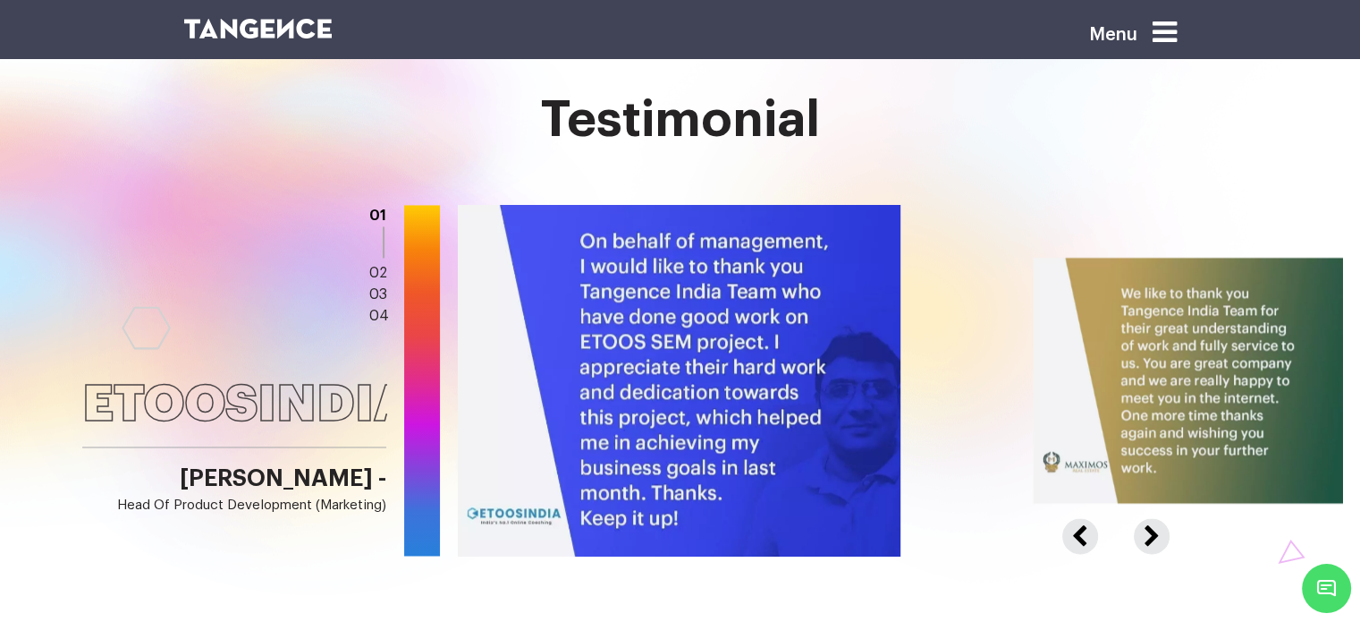
click at [1080, 518] on button "Previous" at bounding box center [1092, 526] width 59 height 16
click at [1148, 518] on button "Next" at bounding box center [1149, 526] width 31 height 16
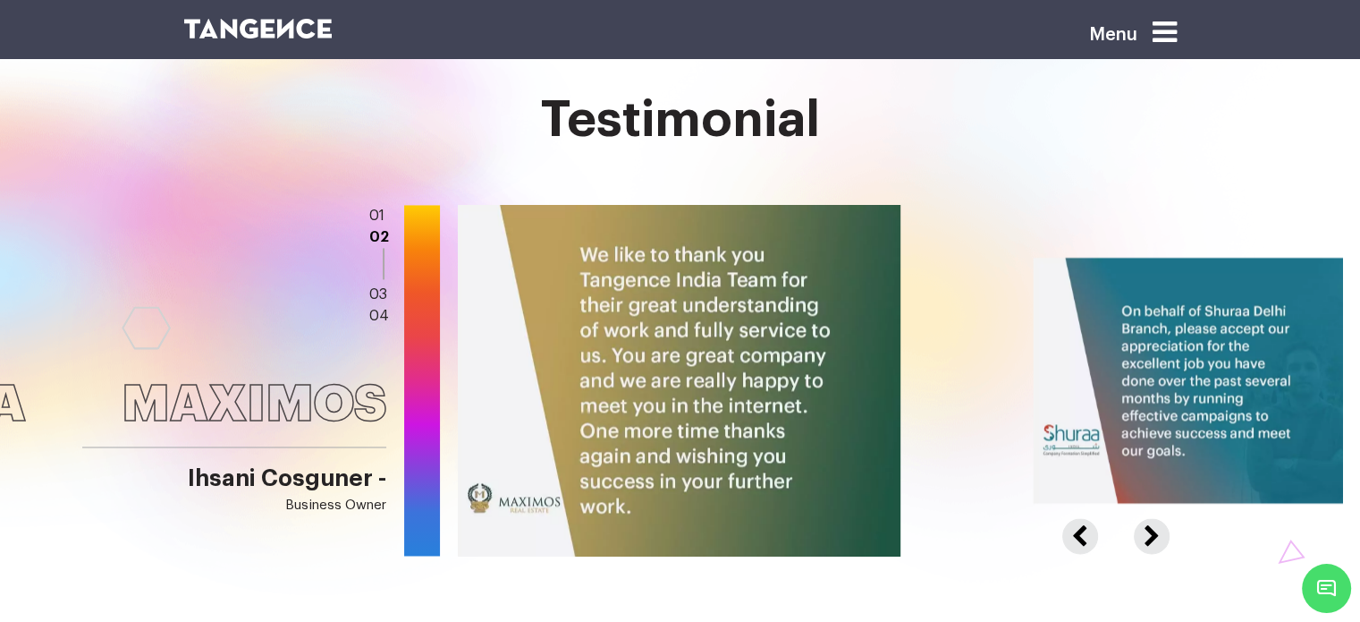
click at [1148, 518] on button "Next" at bounding box center [1149, 526] width 31 height 16
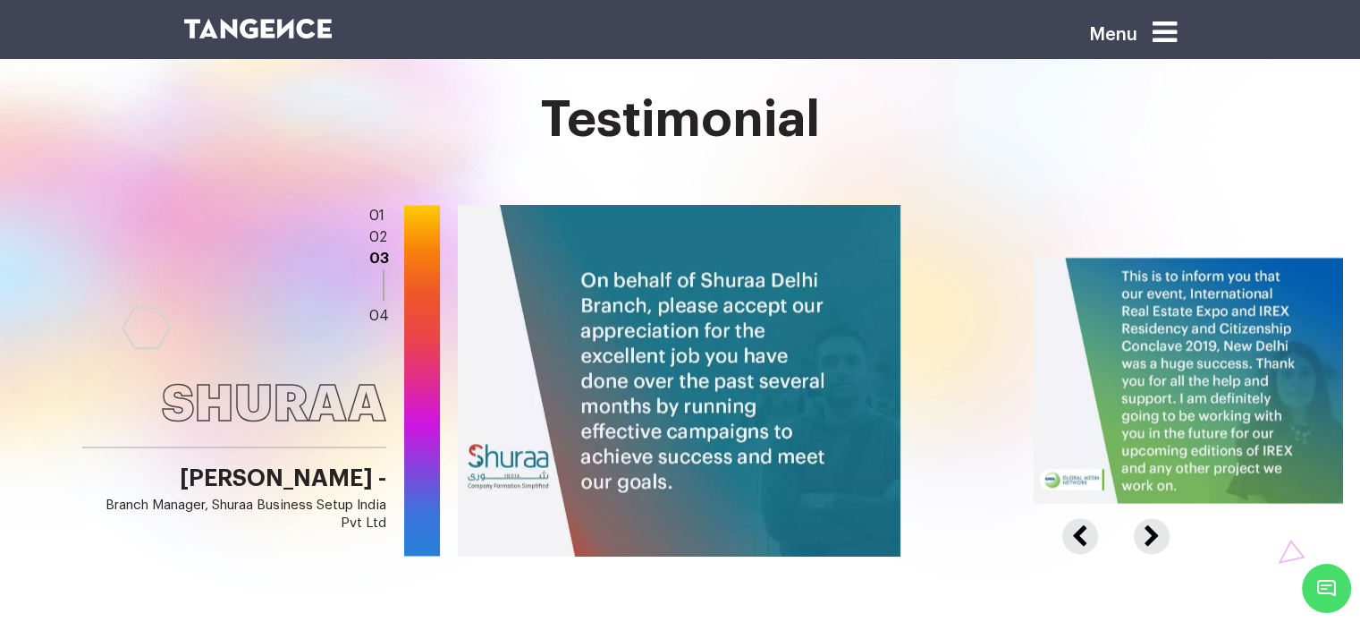
click at [1148, 518] on button "Next" at bounding box center [1149, 526] width 31 height 16
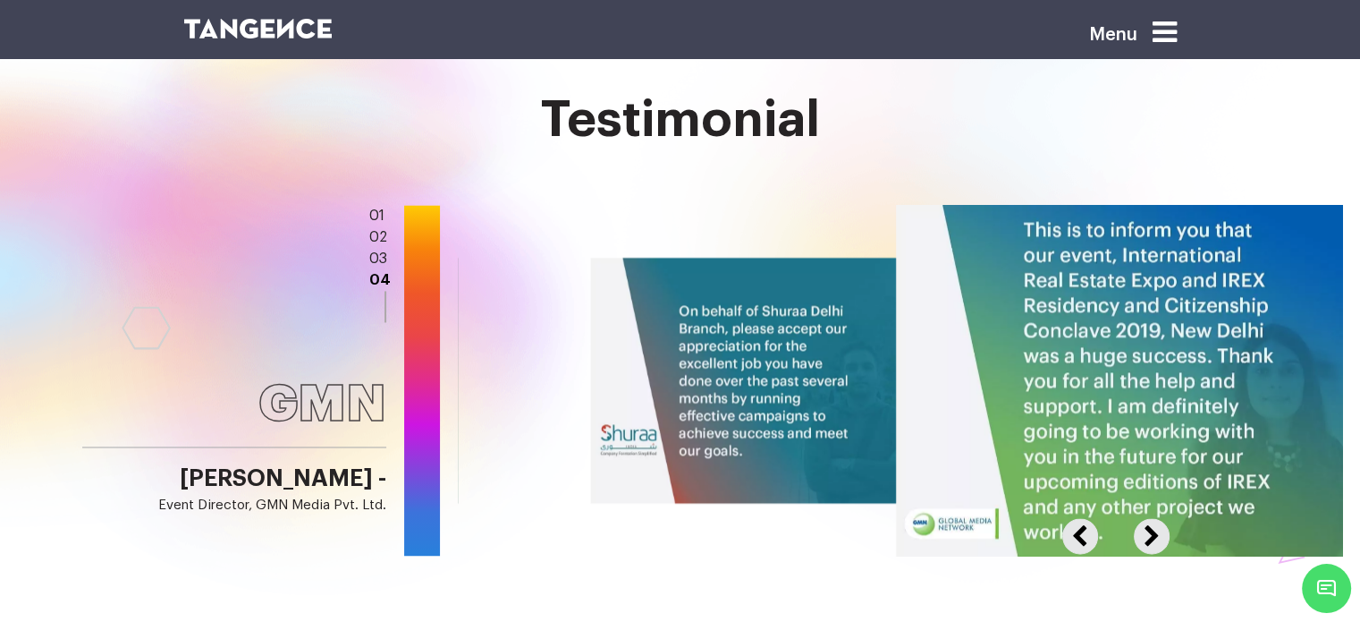
click at [1148, 518] on button "Next" at bounding box center [1149, 526] width 31 height 16
click at [1080, 518] on button "Previous" at bounding box center [1092, 526] width 59 height 16
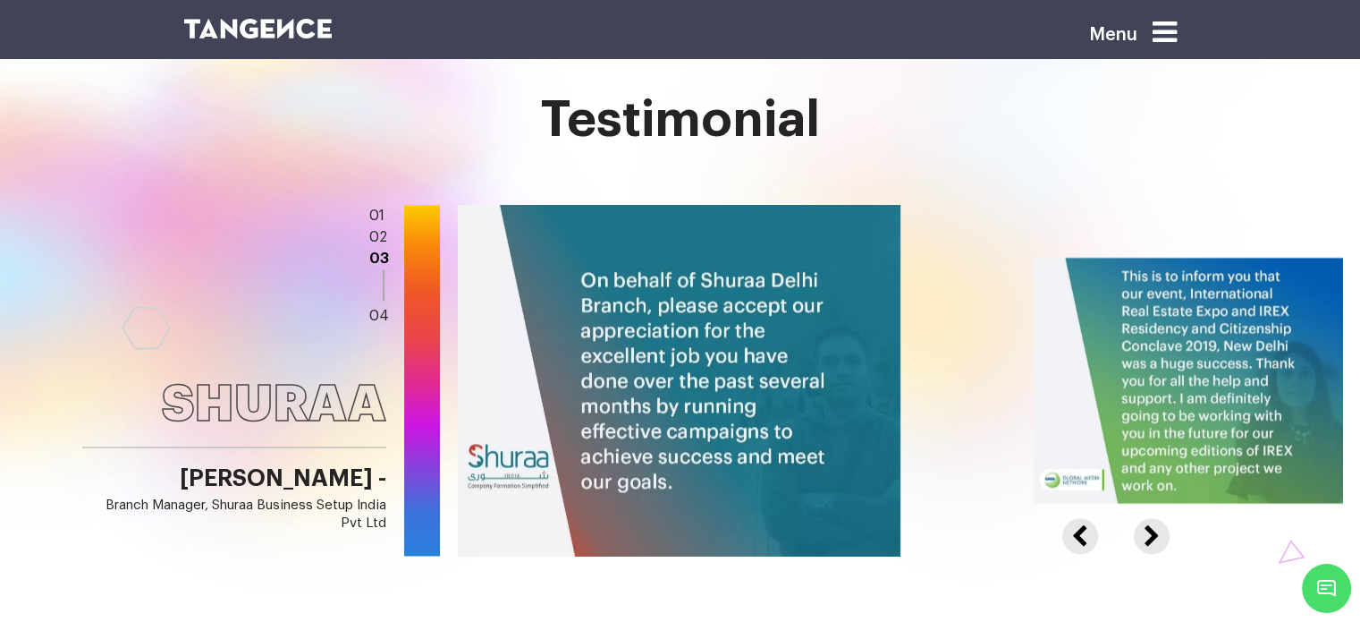
click at [1080, 518] on button "Previous" at bounding box center [1092, 526] width 59 height 16
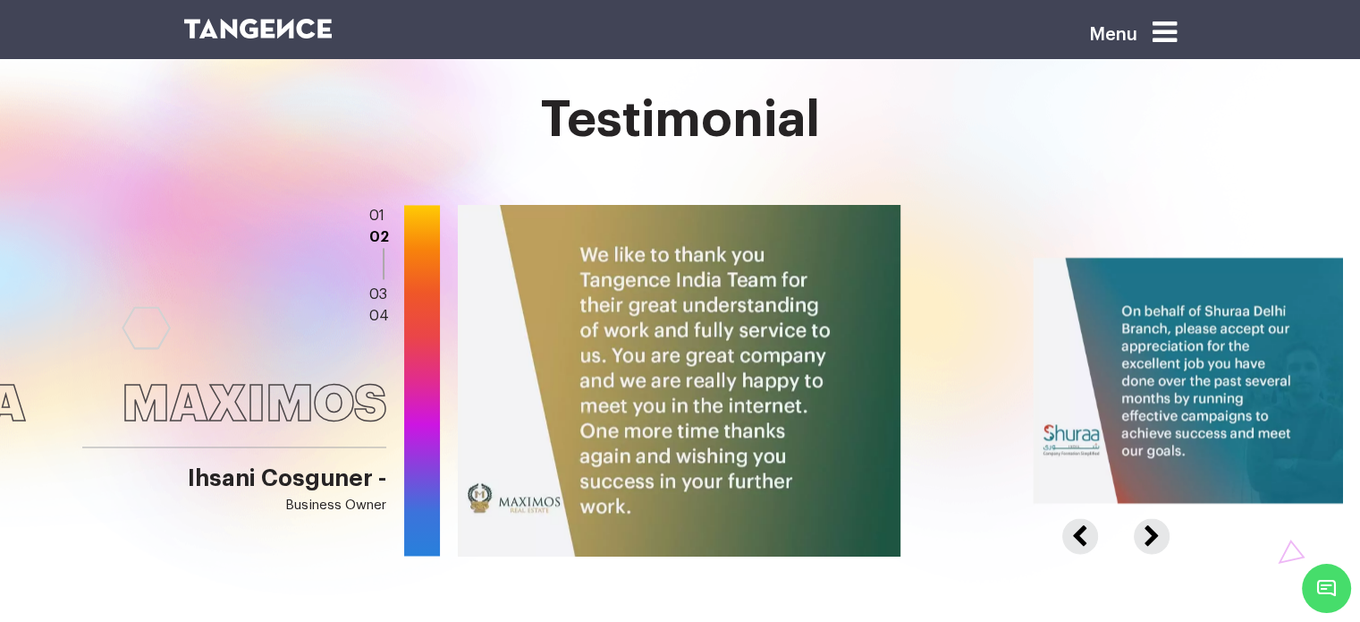
click at [1080, 518] on button "Previous" at bounding box center [1092, 526] width 59 height 16
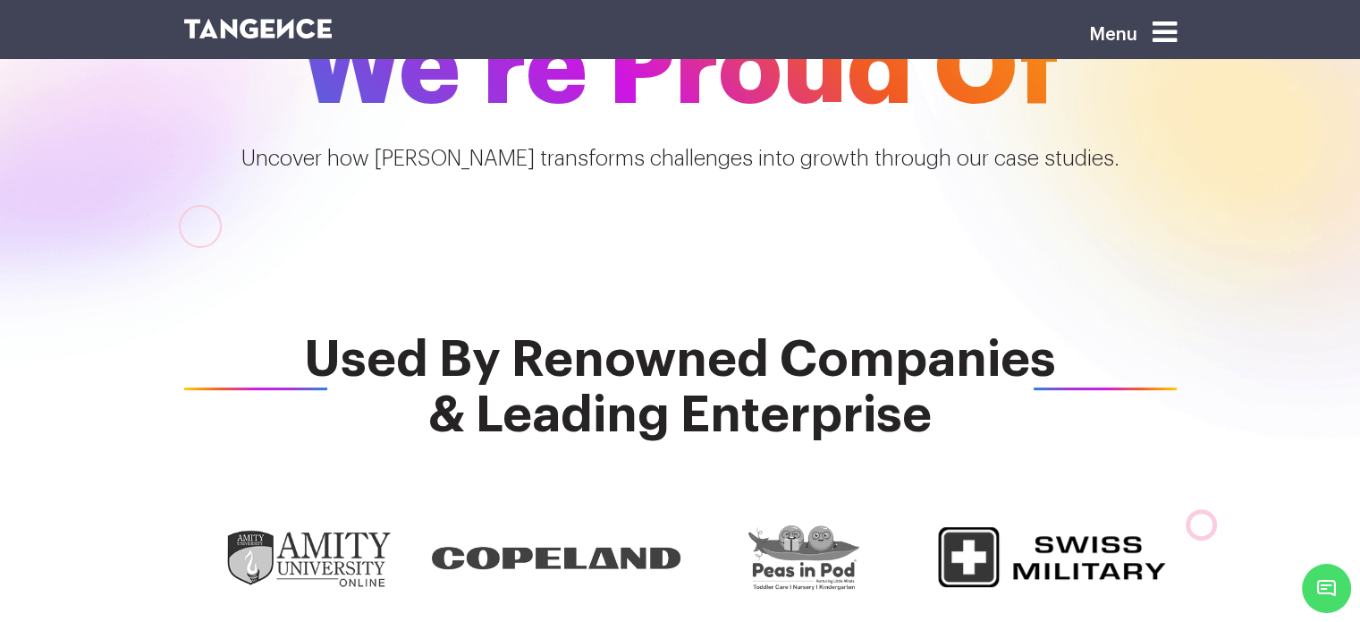
scroll to position [0, 0]
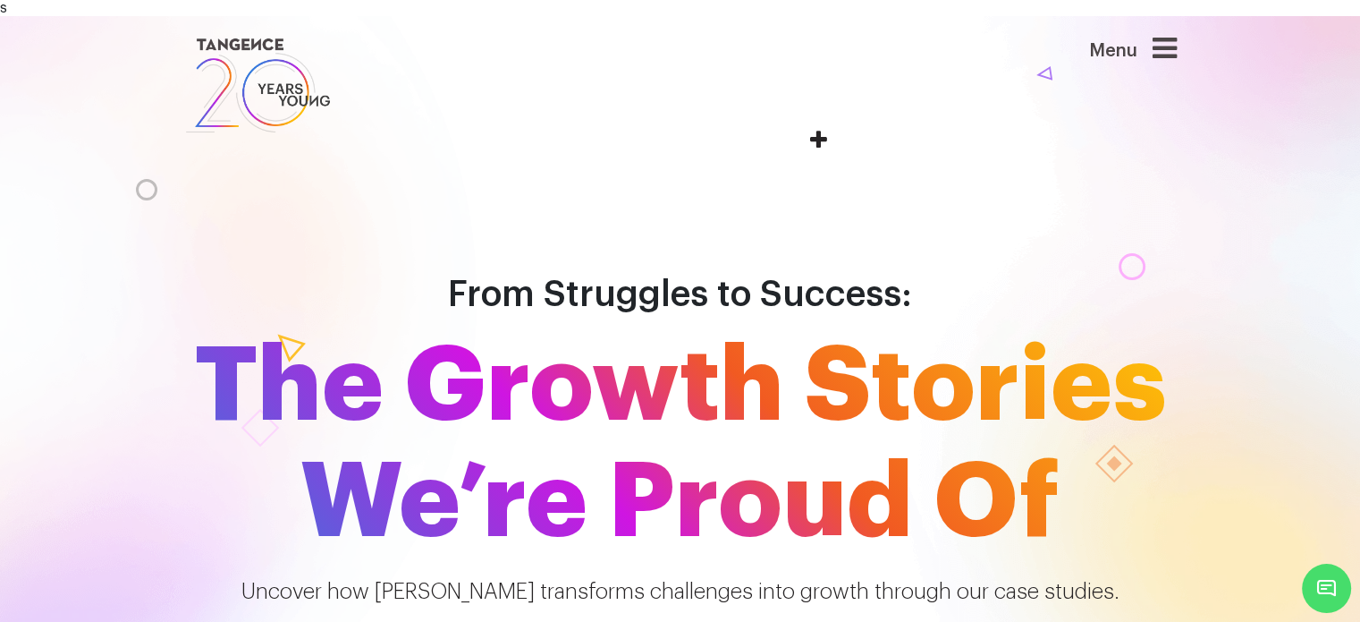
click at [1177, 52] on icon at bounding box center [1165, 48] width 24 height 29
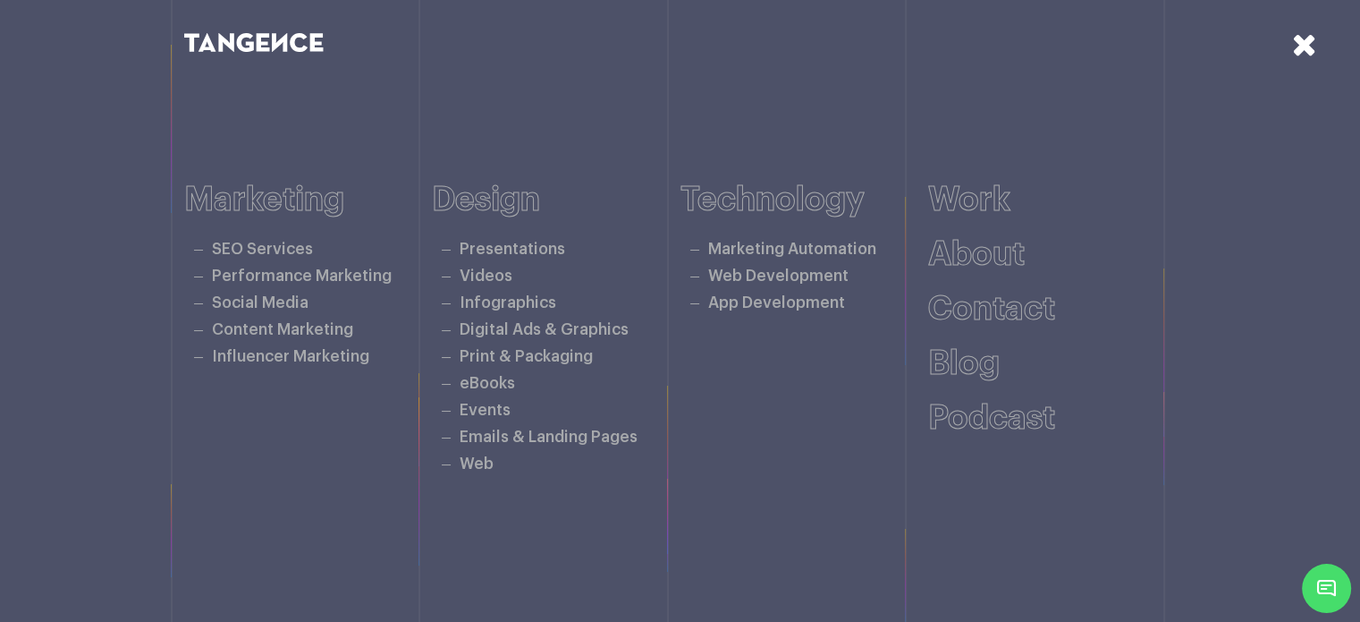
click at [1300, 50] on icon at bounding box center [1304, 44] width 25 height 31
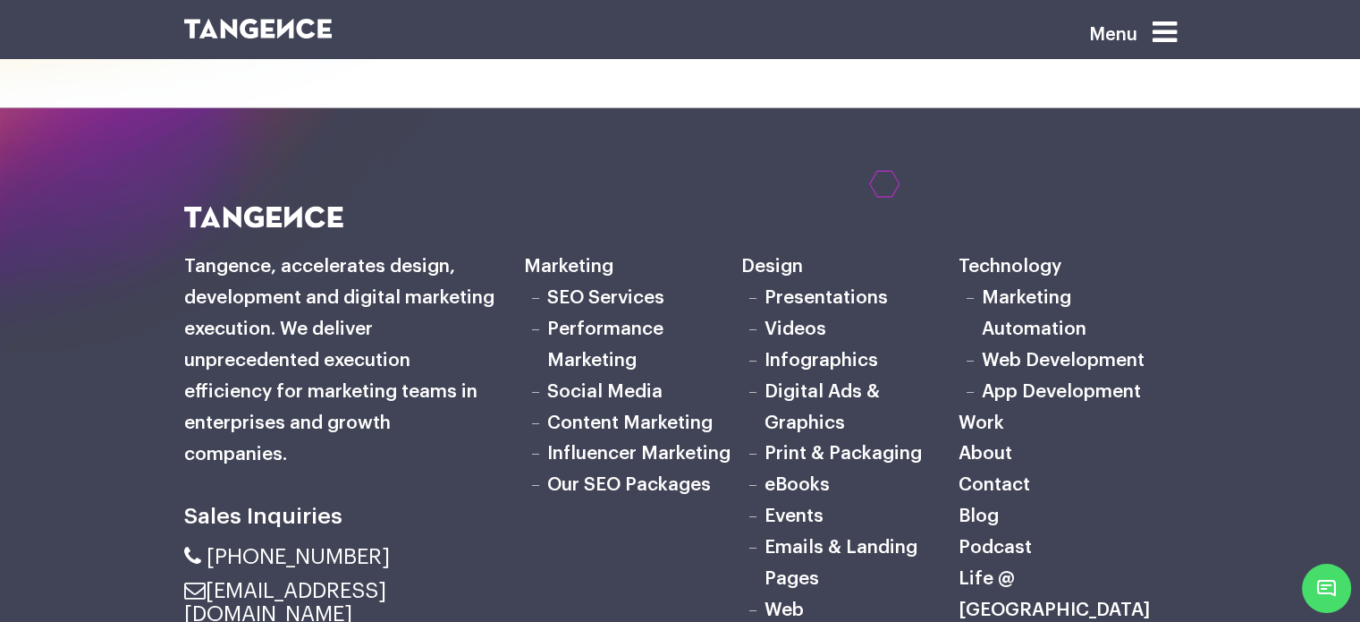
scroll to position [4236, 0]
